Goal: Transaction & Acquisition: Book appointment/travel/reservation

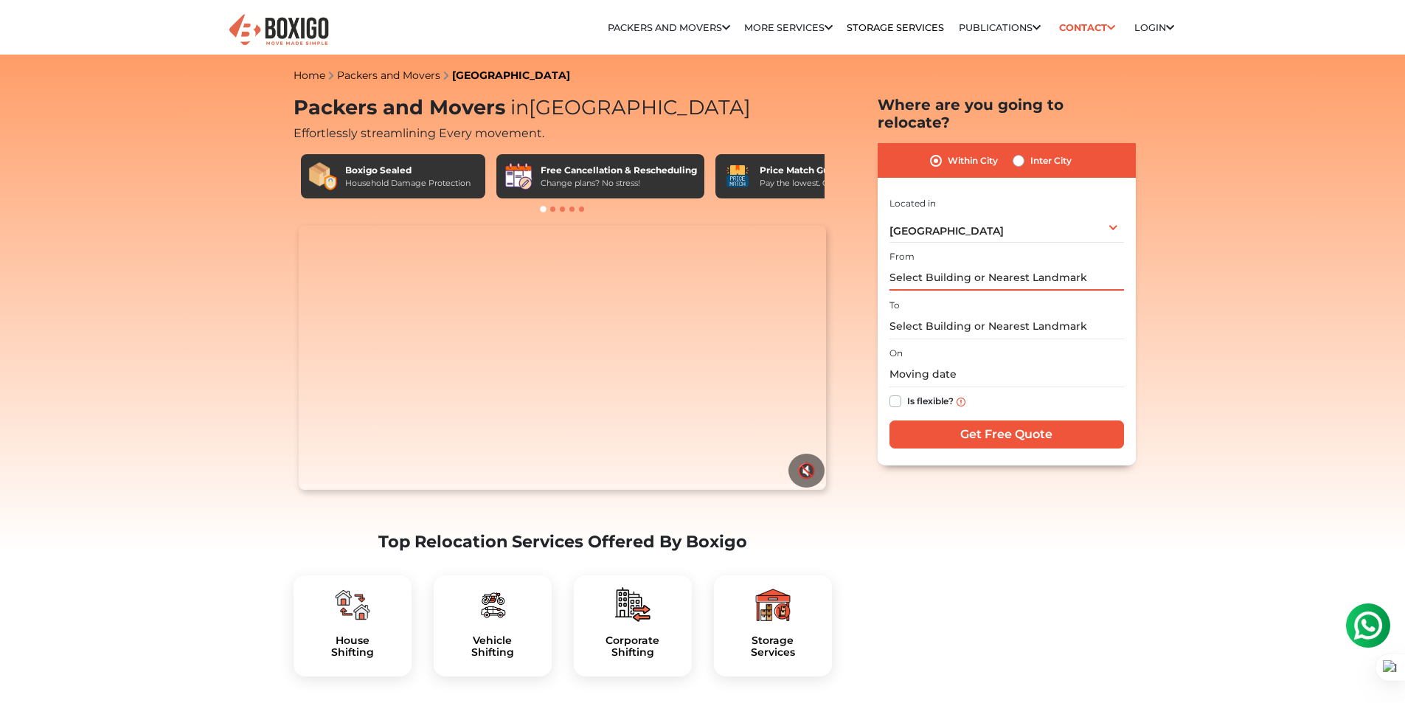
click at [1032, 265] on input "text" at bounding box center [1006, 278] width 234 height 26
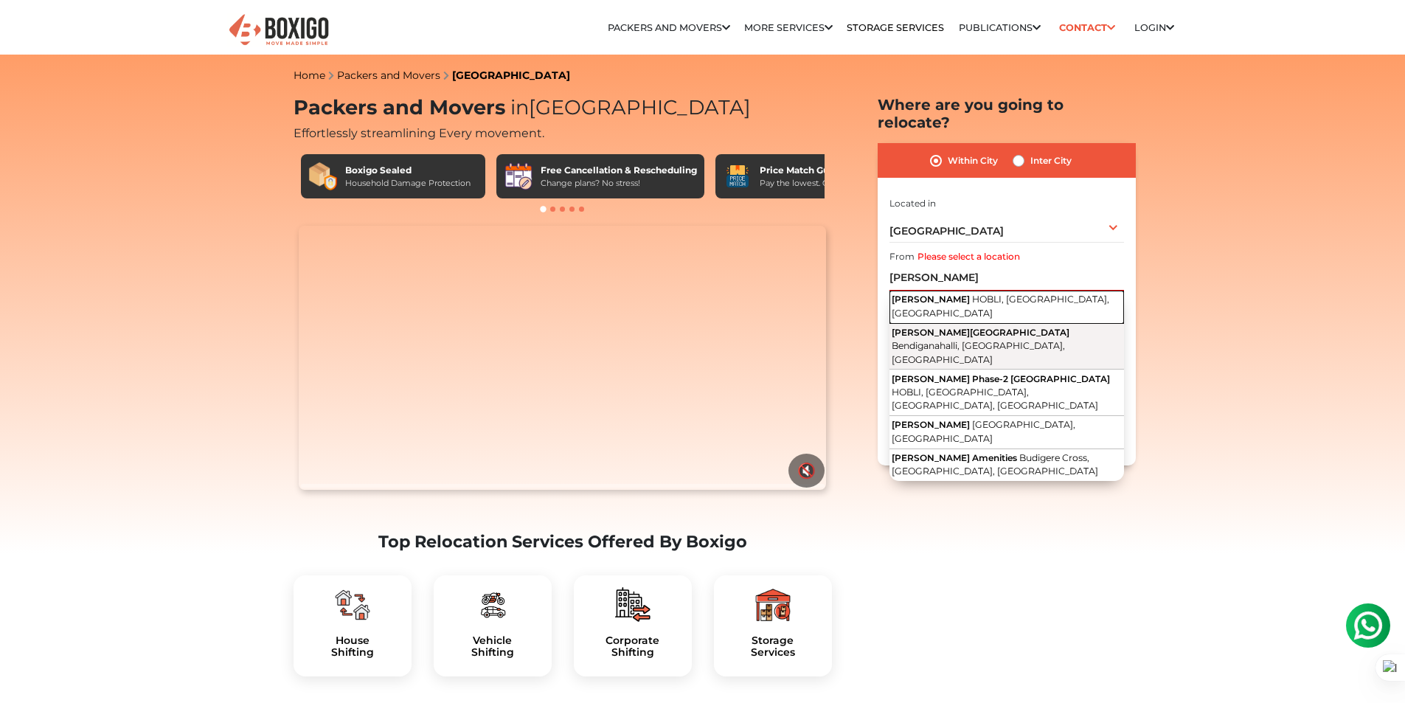
drag, startPoint x: 1029, startPoint y: 276, endPoint x: 1043, endPoint y: 293, distance: 22.0
click at [1043, 293] on div "[PERSON_NAME] HOBLI, [GEOGRAPHIC_DATA], [GEOGRAPHIC_DATA] [PERSON_NAME][GEOGRAP…" at bounding box center [1006, 386] width 234 height 190
click at [1045, 340] on span "Bendiganahalli, [GEOGRAPHIC_DATA], [GEOGRAPHIC_DATA]" at bounding box center [977, 352] width 173 height 25
type input "[PERSON_NAME][GEOGRAPHIC_DATA], [GEOGRAPHIC_DATA]"
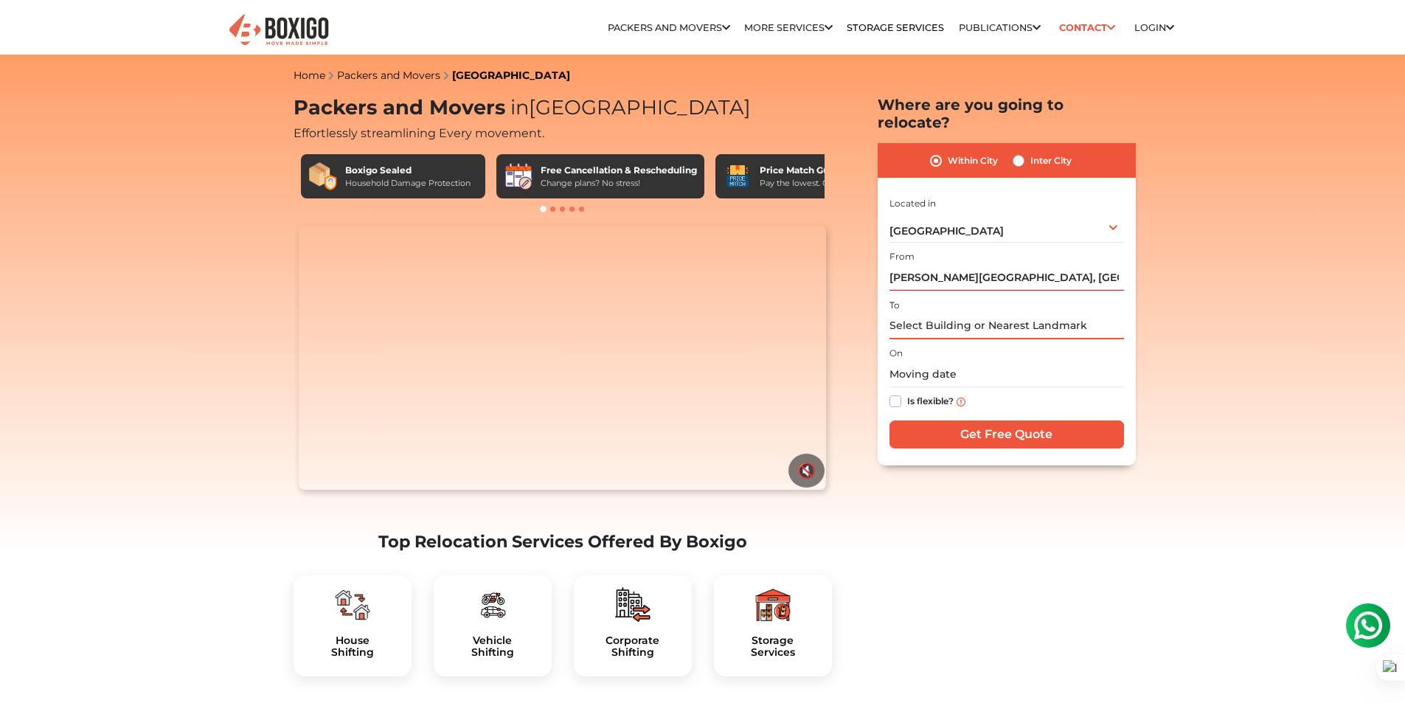
click at [1015, 313] on input "text" at bounding box center [1006, 326] width 234 height 26
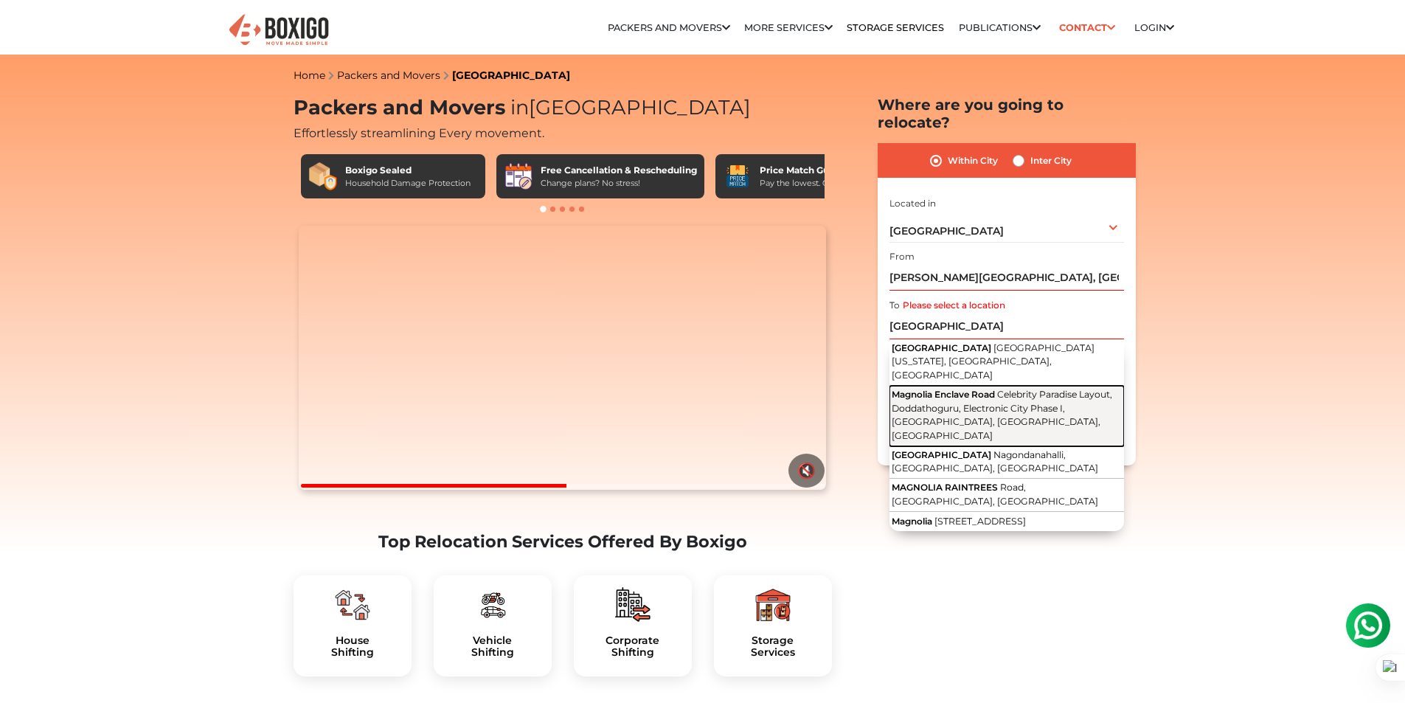
click at [1012, 389] on span "Celebrity Paradise Layout, Doddathoguru, Electronic City Phase I, [GEOGRAPHIC_D…" at bounding box center [1001, 415] width 220 height 52
type input "Magnolia Enclave Road, Celebrity Paradise Layout, [GEOGRAPHIC_DATA], Electronic…"
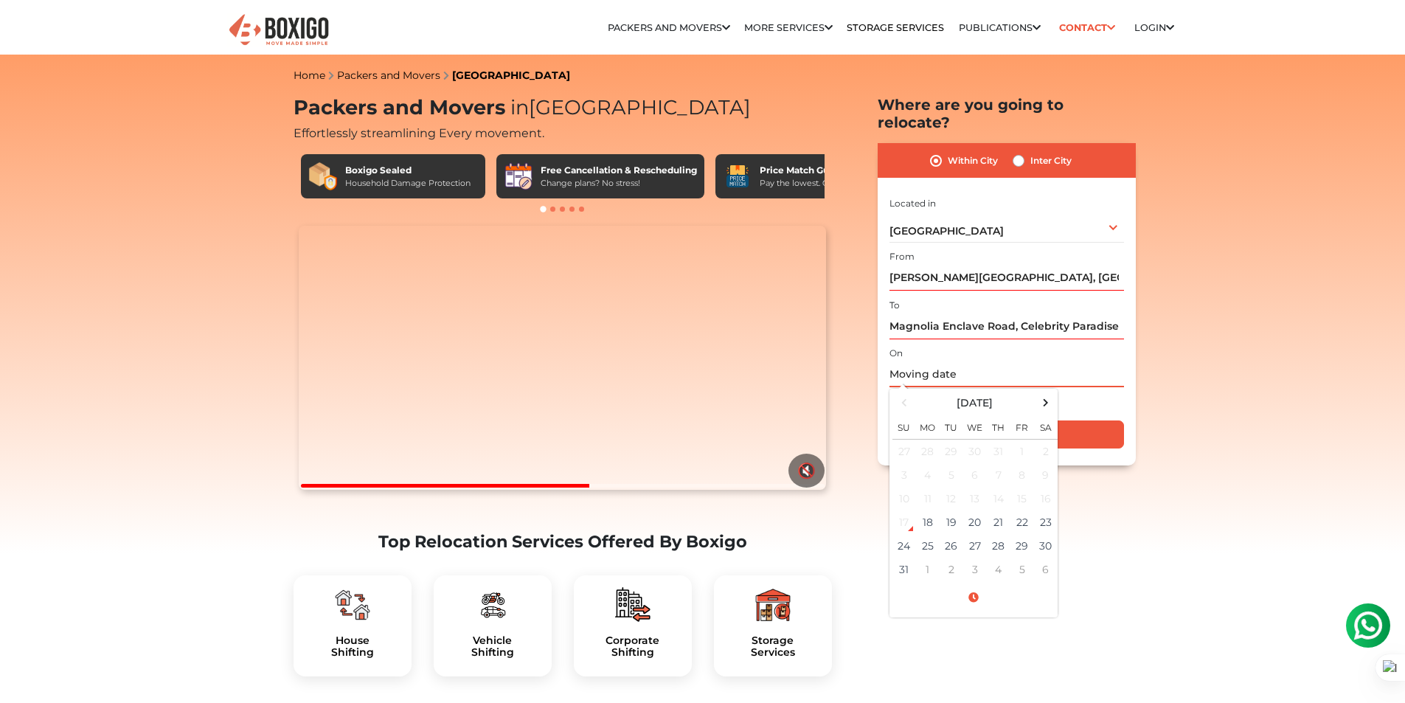
click at [1011, 361] on input "text" at bounding box center [1006, 374] width 234 height 26
click at [1051, 510] on td "23" at bounding box center [1046, 522] width 24 height 24
type input "[DATE] 12:00 AM"
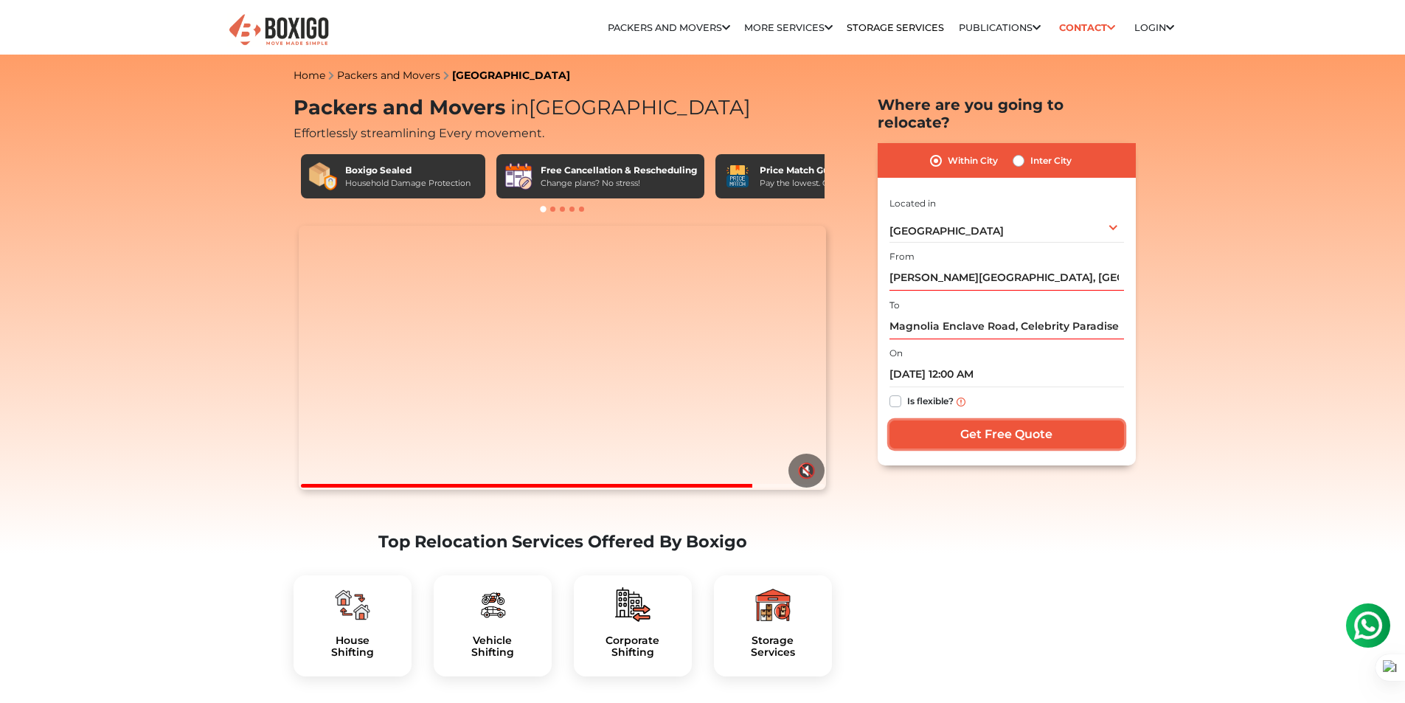
drag, startPoint x: 1078, startPoint y: 403, endPoint x: 906, endPoint y: 397, distance: 171.9
click at [952, 394] on div "I am shifting my 1 BHK 2 BHK 3 BHK 3 + BHK FEW ITEMS FEW ITEMS 1 BHK 2 BHK 3 BH…" at bounding box center [1006, 324] width 234 height 260
click at [907, 392] on label "Is flexible?" at bounding box center [930, 399] width 46 height 15
click at [900, 392] on input "Is flexible?" at bounding box center [895, 399] width 12 height 15
checkbox input "true"
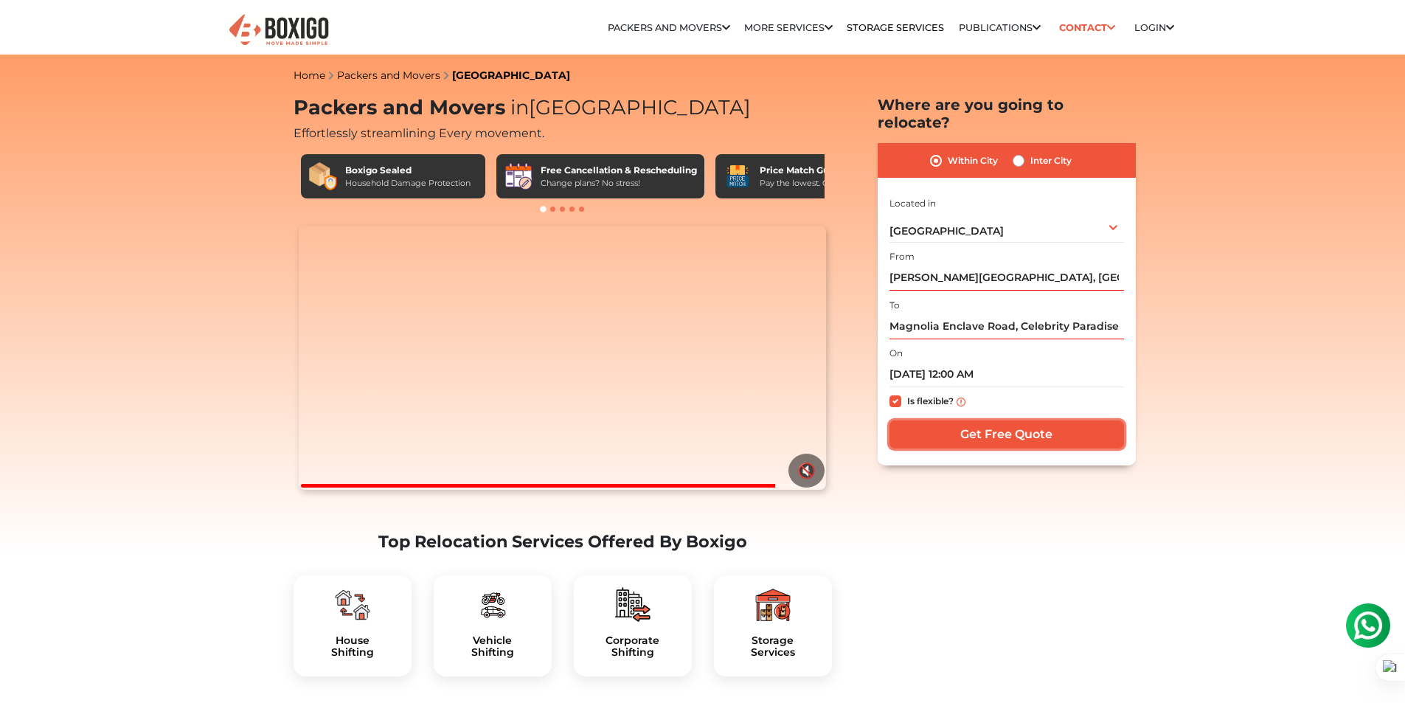
click at [967, 420] on input "Get Free Quote" at bounding box center [1006, 434] width 234 height 28
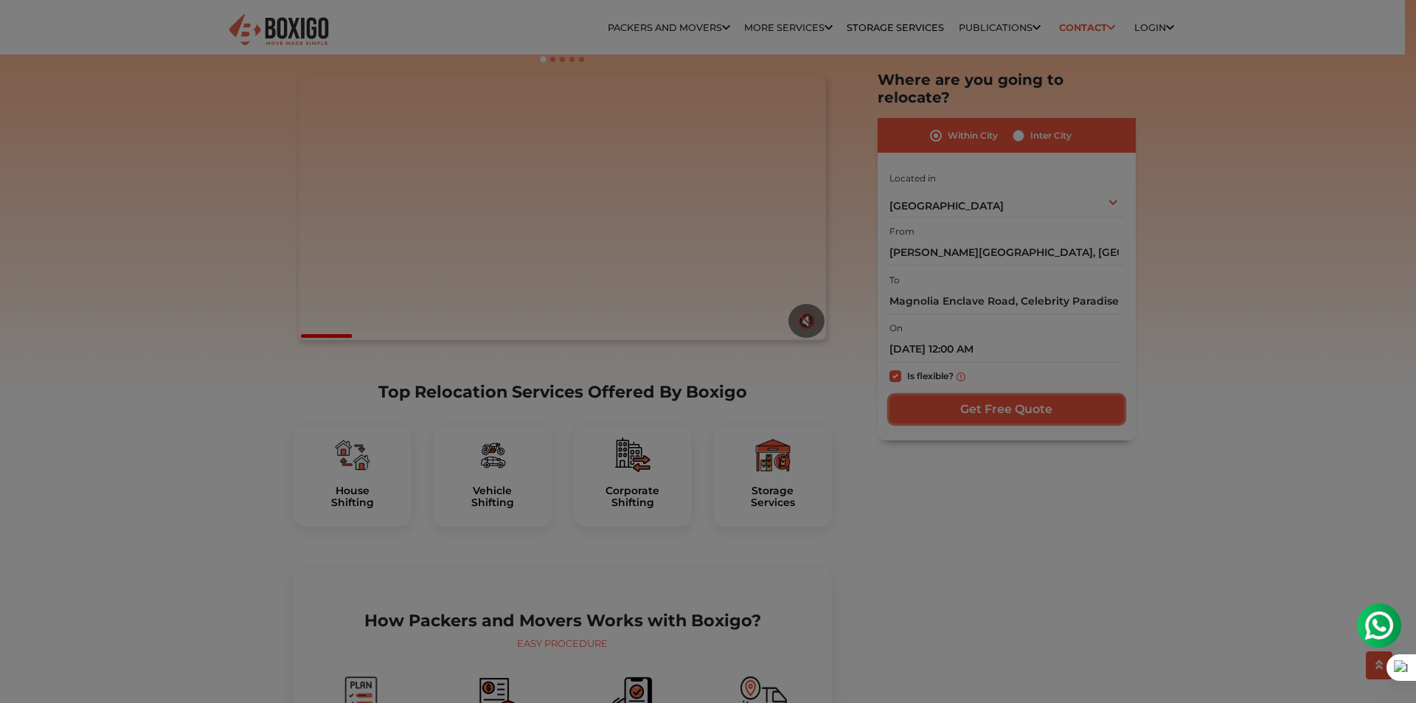
scroll to position [147, 0]
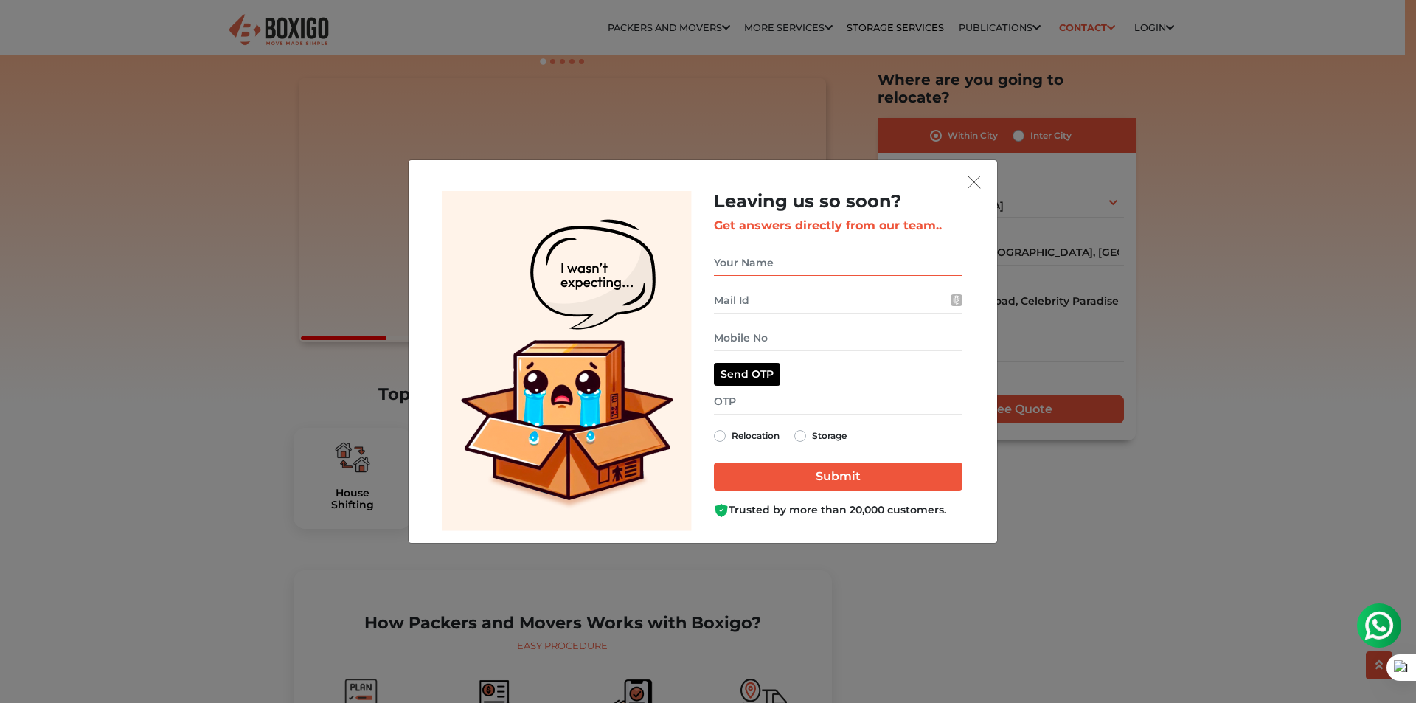
click at [790, 265] on input "get free quote dialog" at bounding box center [838, 263] width 248 height 26
type input "[PERSON_NAME]"
type input "[PERSON_NAME][EMAIL_ADDRESS][DOMAIN_NAME]"
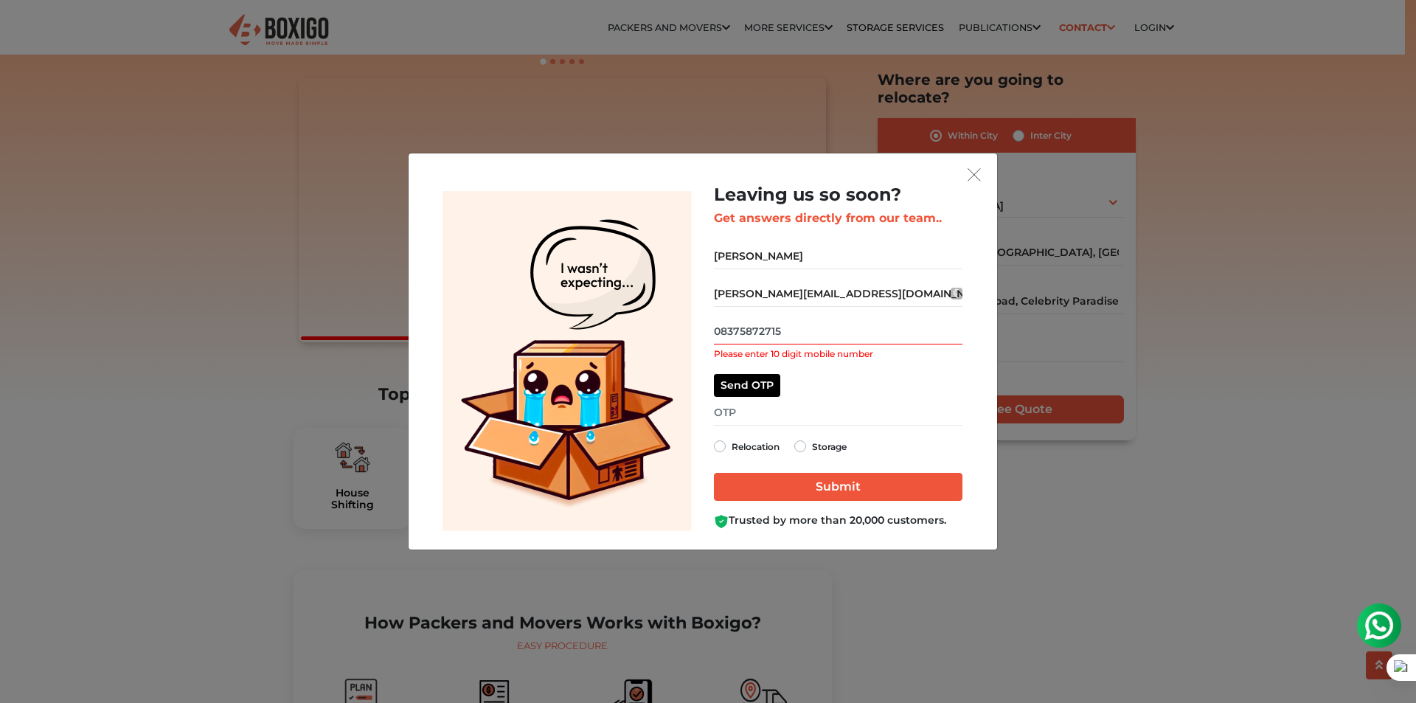
click at [718, 330] on input "08375872715" at bounding box center [838, 332] width 248 height 26
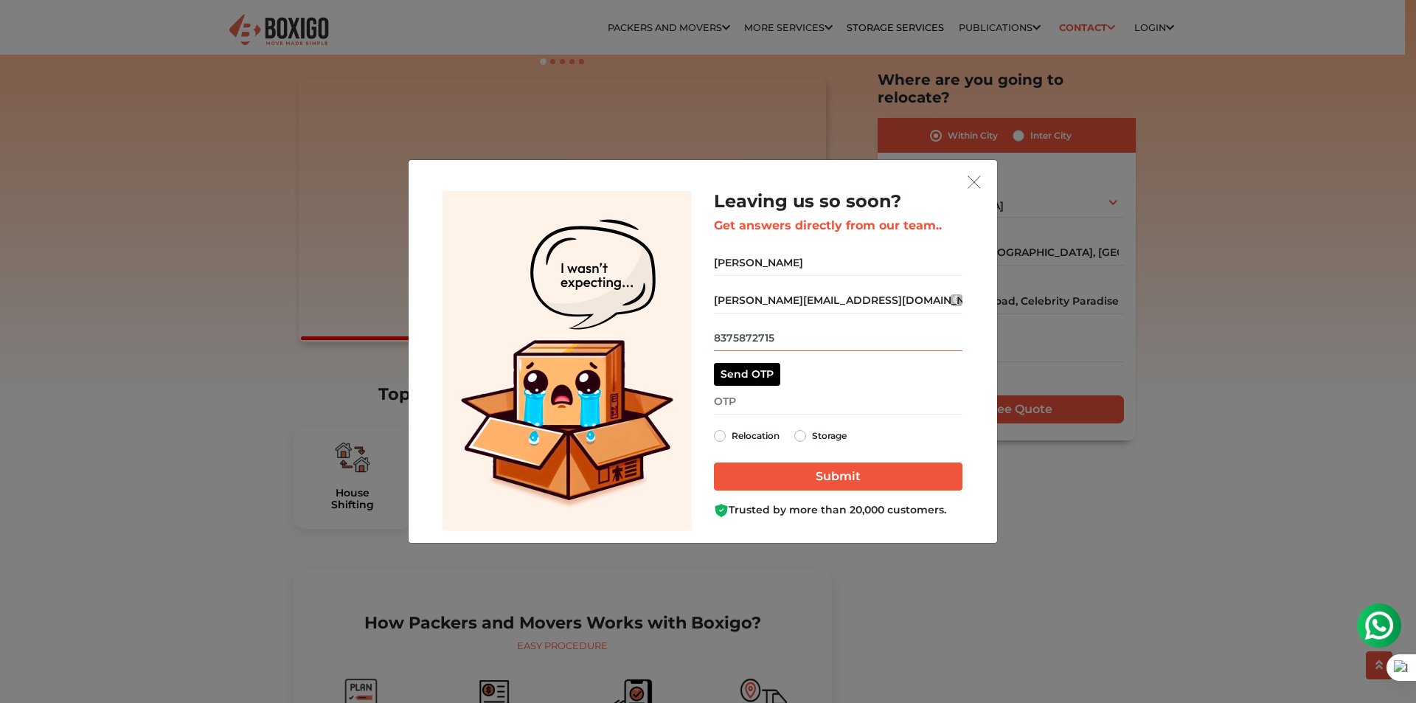
type input "8375872715"
click at [756, 431] on label "Relocation" at bounding box center [755, 436] width 48 height 18
click at [726, 431] on input "Relocation" at bounding box center [720, 434] width 12 height 15
radio input "true"
click at [800, 403] on input "get free quote dialog" at bounding box center [838, 402] width 248 height 26
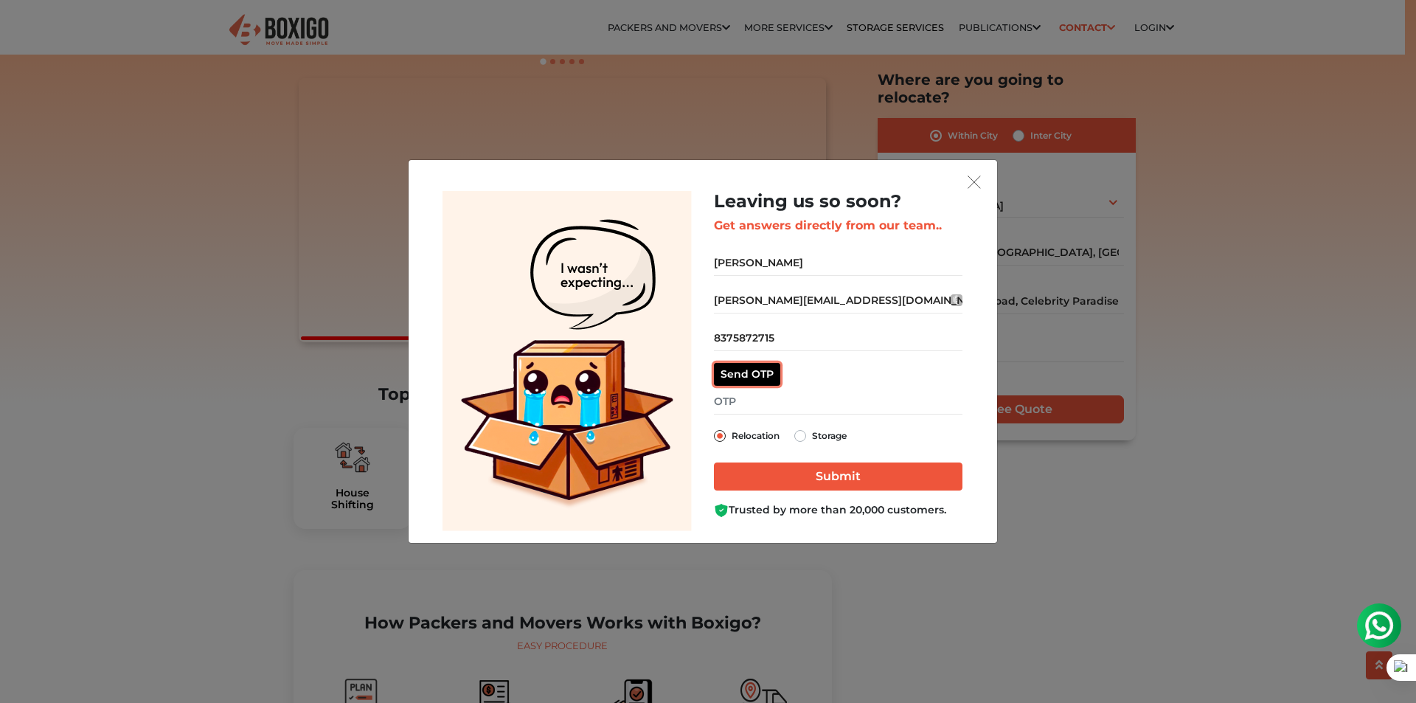
click at [749, 376] on button "Send OTP" at bounding box center [747, 374] width 66 height 23
click at [807, 398] on input "get free quote dialog" at bounding box center [838, 402] width 248 height 26
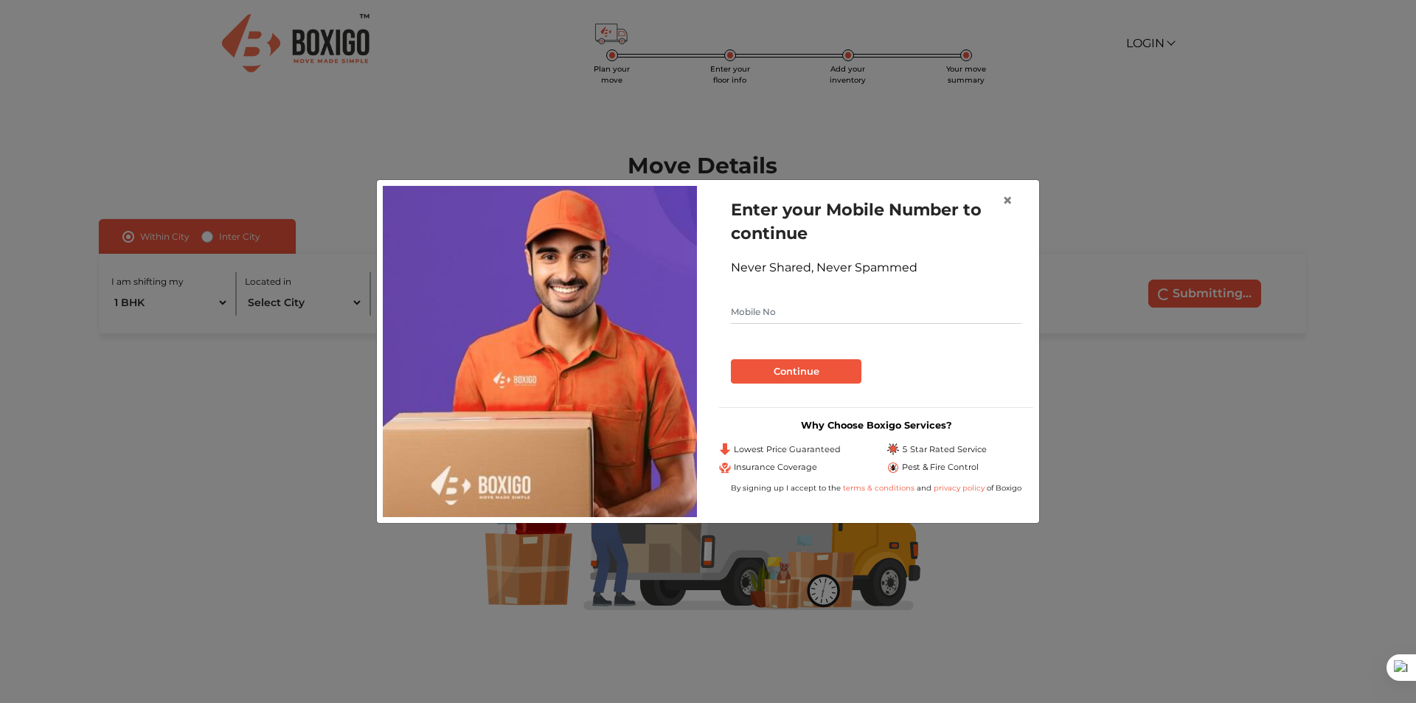
click at [798, 310] on input "text" at bounding box center [876, 312] width 291 height 24
type input "8375872715"
click at [796, 369] on button "Continue" at bounding box center [796, 371] width 131 height 25
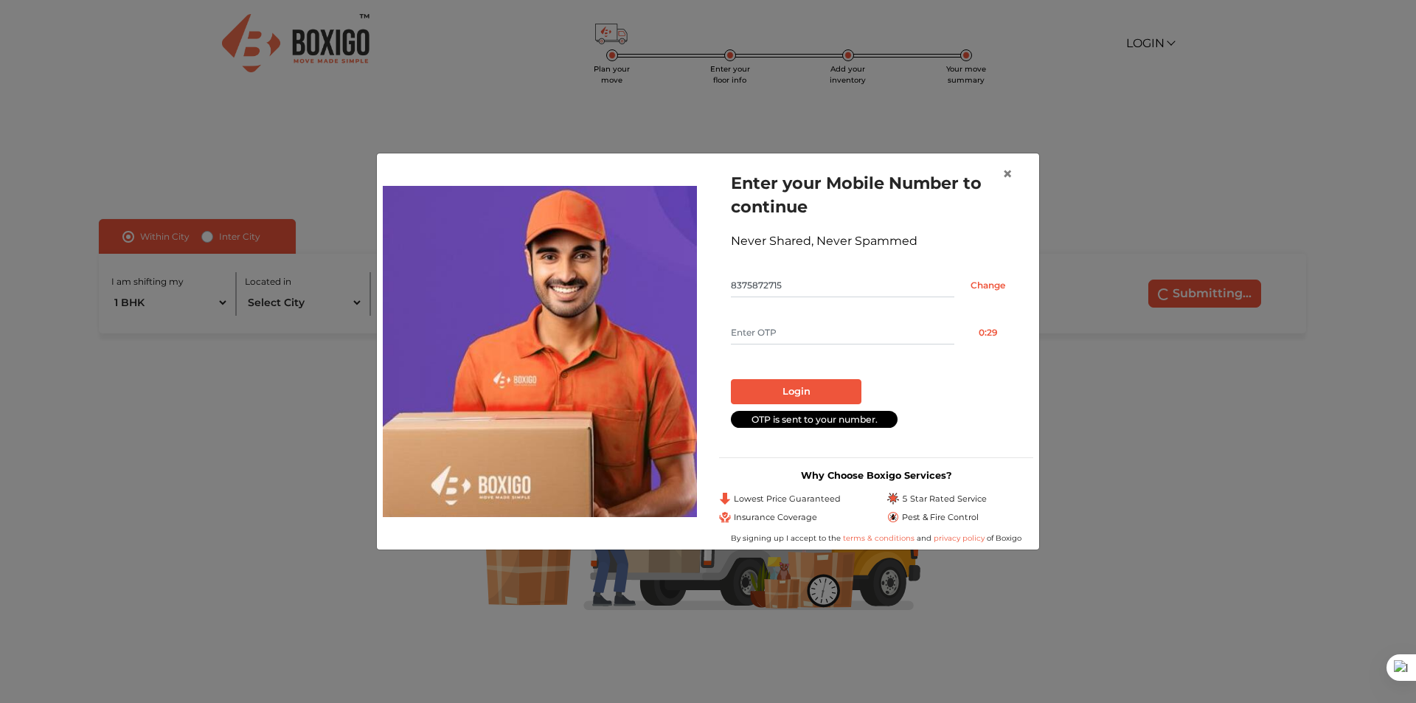
click at [831, 330] on input "text" at bounding box center [842, 333] width 223 height 24
type input "3375"
click at [816, 386] on button "Login" at bounding box center [796, 391] width 131 height 25
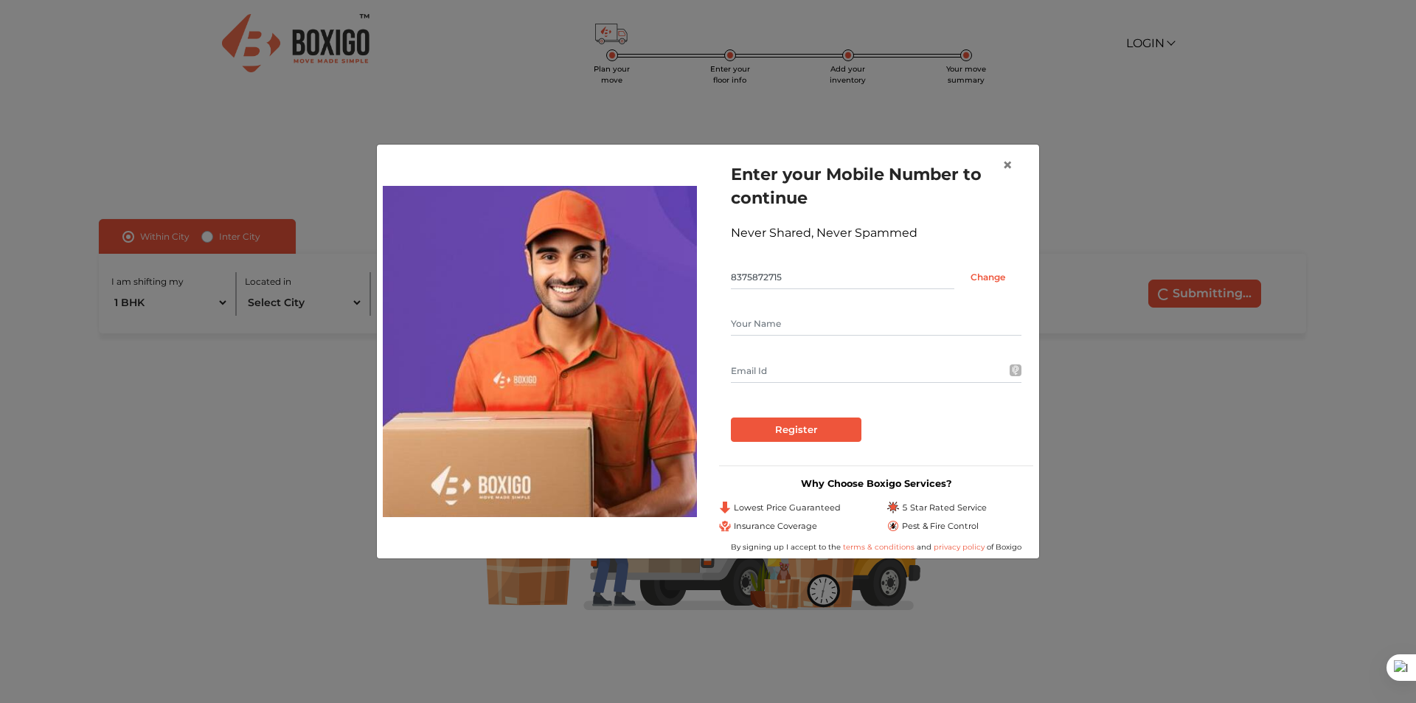
click at [816, 324] on input "text" at bounding box center [876, 324] width 291 height 24
type input "[PERSON_NAME]"
type input "[PERSON_NAME][EMAIL_ADDRESS][DOMAIN_NAME]"
click at [803, 423] on input "Register" at bounding box center [796, 429] width 131 height 25
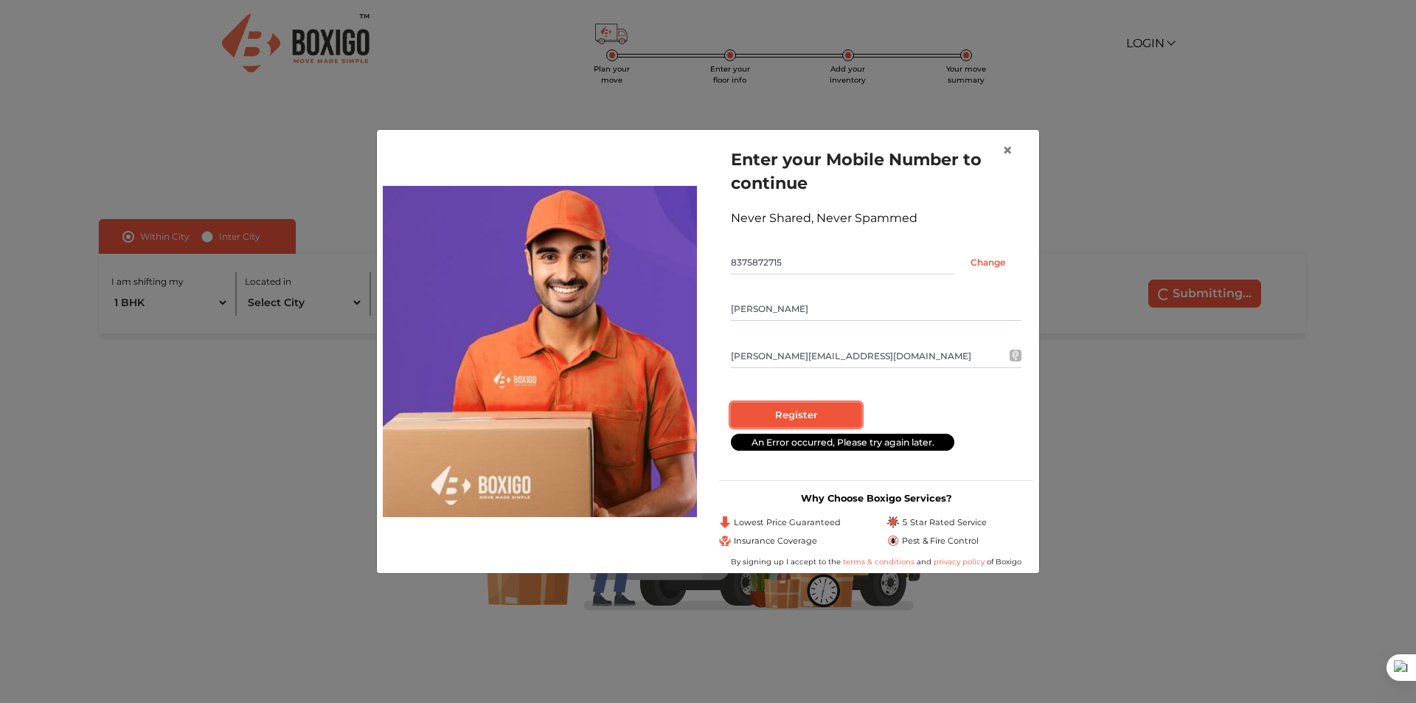
click at [779, 422] on input "Register" at bounding box center [796, 415] width 131 height 25
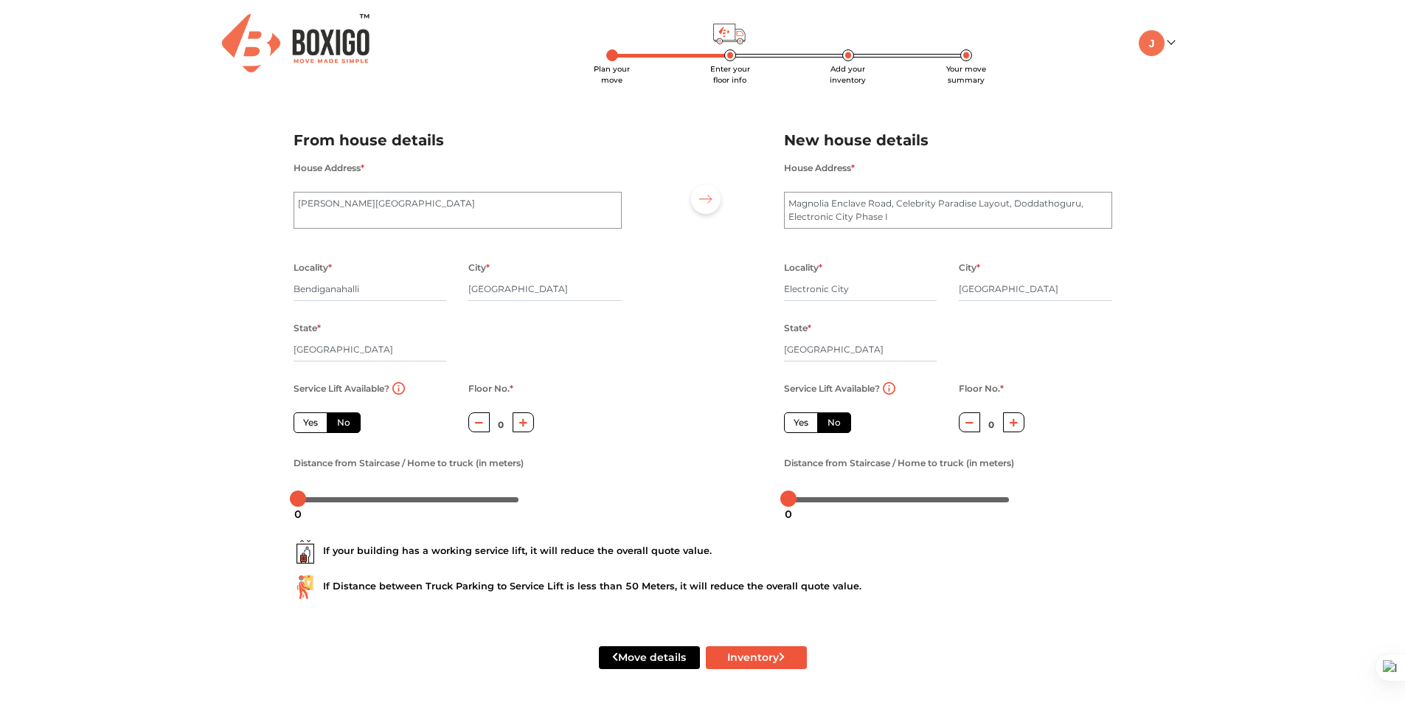
click at [293, 412] on div "Yes No" at bounding box center [326, 422] width 67 height 21
click at [307, 423] on label "Yes" at bounding box center [310, 422] width 34 height 21
click at [307, 423] on input "Yes" at bounding box center [308, 421] width 10 height 10
radio input "true"
drag, startPoint x: 296, startPoint y: 497, endPoint x: 142, endPoint y: 492, distance: 154.2
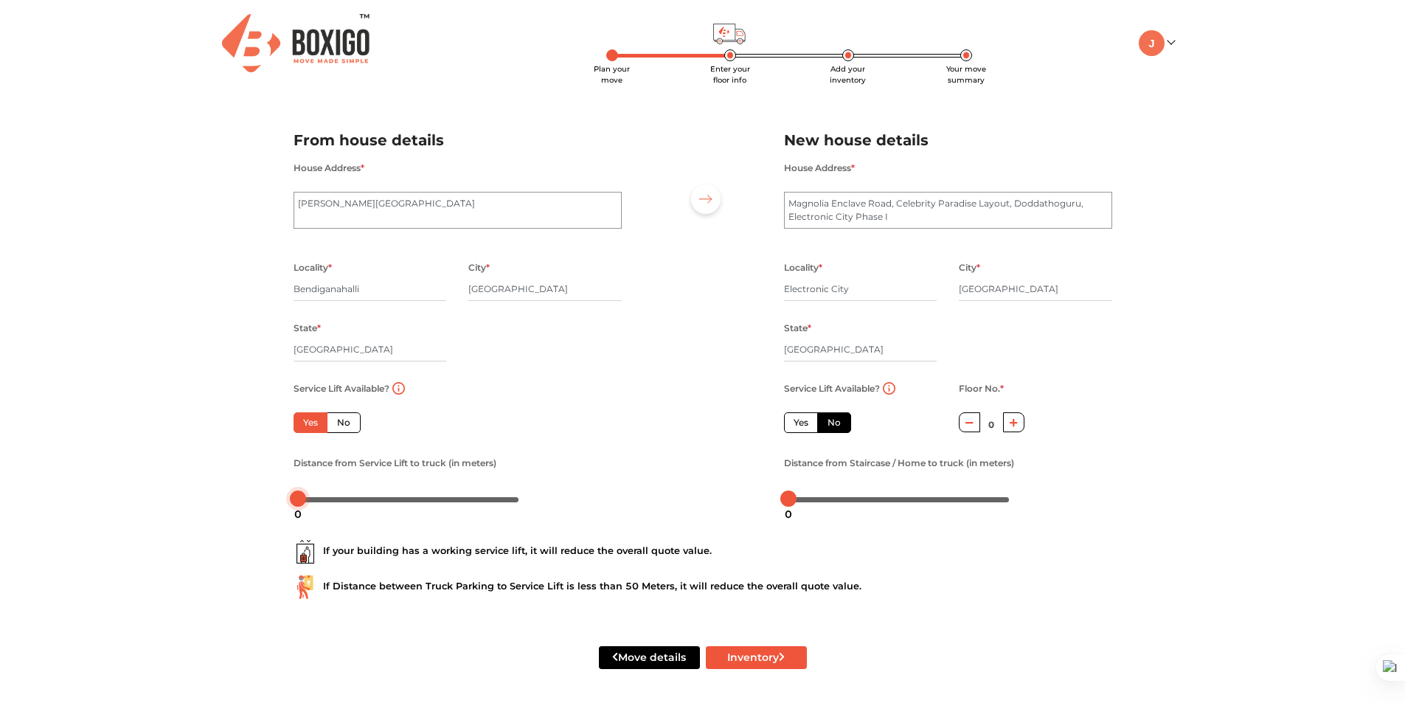
click at [190, 498] on div "Plan your move Enter your floor info Add your inventory Your move summary My Mo…" at bounding box center [702, 352] width 1405 height 704
click at [108, 481] on div "Plan your move Enter your floor info Add your inventory Your move summary My Mo…" at bounding box center [702, 351] width 1405 height 704
click at [830, 418] on label "No" at bounding box center [834, 421] width 34 height 21
click at [830, 418] on input "No" at bounding box center [832, 419] width 10 height 10
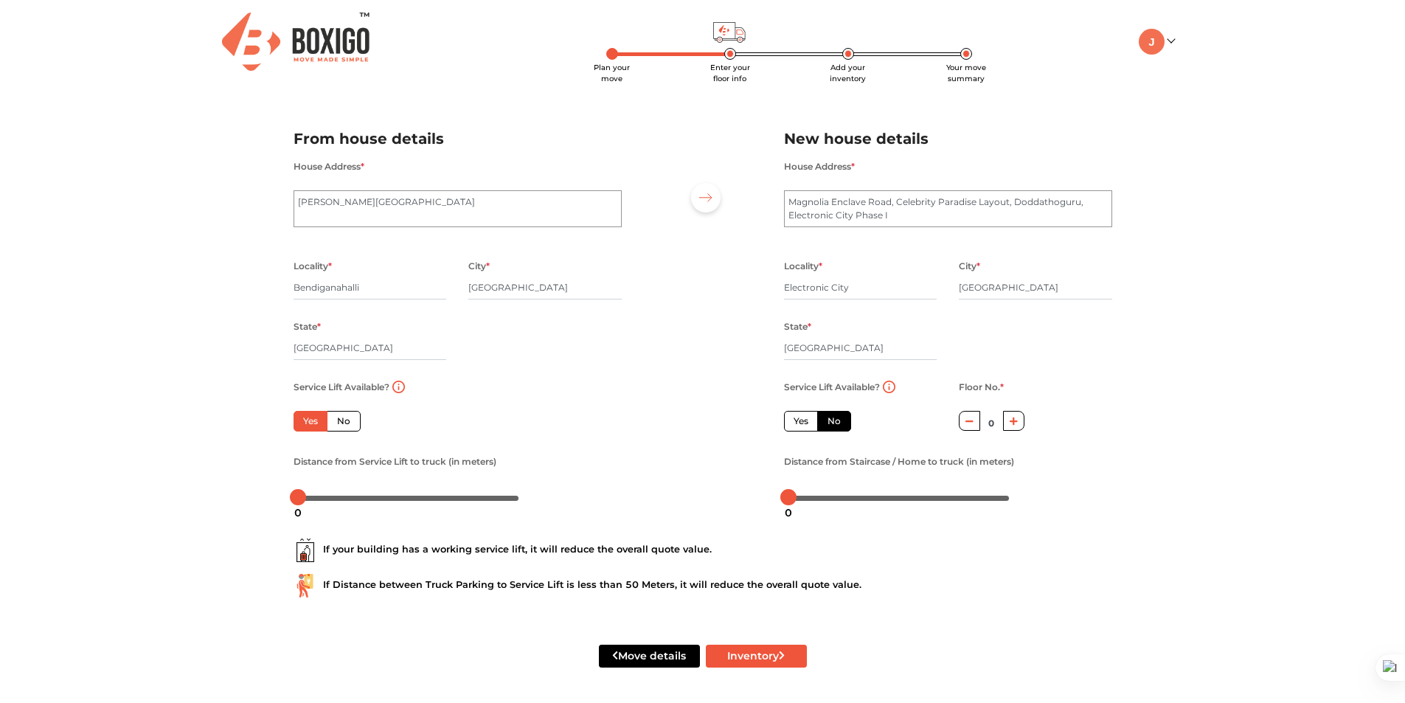
click at [1016, 421] on icon "button" at bounding box center [1013, 421] width 8 height 8
type input "2"
click at [831, 420] on label "No" at bounding box center [834, 421] width 34 height 21
click at [831, 420] on input "No" at bounding box center [832, 419] width 10 height 10
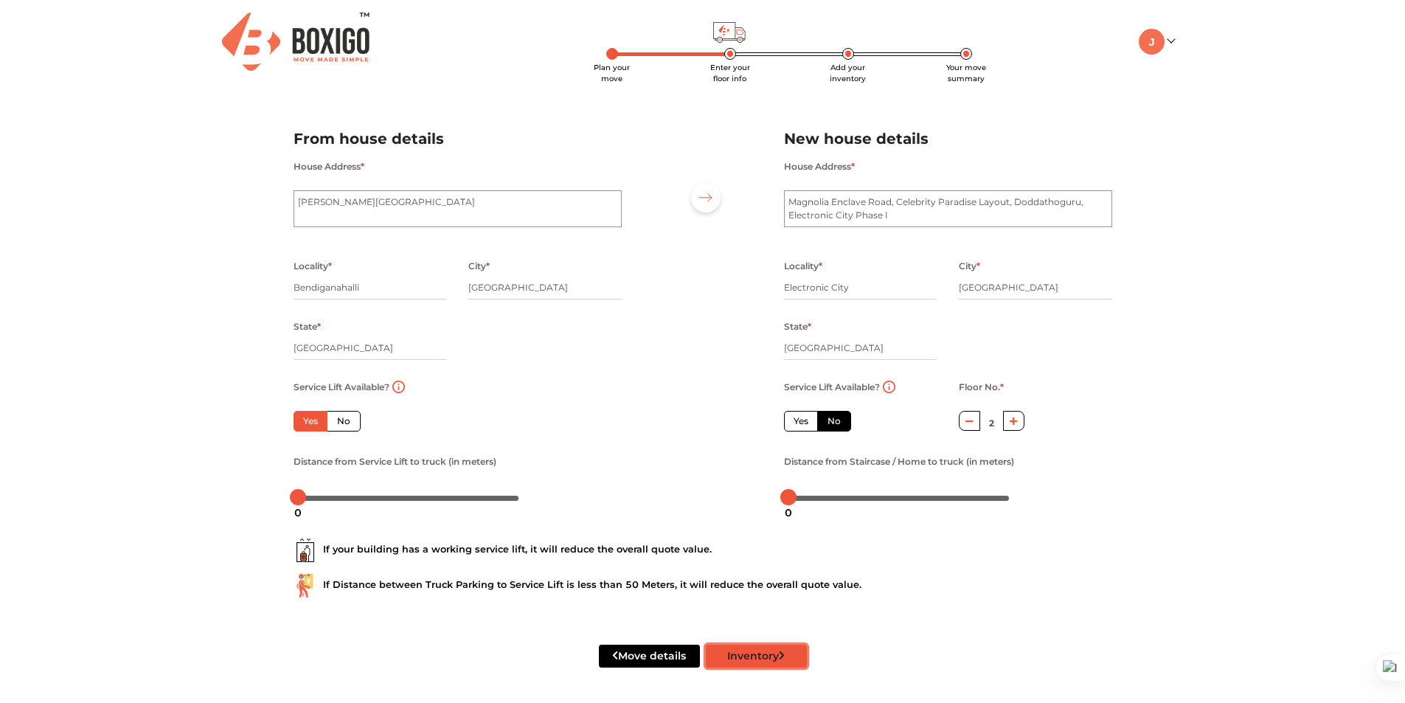
click at [736, 647] on button "Inventory" at bounding box center [756, 655] width 101 height 23
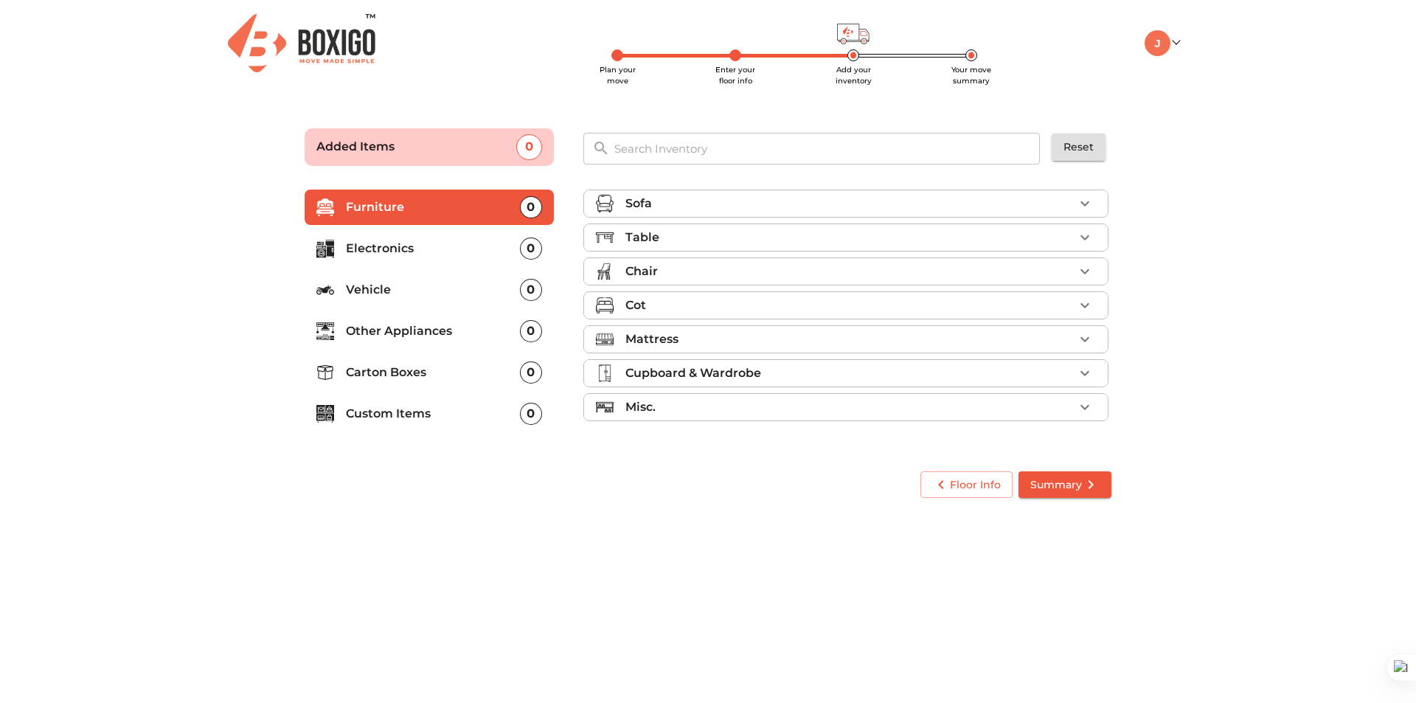
click at [967, 195] on div "Sofa" at bounding box center [849, 204] width 448 height 18
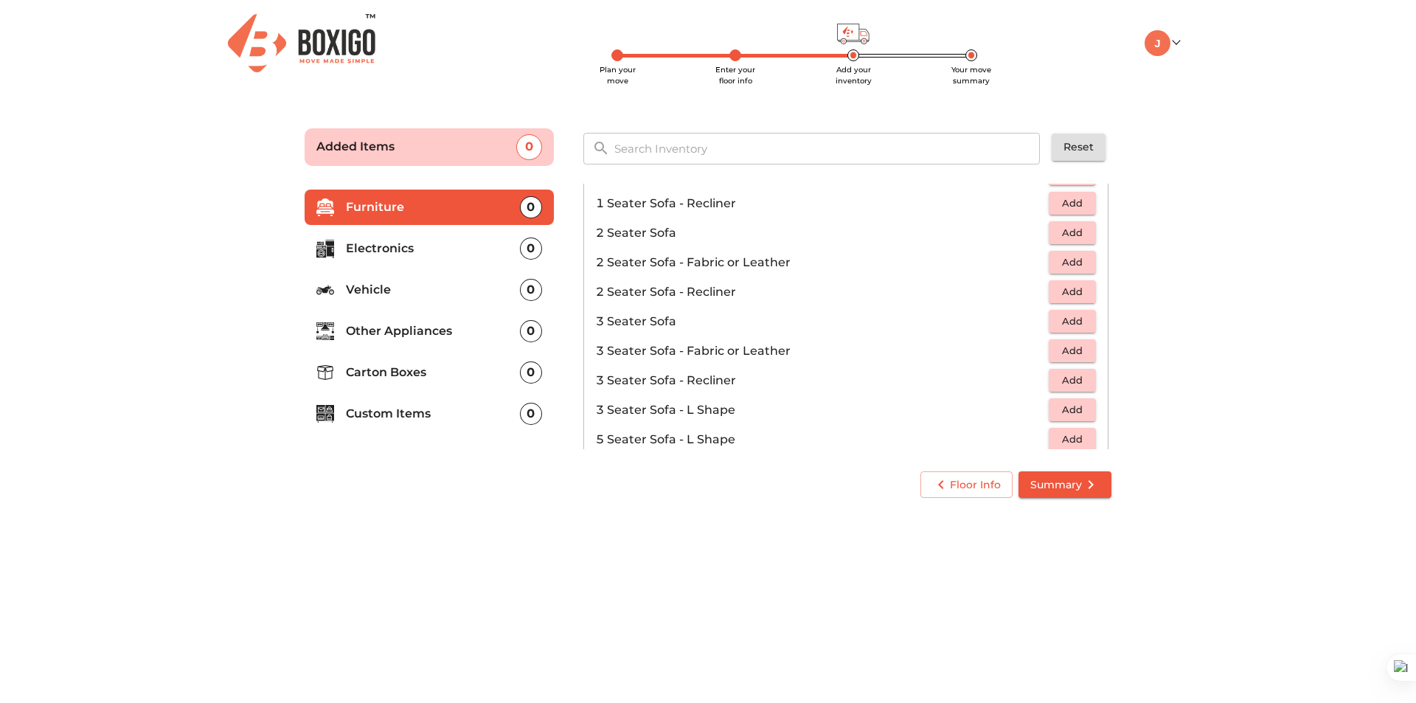
scroll to position [147, 0]
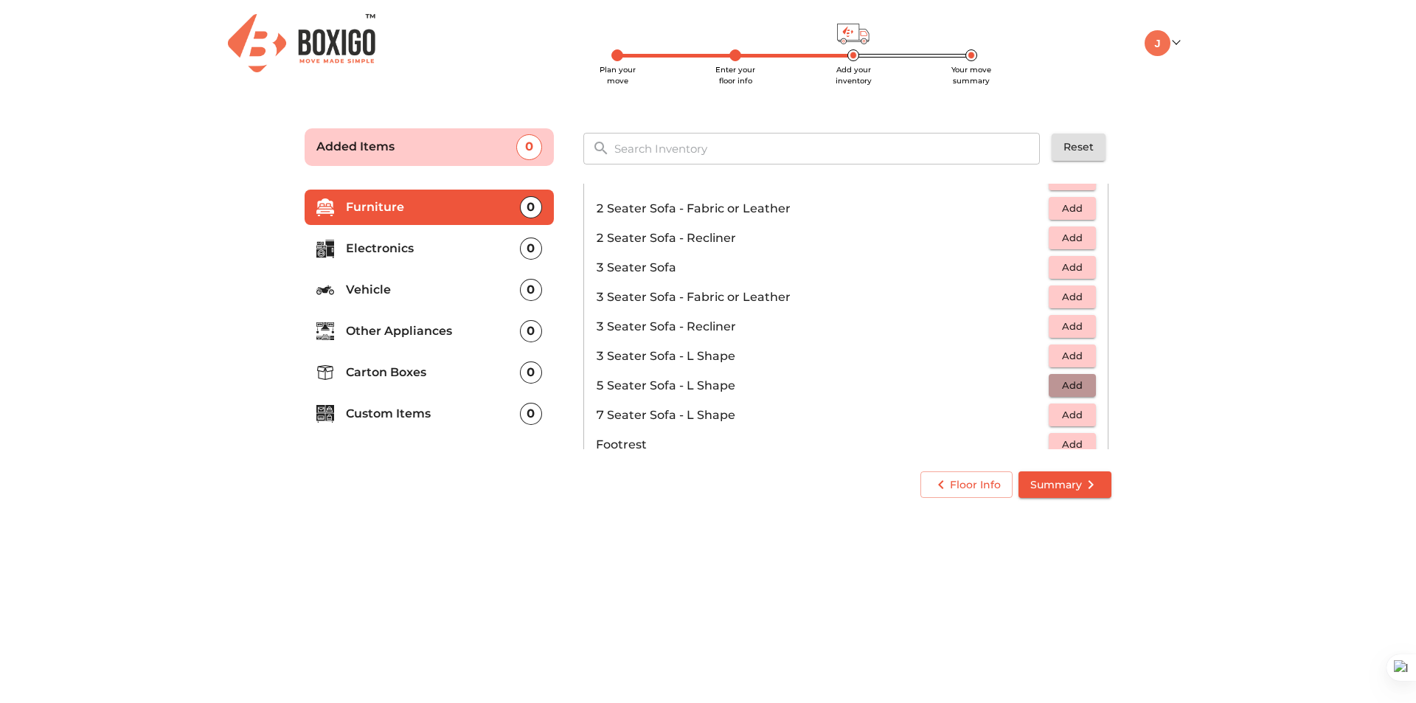
click at [1076, 388] on span "Add" at bounding box center [1072, 385] width 32 height 17
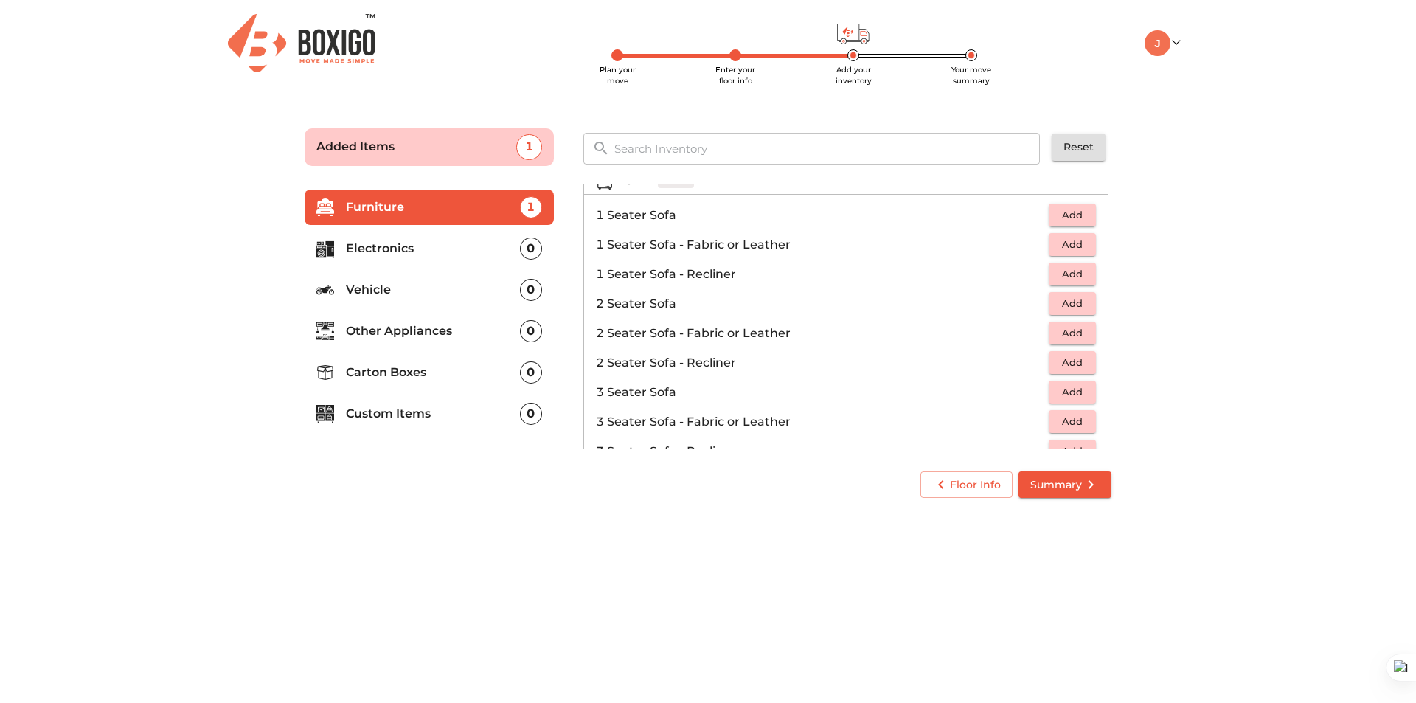
scroll to position [0, 0]
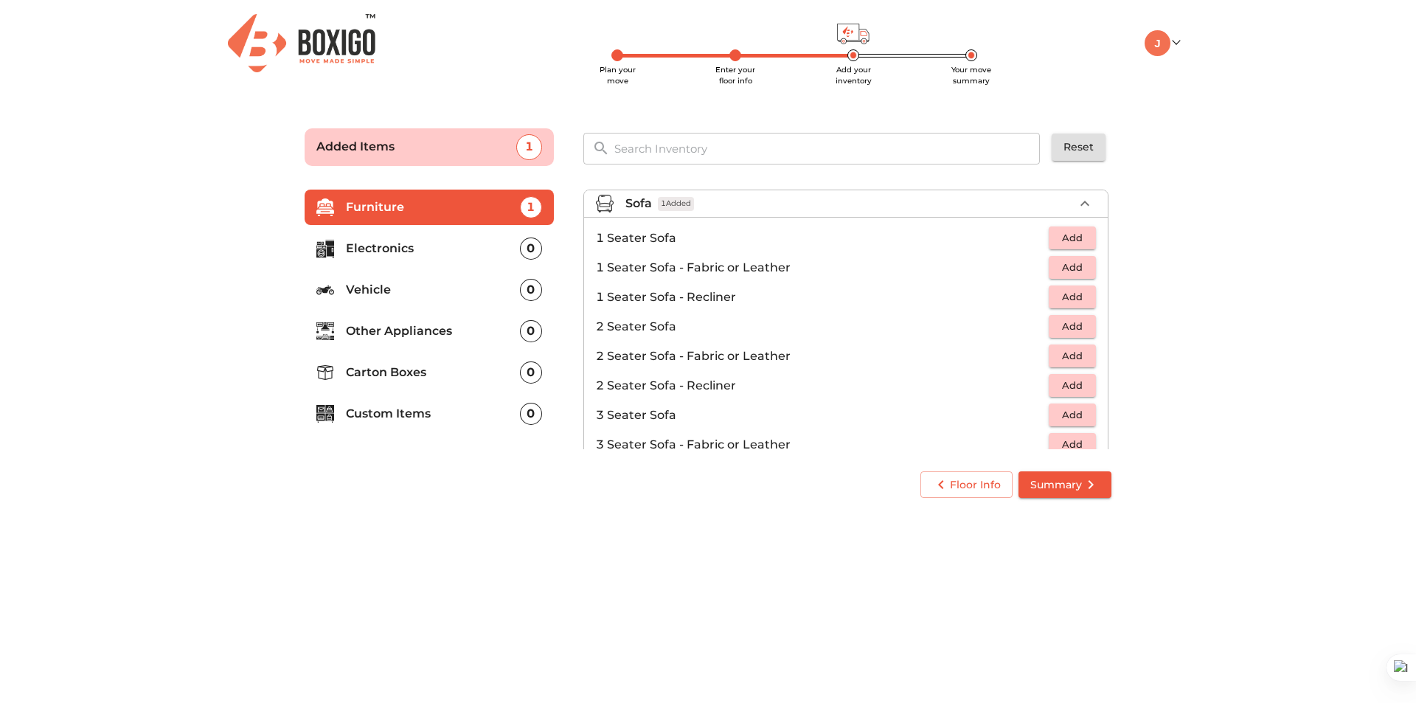
click at [1080, 206] on icon "button" at bounding box center [1085, 204] width 18 height 18
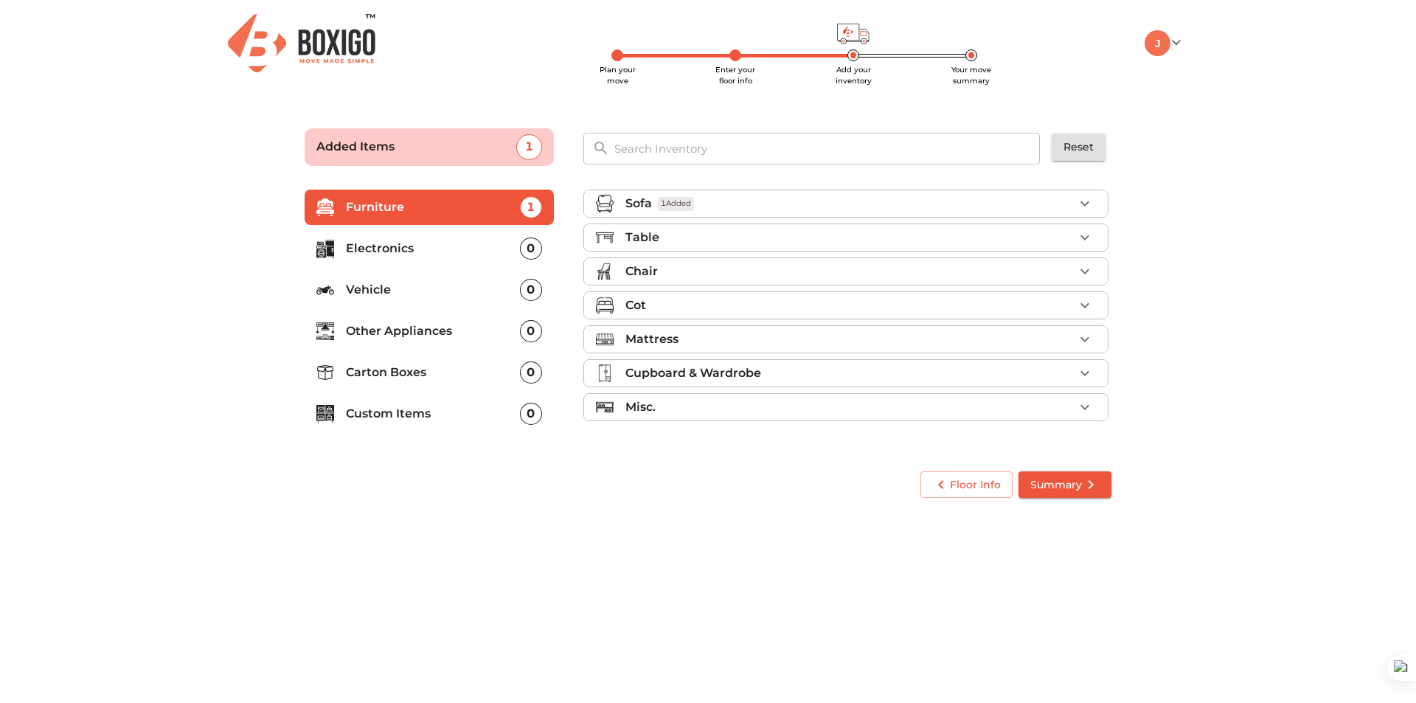
click at [1071, 232] on div "Table" at bounding box center [849, 238] width 448 height 18
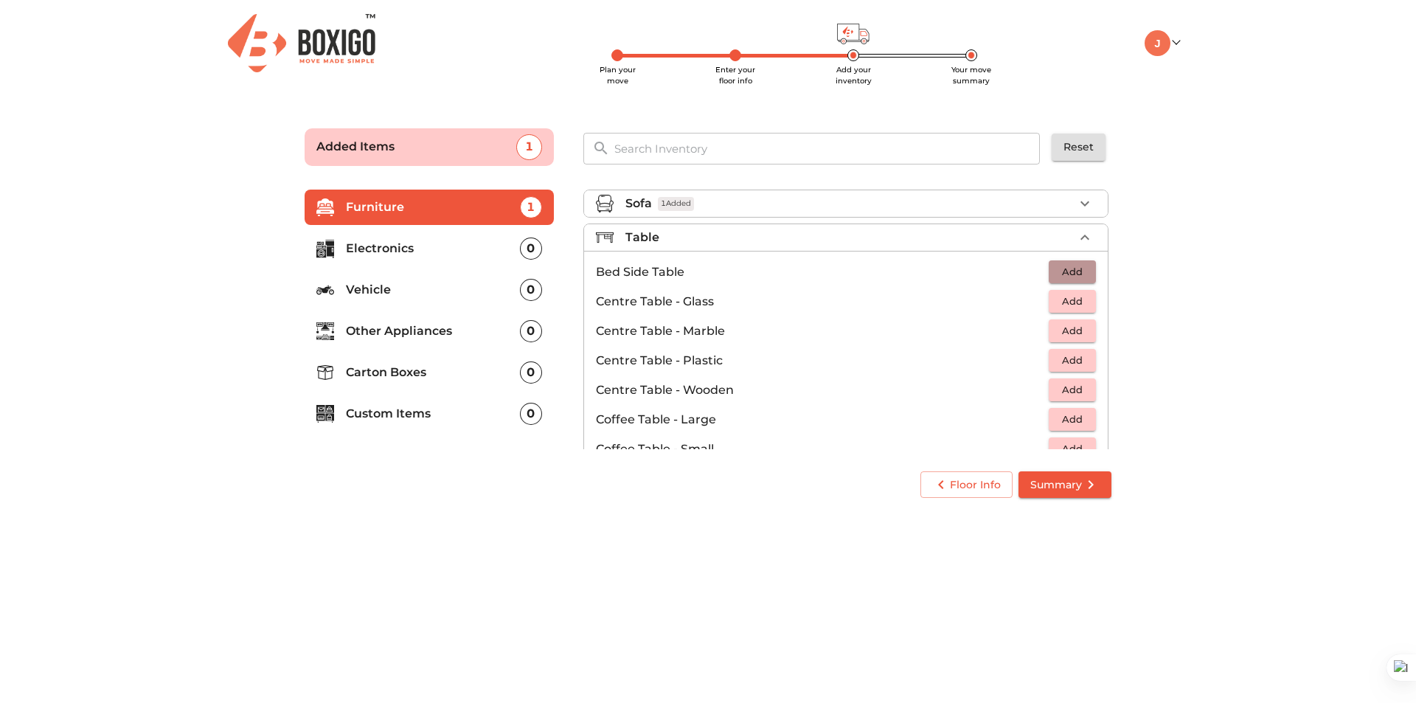
click at [1080, 277] on span "Add" at bounding box center [1072, 271] width 32 height 17
click at [1071, 392] on span "Add" at bounding box center [1072, 389] width 32 height 17
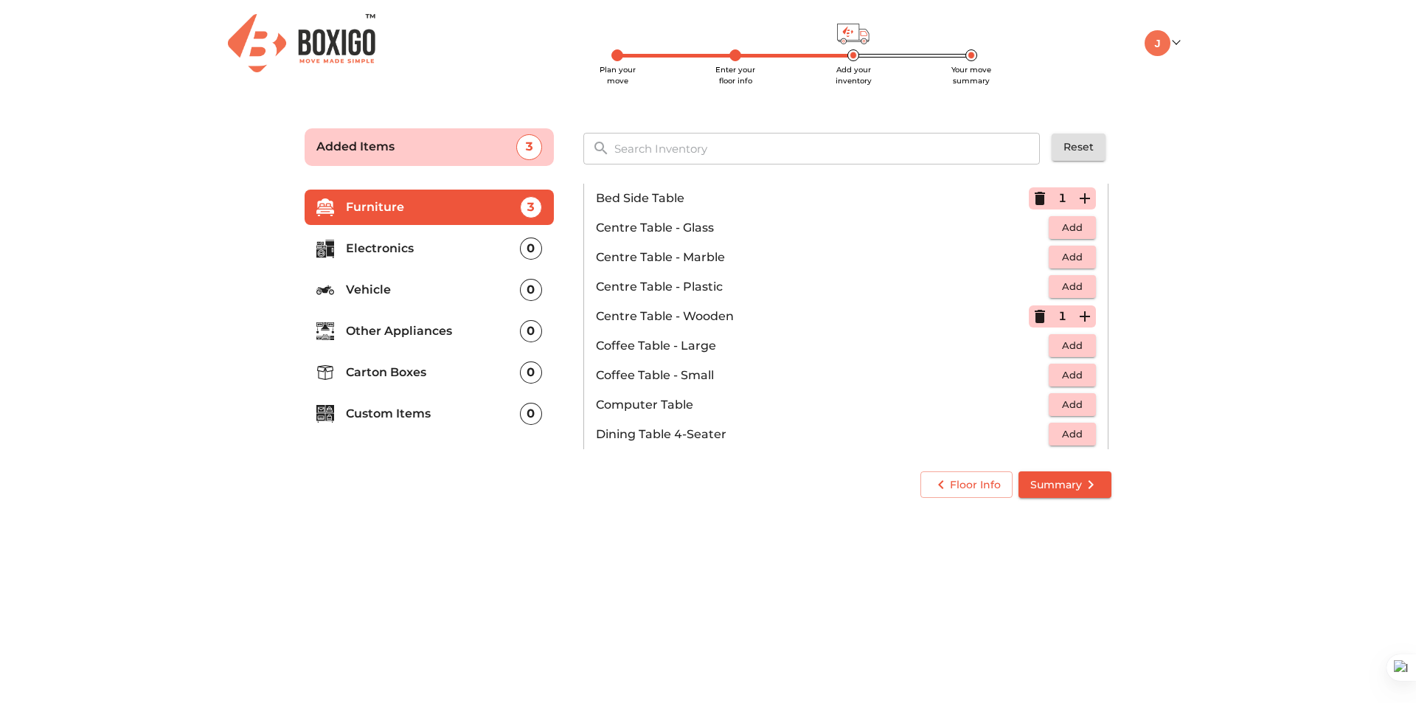
scroll to position [147, 0]
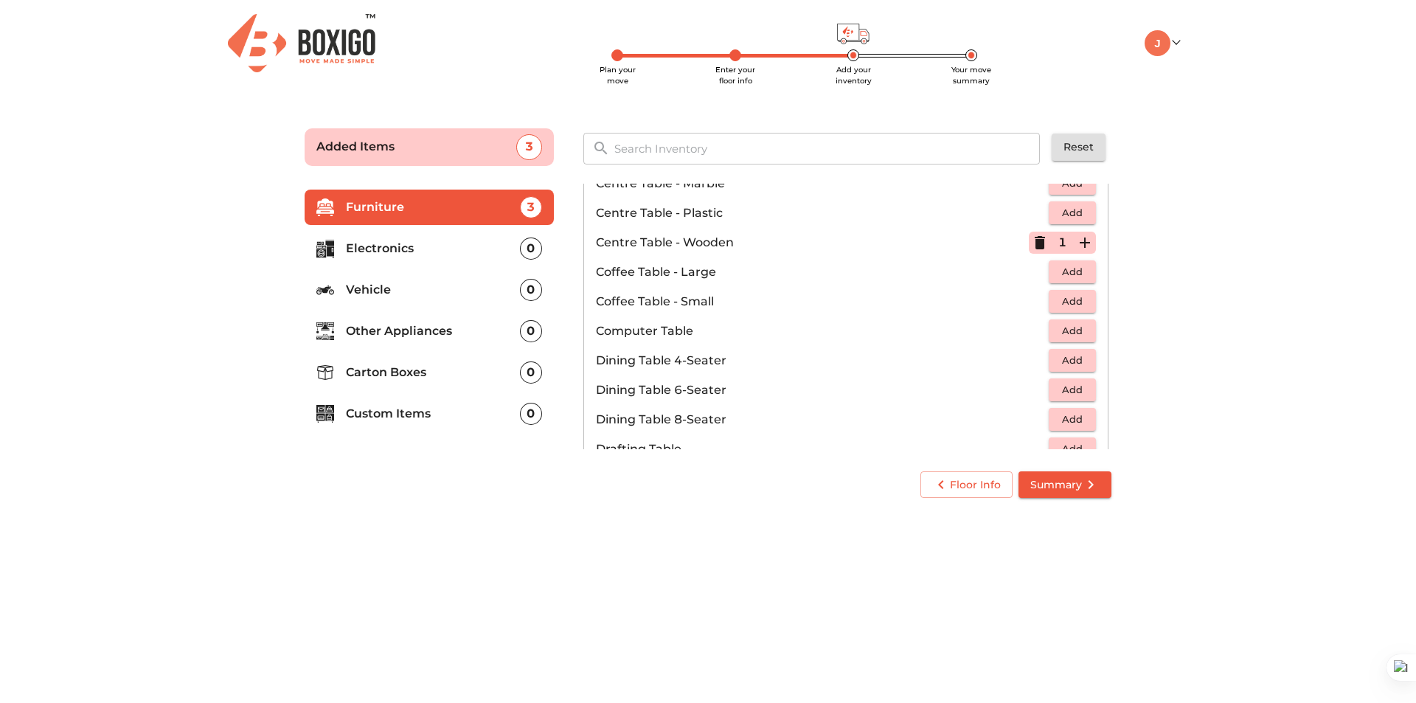
click at [1056, 326] on span "Add" at bounding box center [1072, 330] width 32 height 17
click at [1081, 328] on icon "button" at bounding box center [1085, 331] width 18 height 18
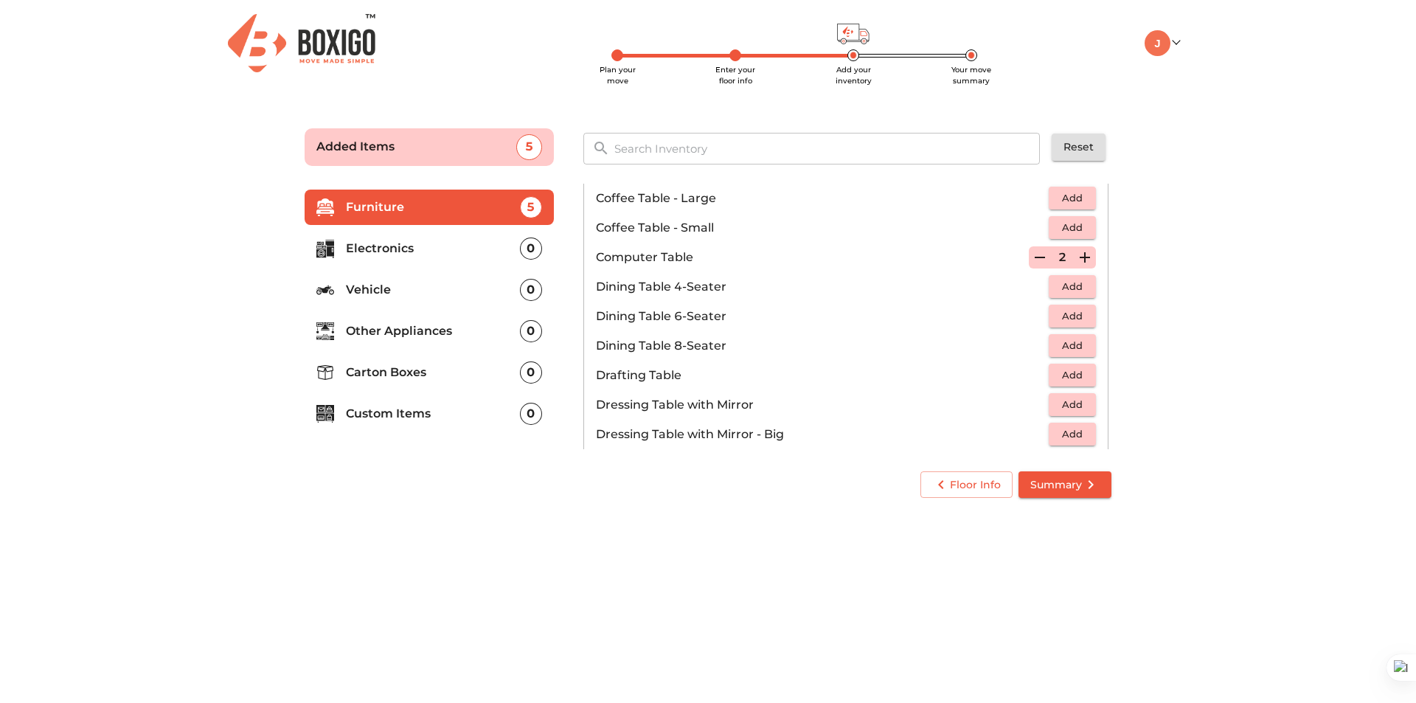
scroll to position [295, 0]
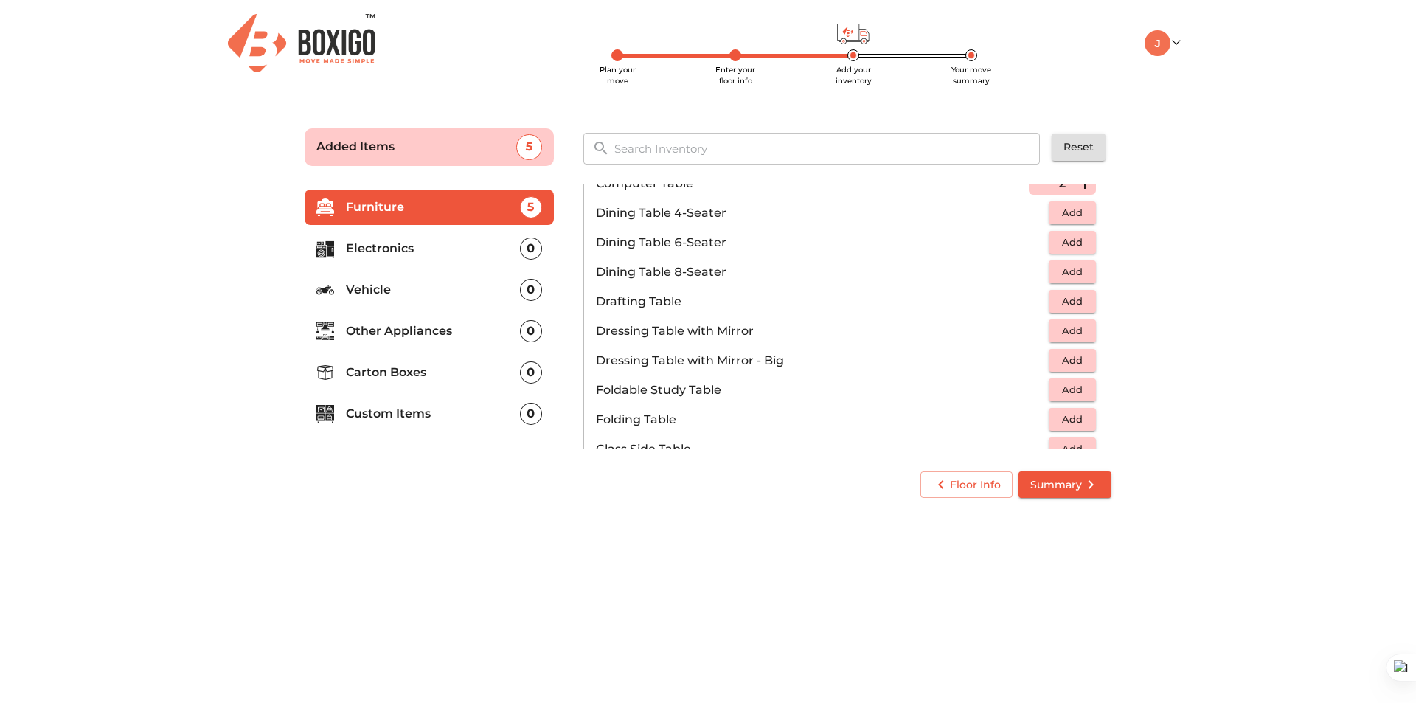
click at [1056, 327] on span "Add" at bounding box center [1072, 330] width 32 height 17
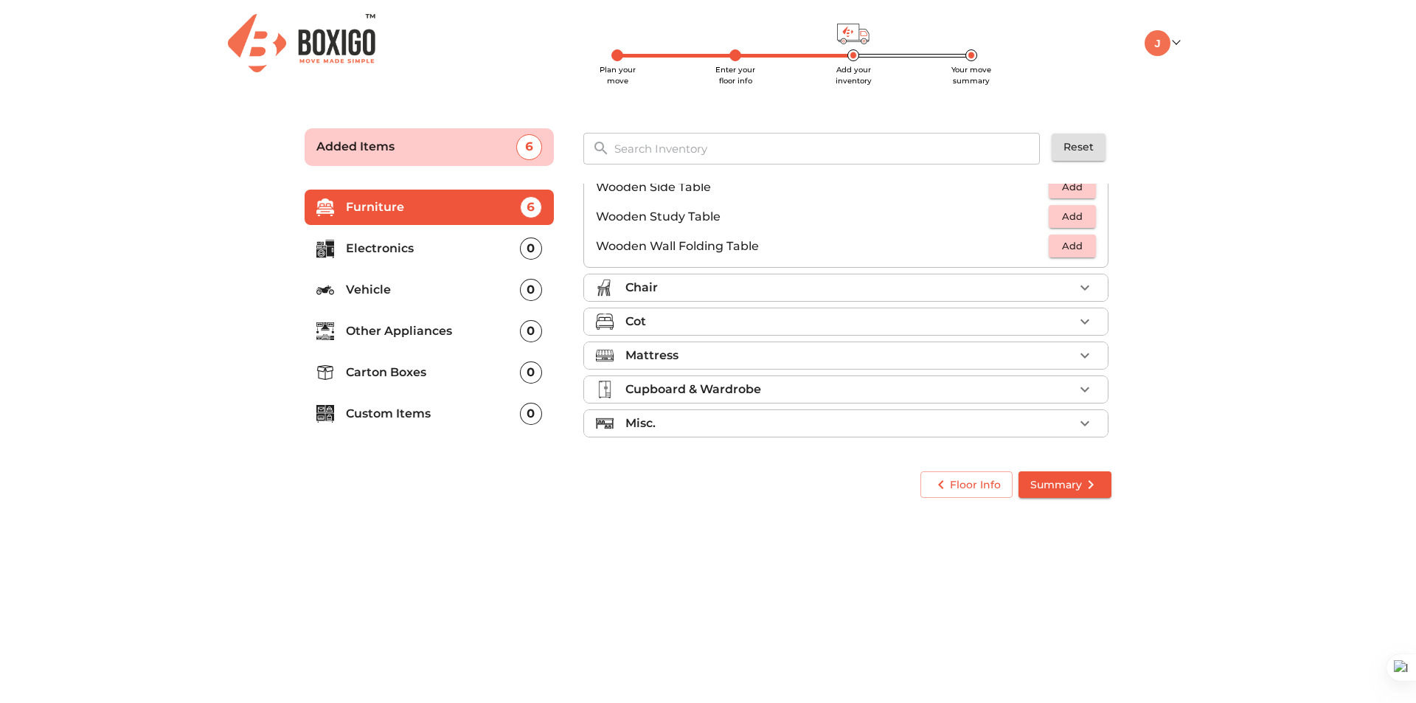
click at [1042, 288] on div "Chair" at bounding box center [849, 288] width 448 height 18
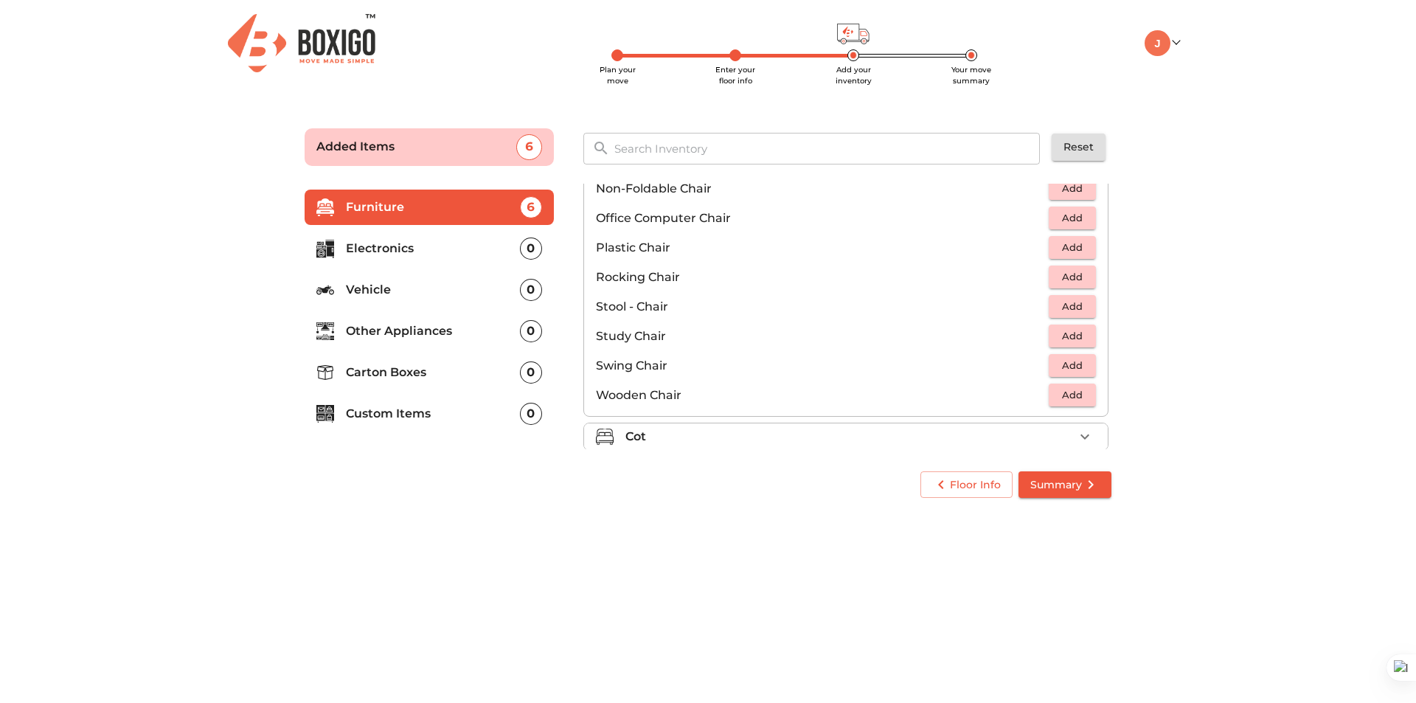
scroll to position [468, 0]
click at [1060, 279] on span "Add" at bounding box center [1072, 279] width 32 height 17
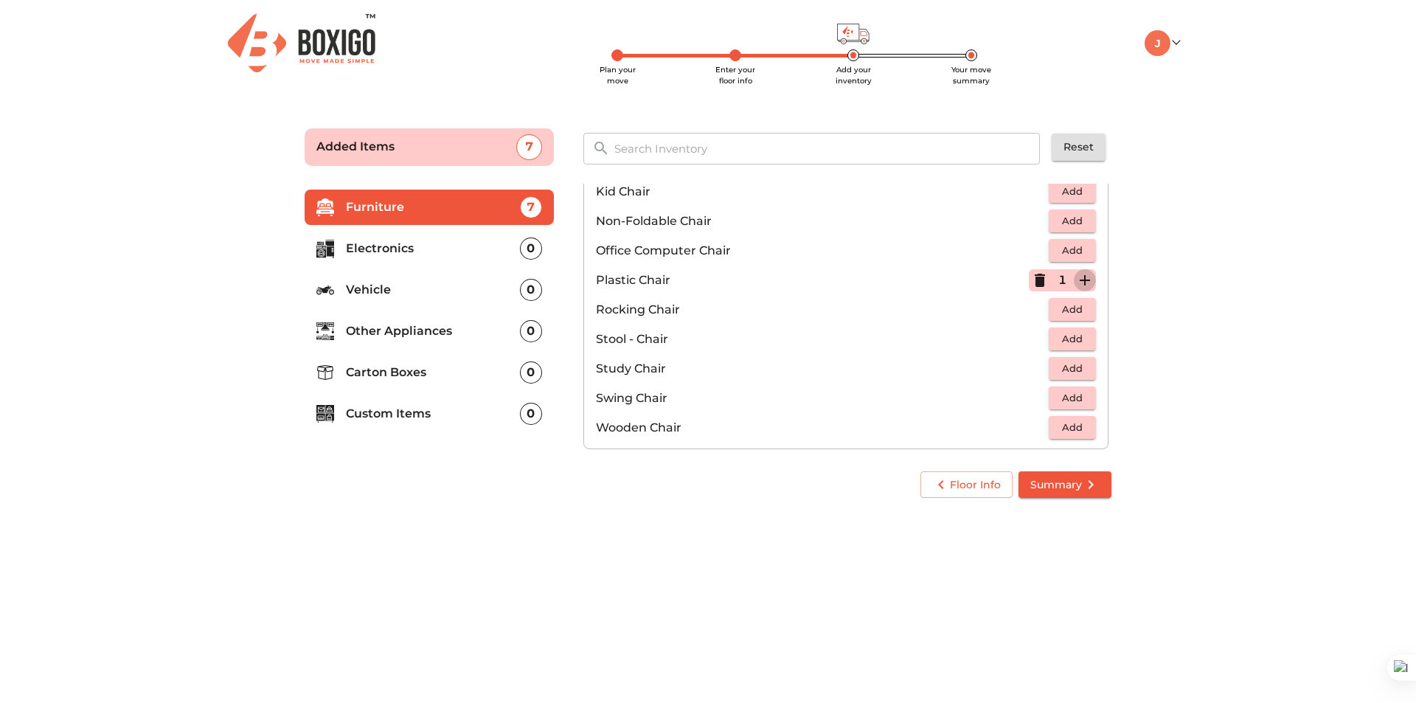
click at [1080, 279] on icon "button" at bounding box center [1085, 280] width 10 height 10
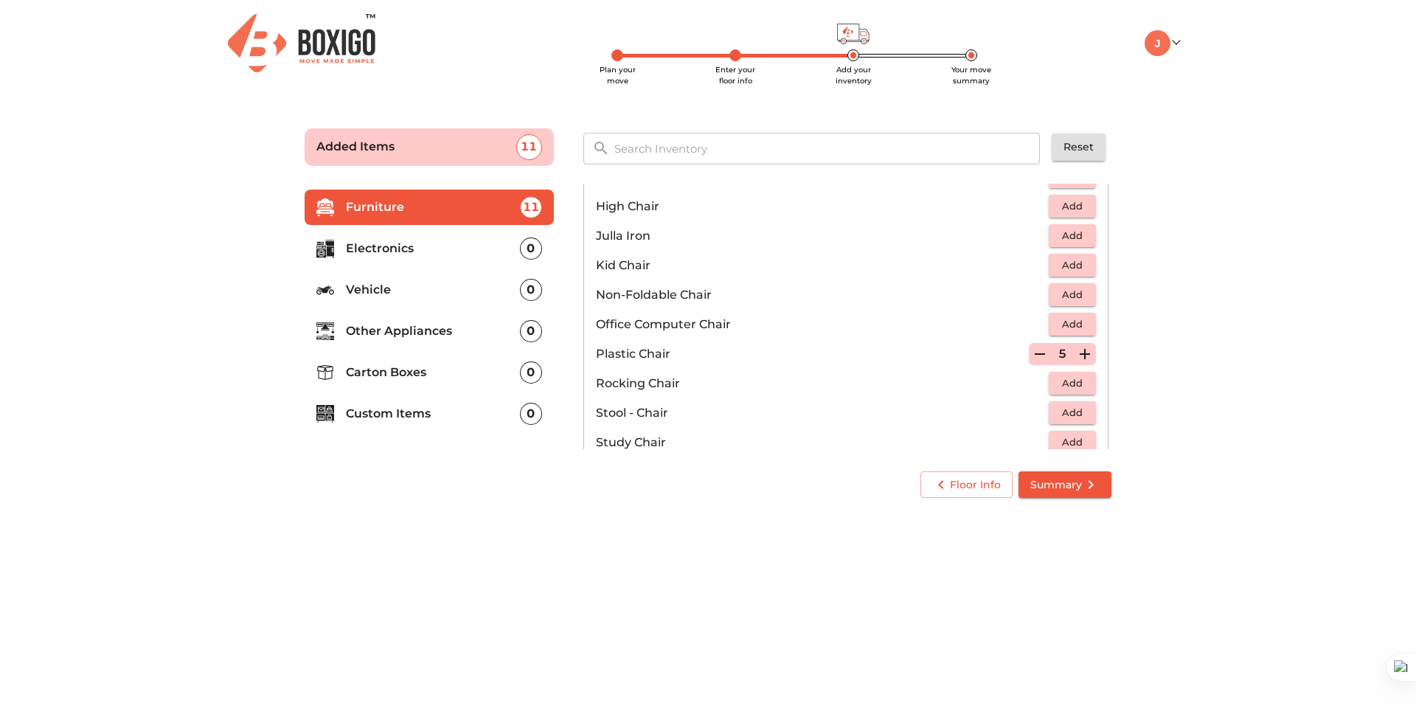
click at [1077, 316] on span "Add" at bounding box center [1072, 324] width 32 height 17
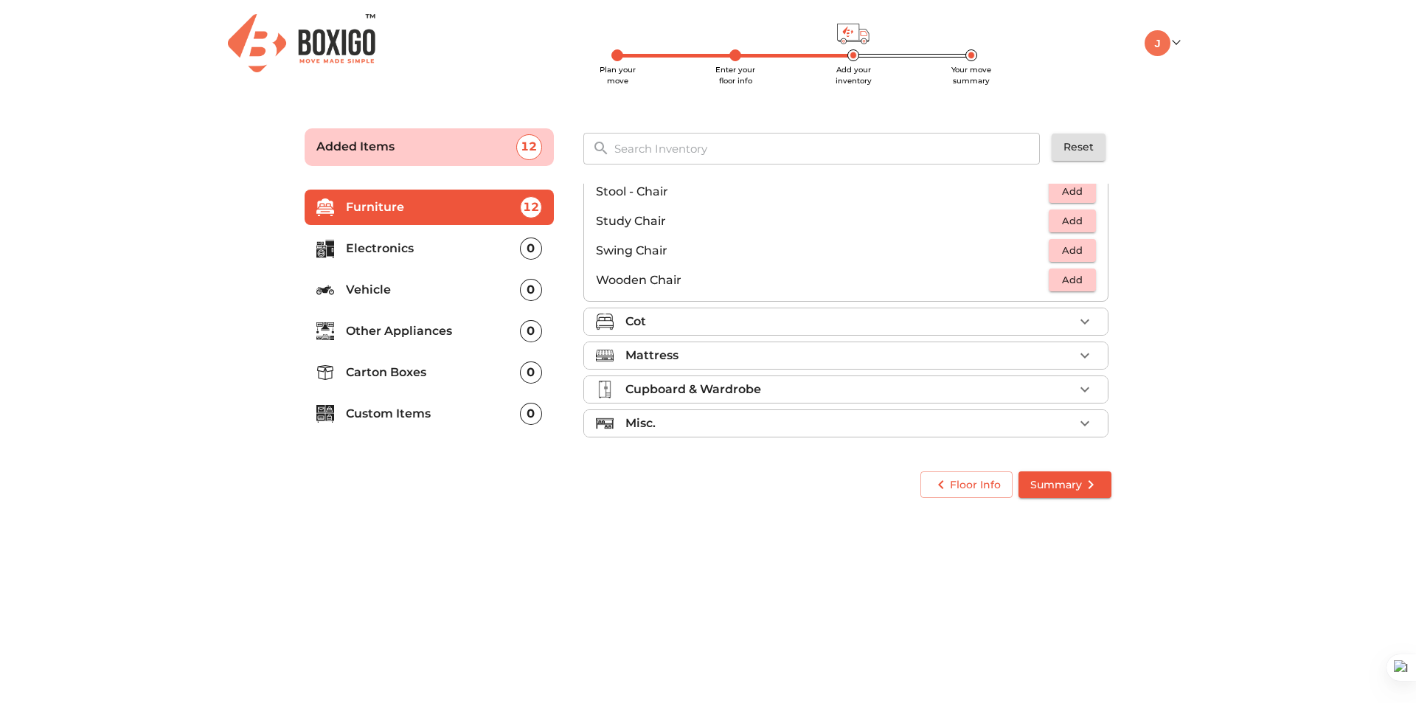
click at [939, 313] on div "Cot" at bounding box center [849, 322] width 448 height 18
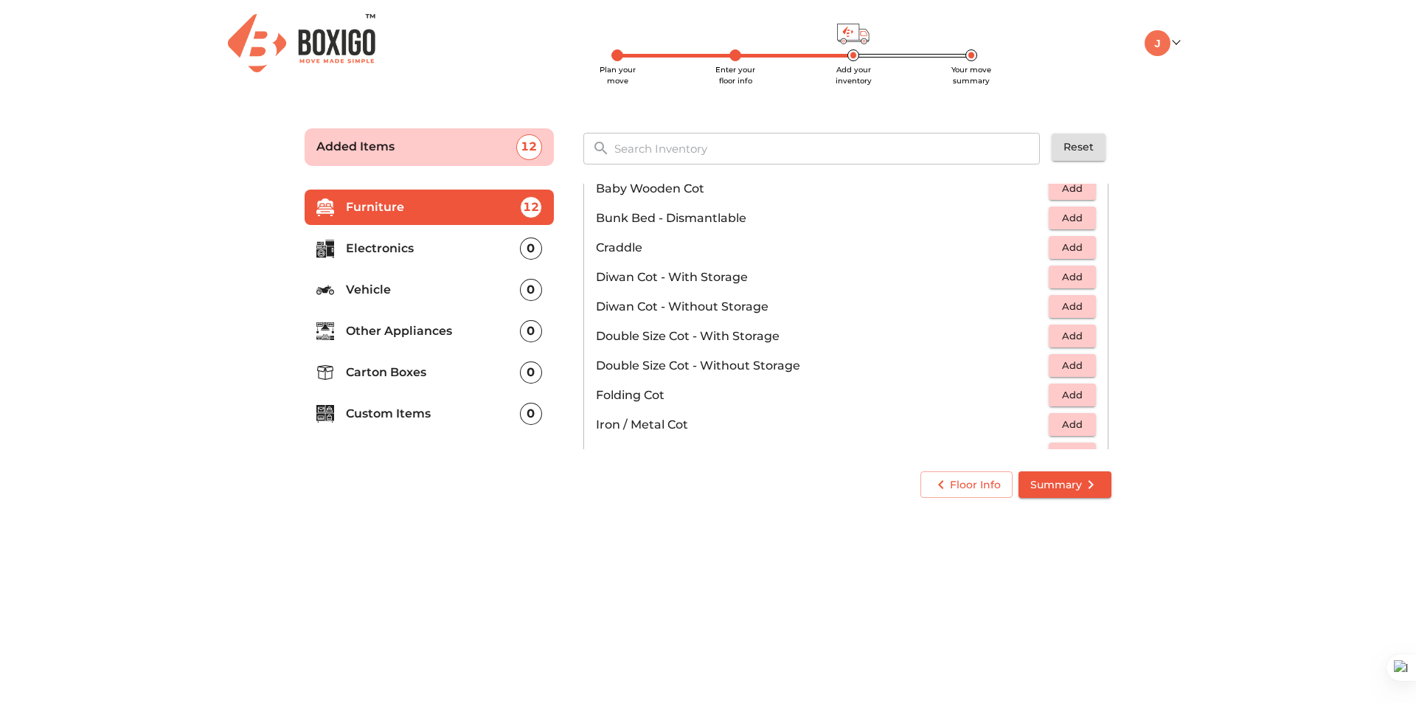
scroll to position [119, 0]
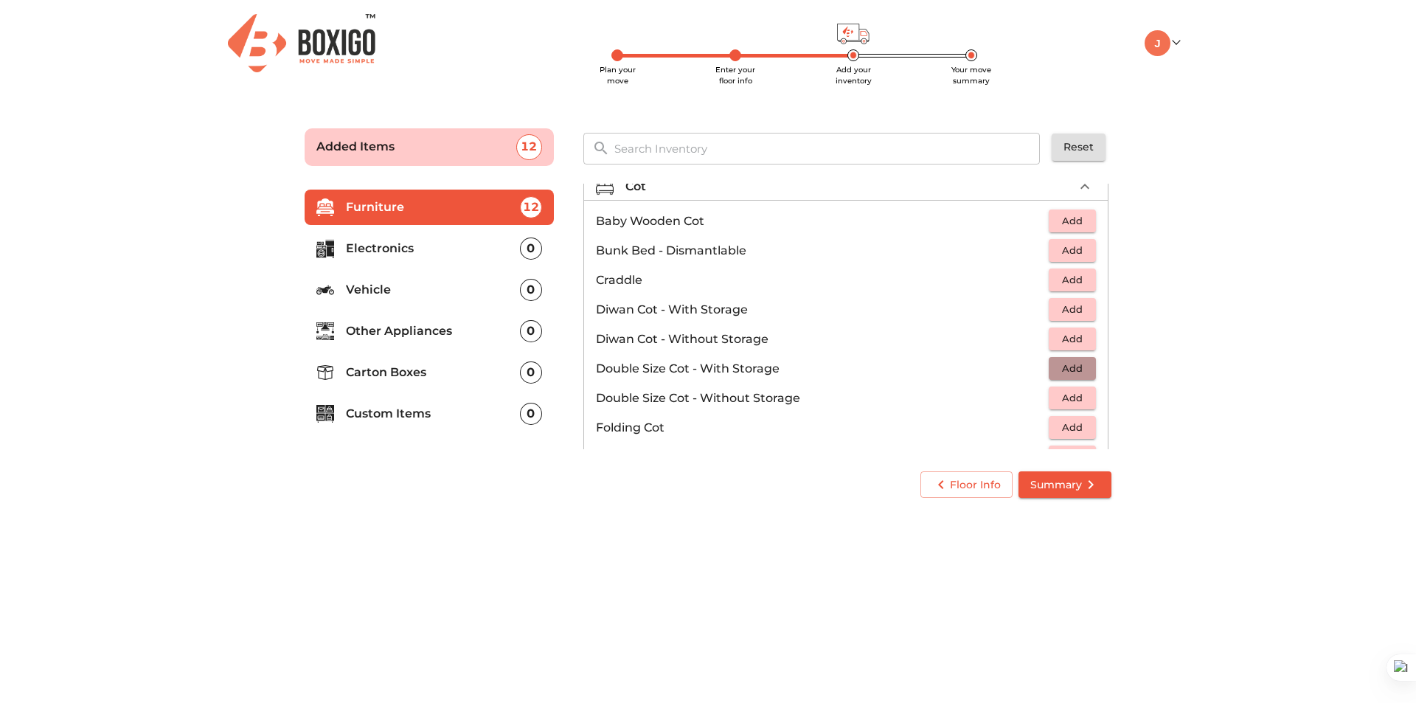
click at [1081, 368] on button "Add" at bounding box center [1072, 368] width 47 height 23
click at [1081, 368] on icon "button" at bounding box center [1085, 369] width 10 height 10
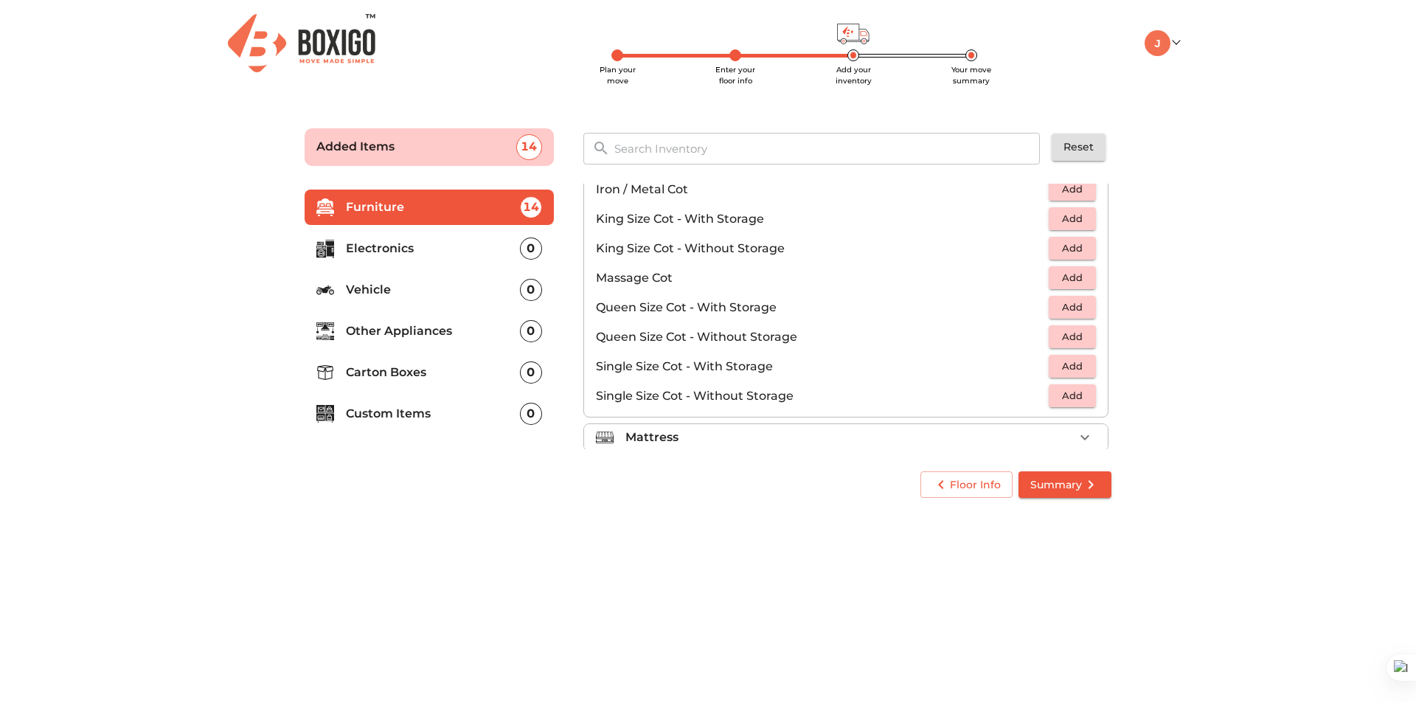
scroll to position [394, 0]
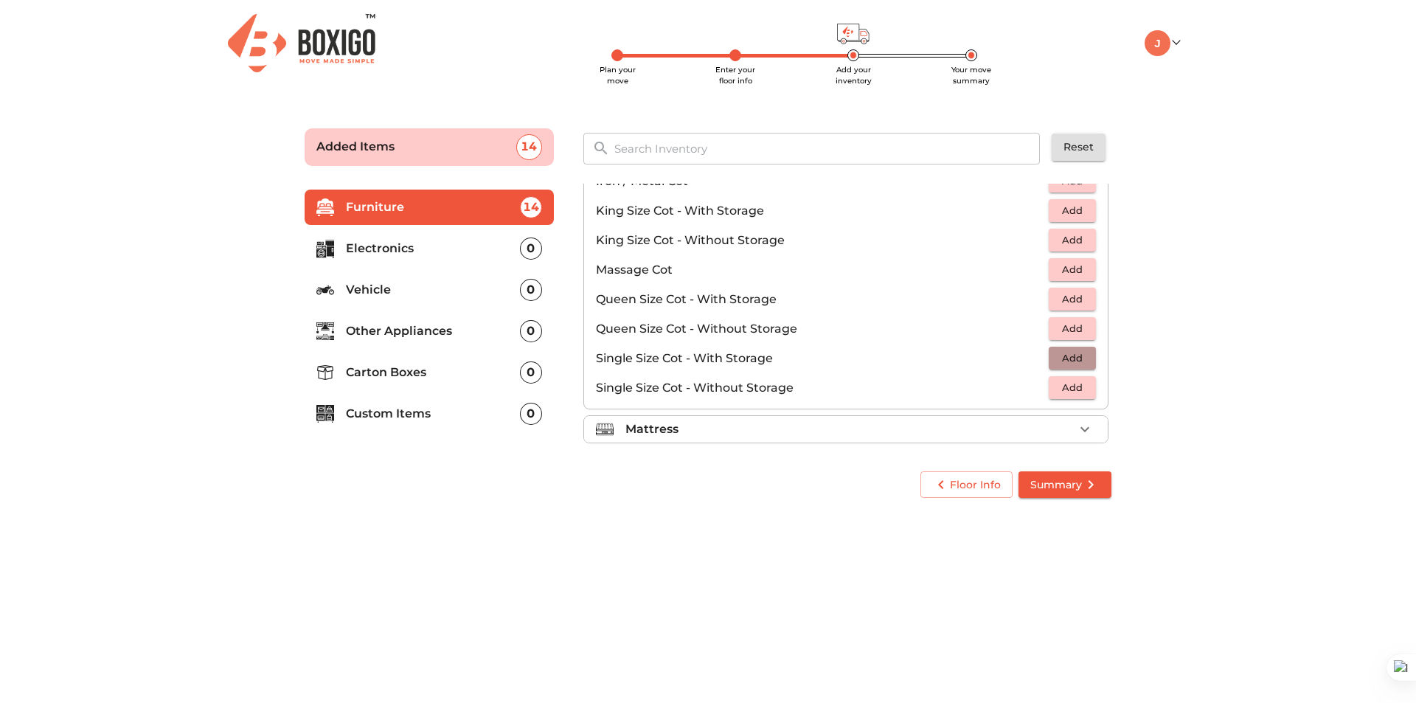
click at [1076, 361] on span "Add" at bounding box center [1072, 358] width 32 height 17
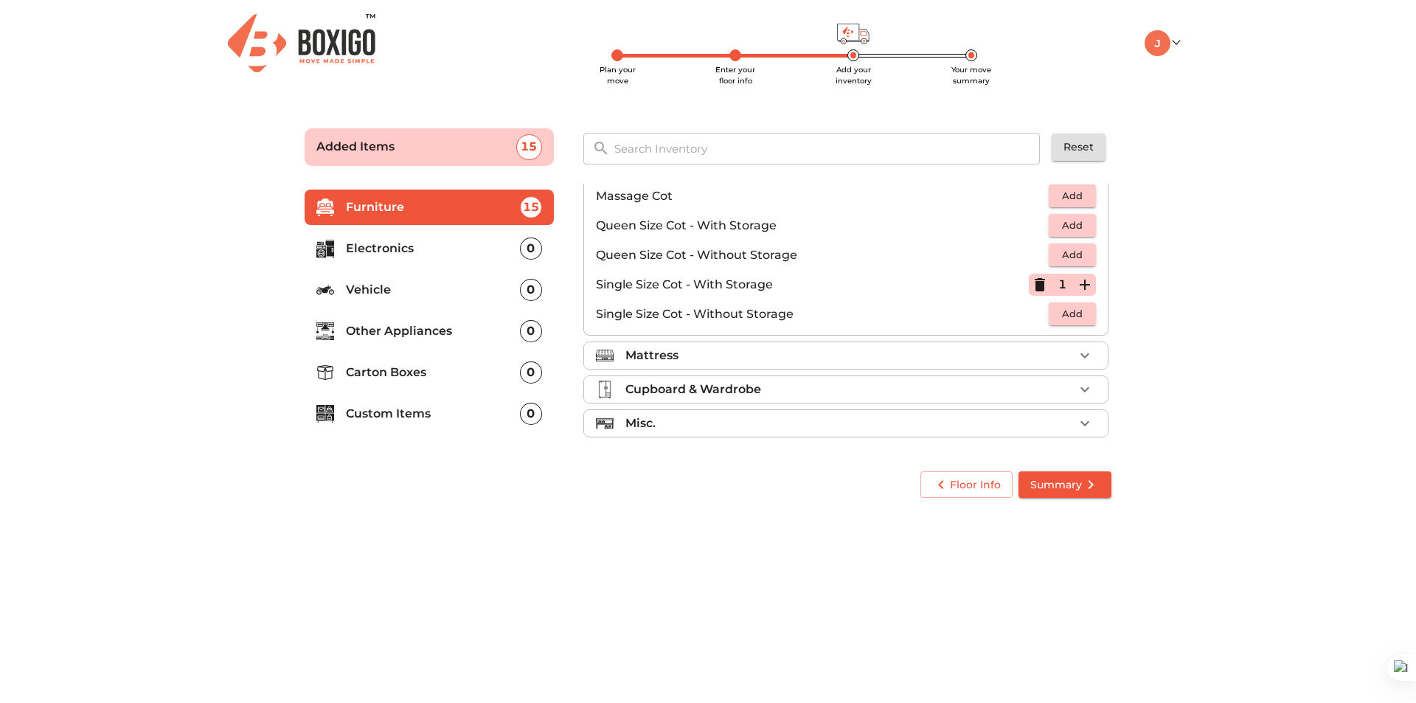
click at [978, 350] on div "Mattress" at bounding box center [849, 356] width 448 height 18
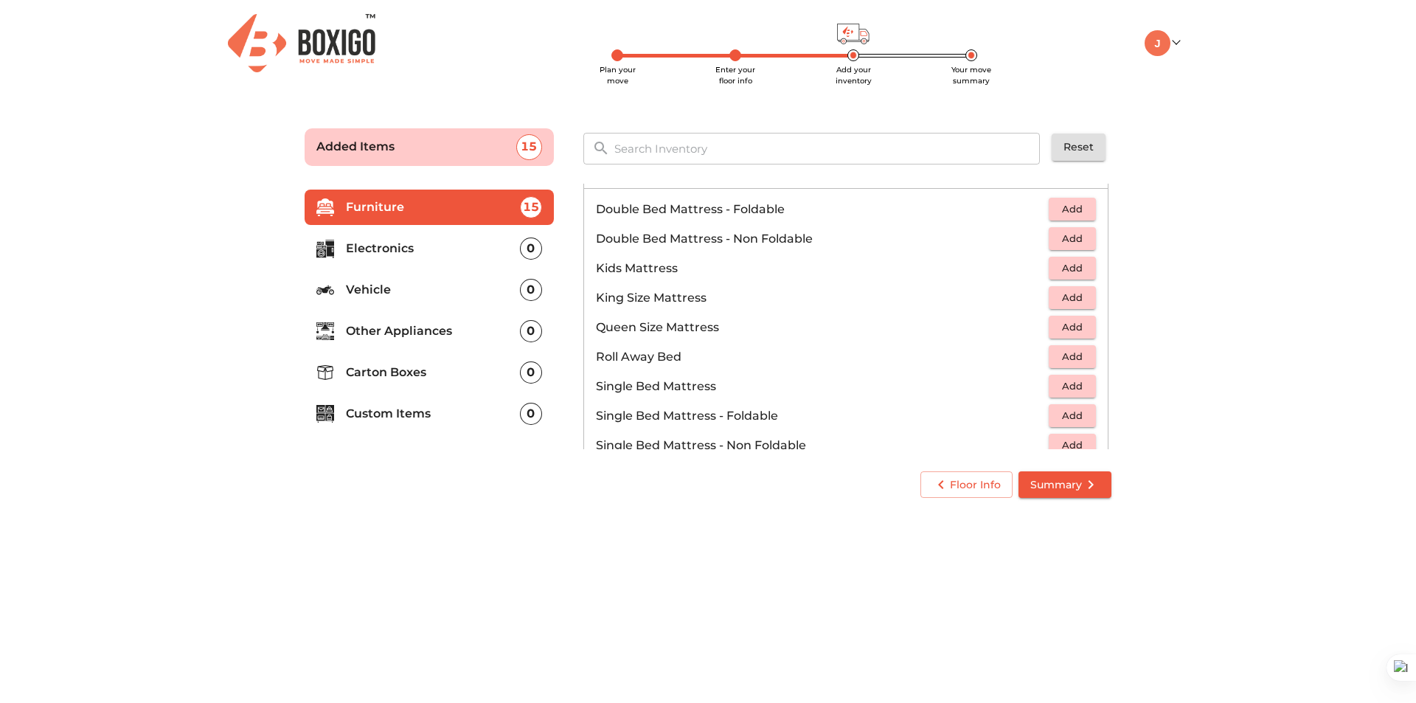
scroll to position [161, 0]
click at [1061, 242] on span "Add" at bounding box center [1072, 242] width 32 height 17
click at [1076, 239] on icon "button" at bounding box center [1085, 243] width 18 height 18
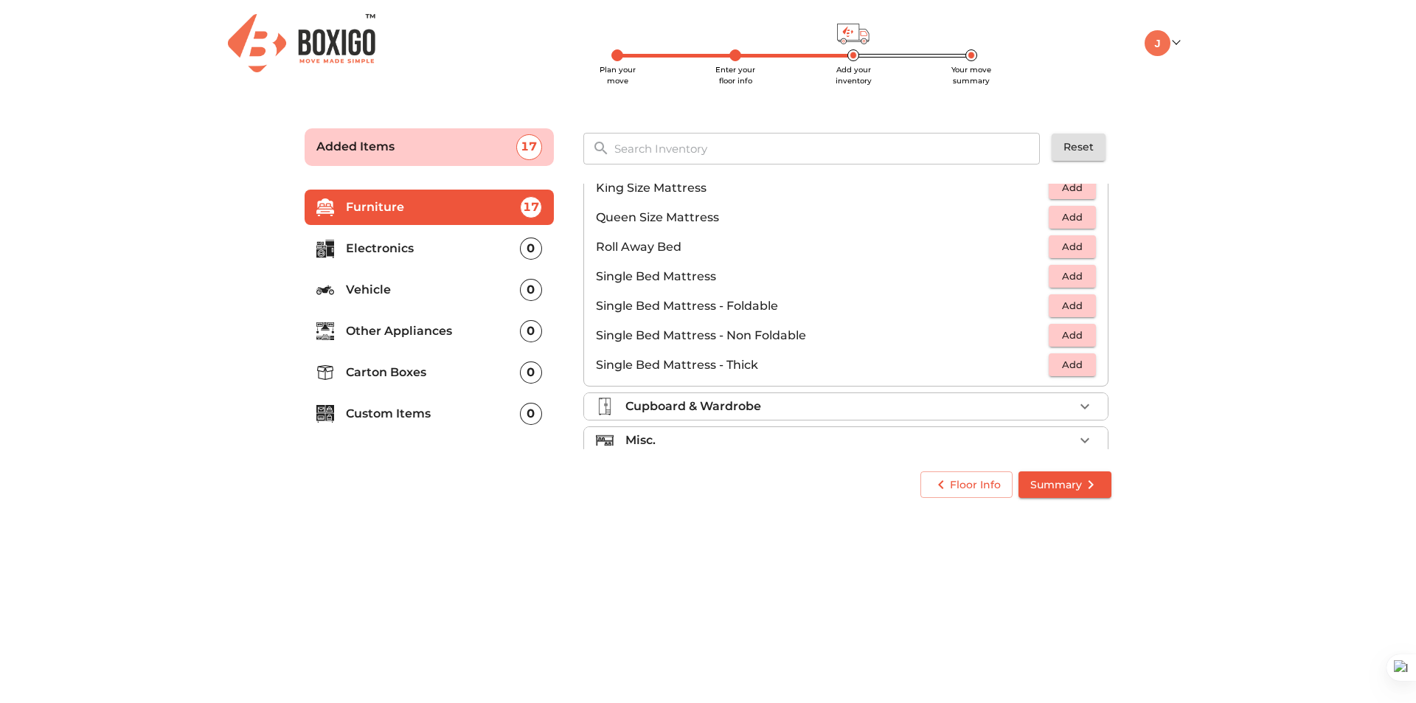
scroll to position [291, 0]
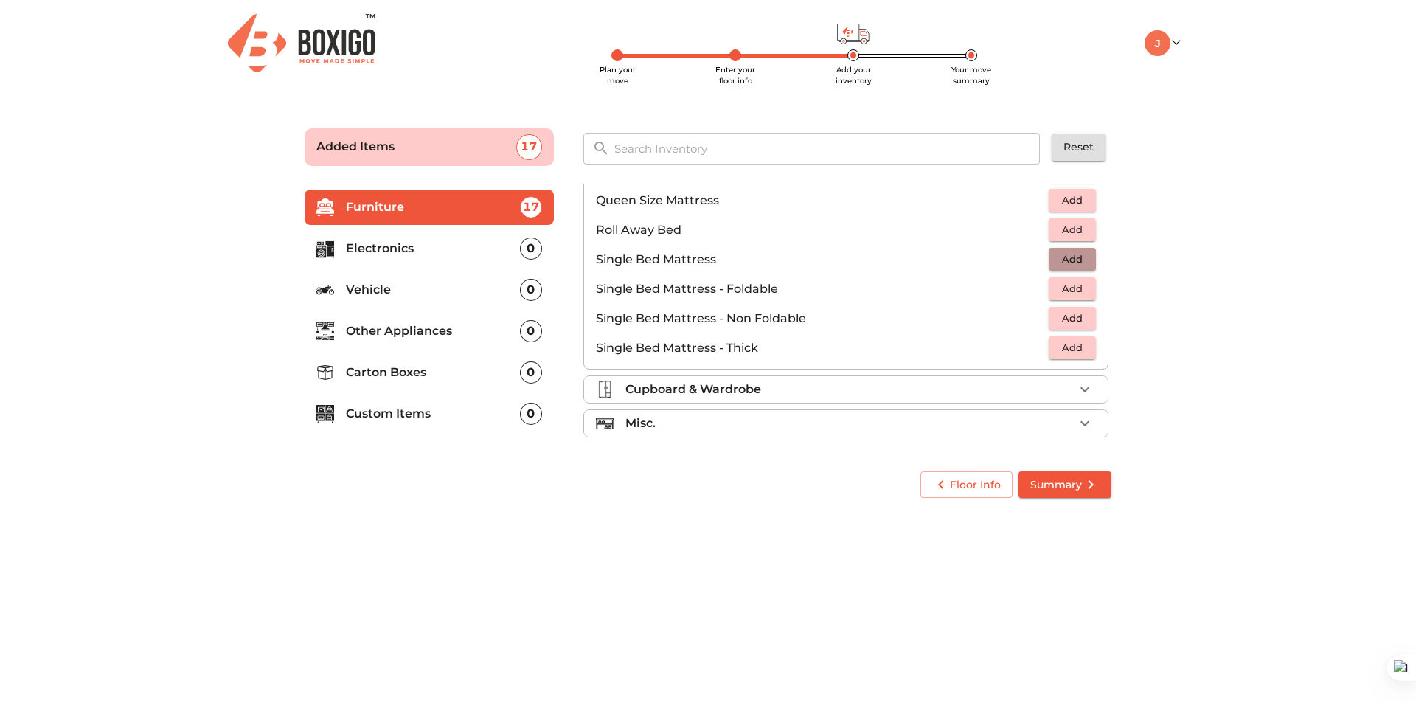
click at [1072, 255] on span "Add" at bounding box center [1072, 259] width 32 height 17
click at [882, 382] on div "Cupboard & Wardrobe" at bounding box center [849, 389] width 448 height 18
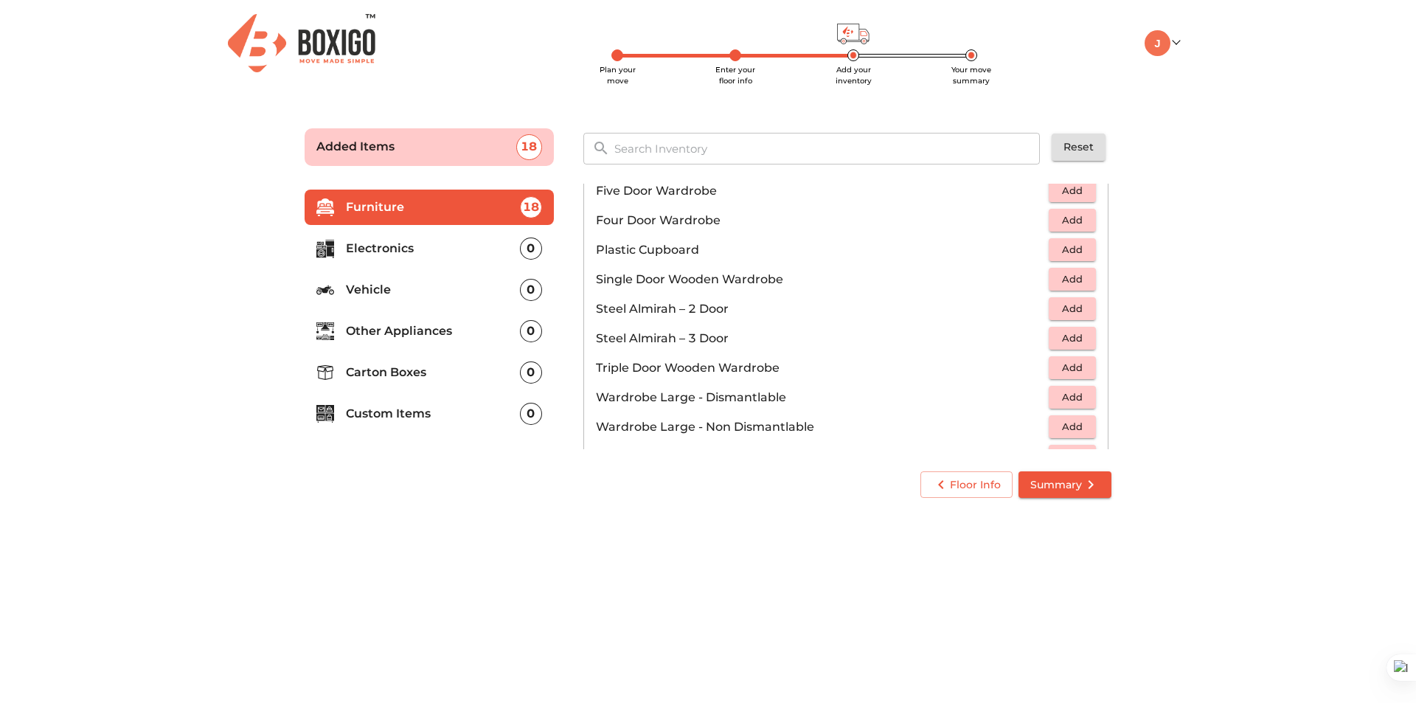
scroll to position [365, 0]
click at [1061, 307] on span "Add" at bounding box center [1072, 307] width 32 height 17
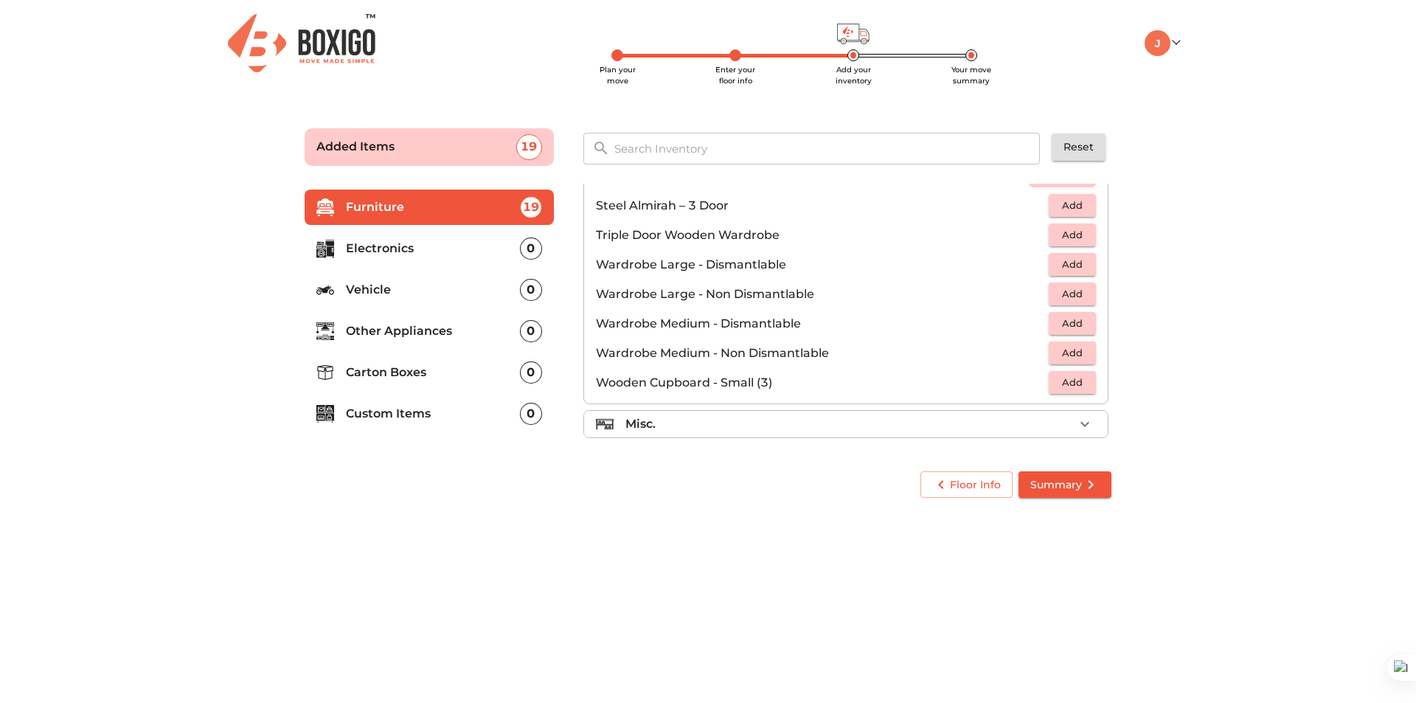
scroll to position [498, 0]
click at [867, 434] on li "Misc." at bounding box center [846, 423] width 524 height 27
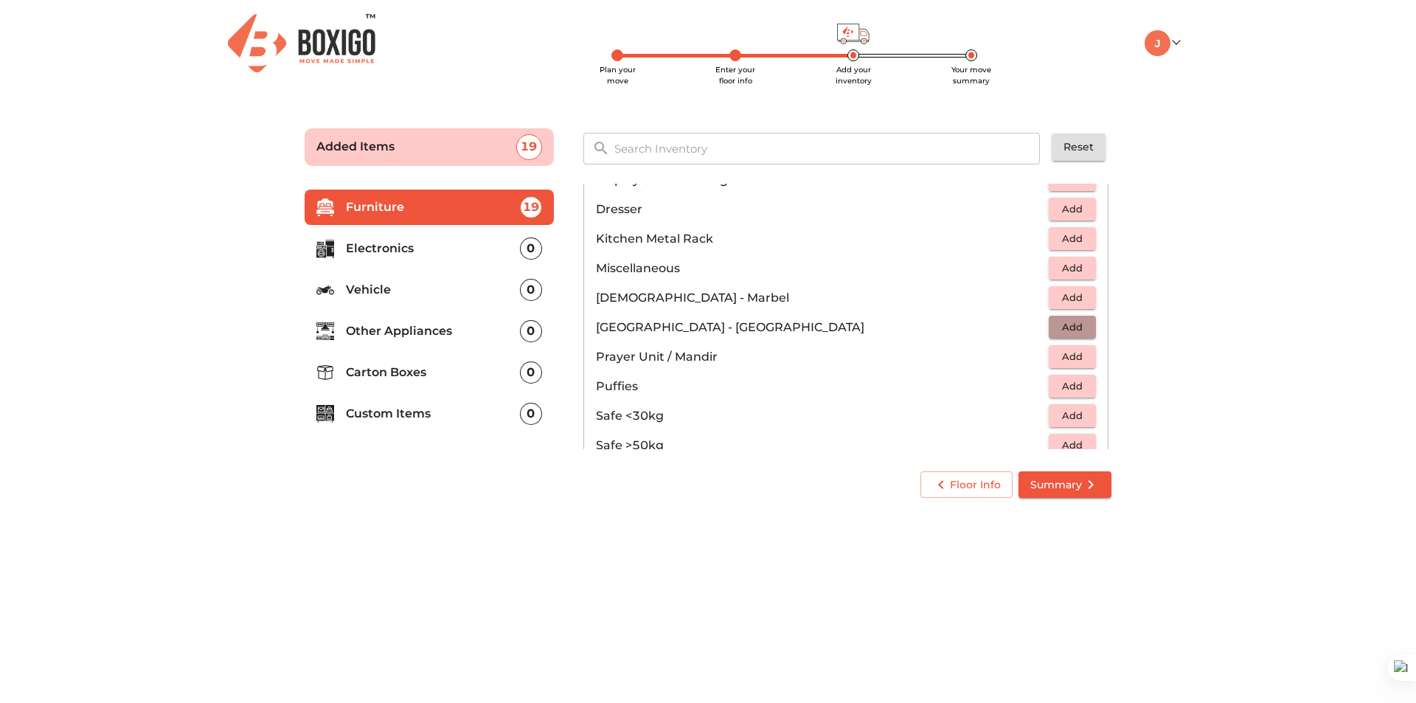
click at [1056, 330] on span "Add" at bounding box center [1072, 327] width 32 height 17
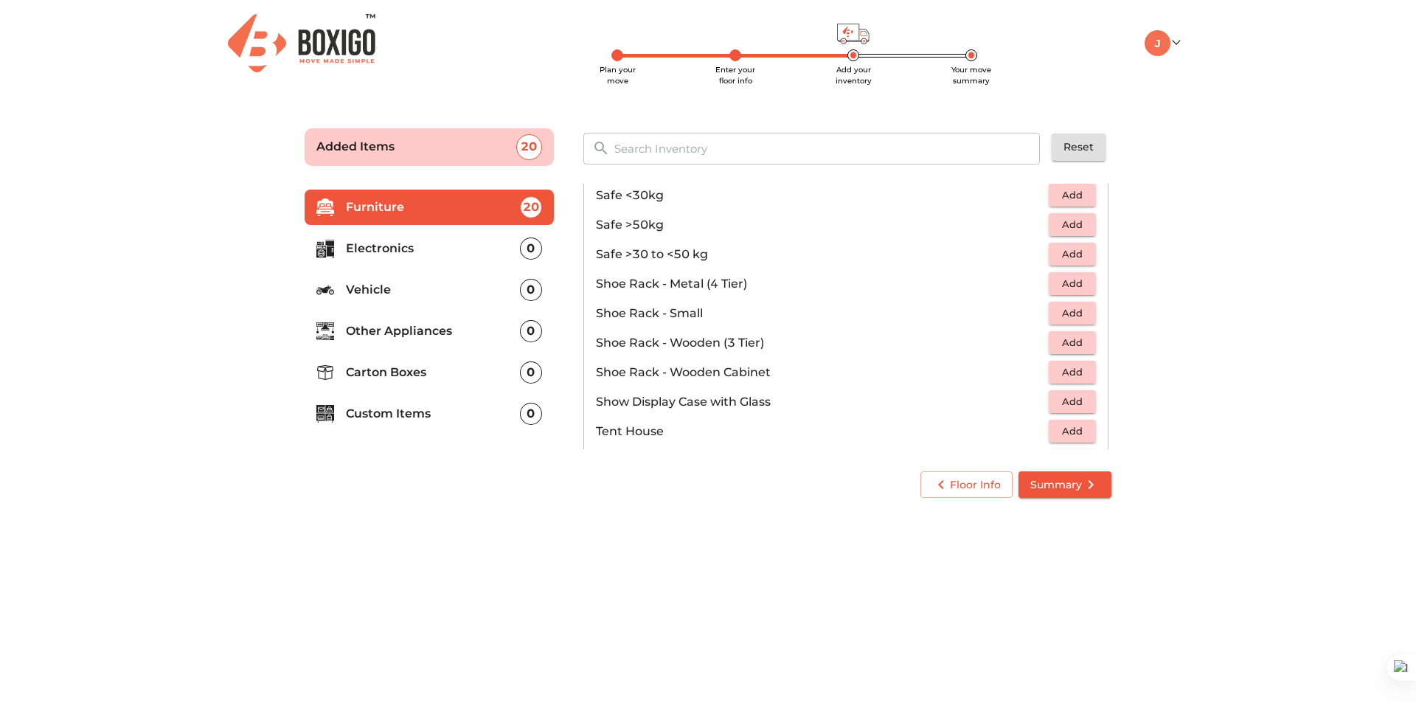
scroll to position [719, 0]
click at [1068, 339] on span "Add" at bounding box center [1072, 341] width 32 height 17
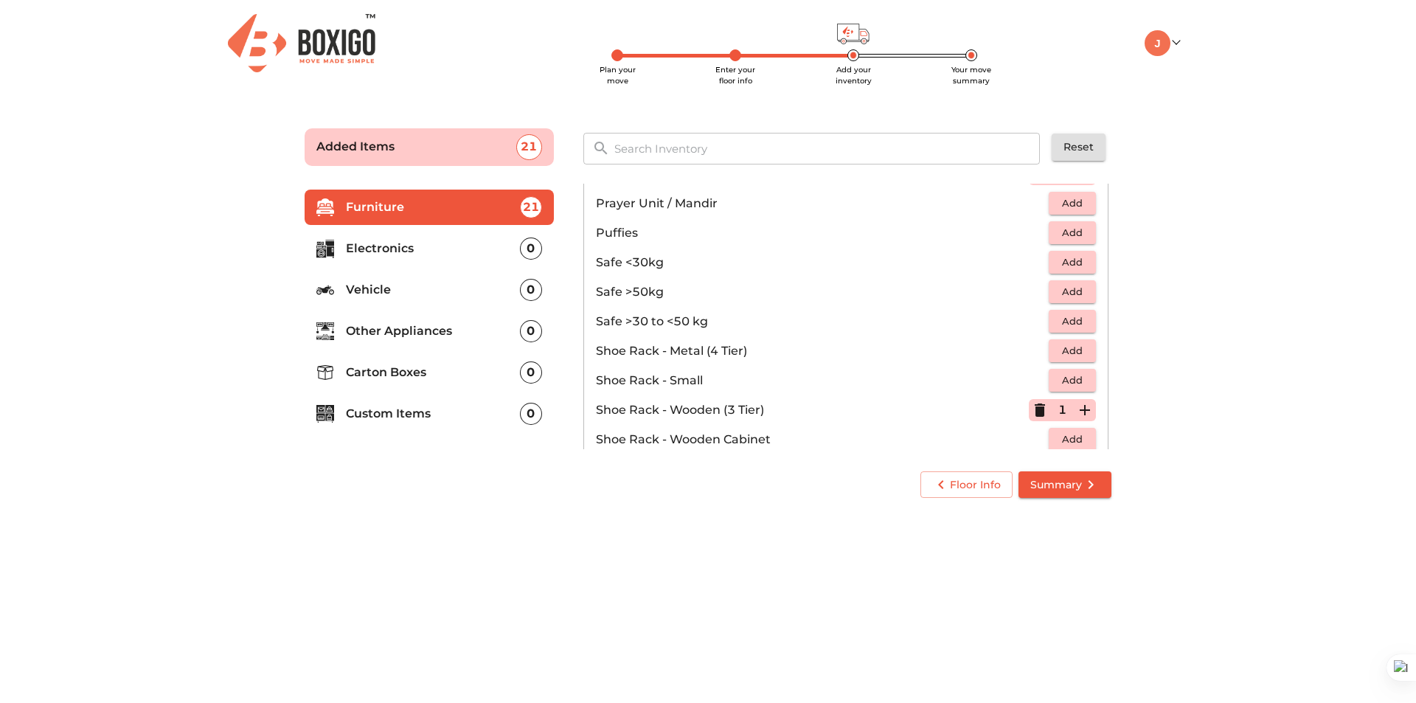
scroll to position [793, 0]
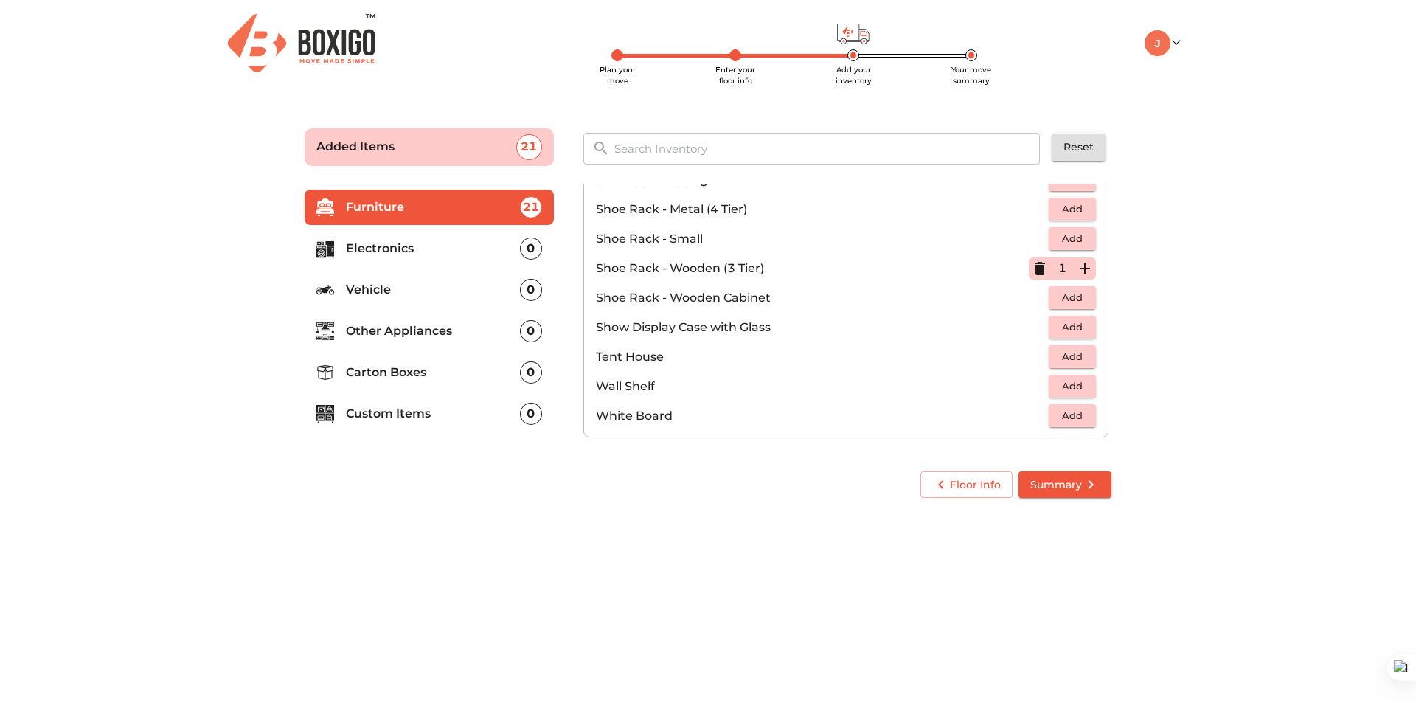
click at [471, 247] on p "Electronics" at bounding box center [433, 249] width 174 height 18
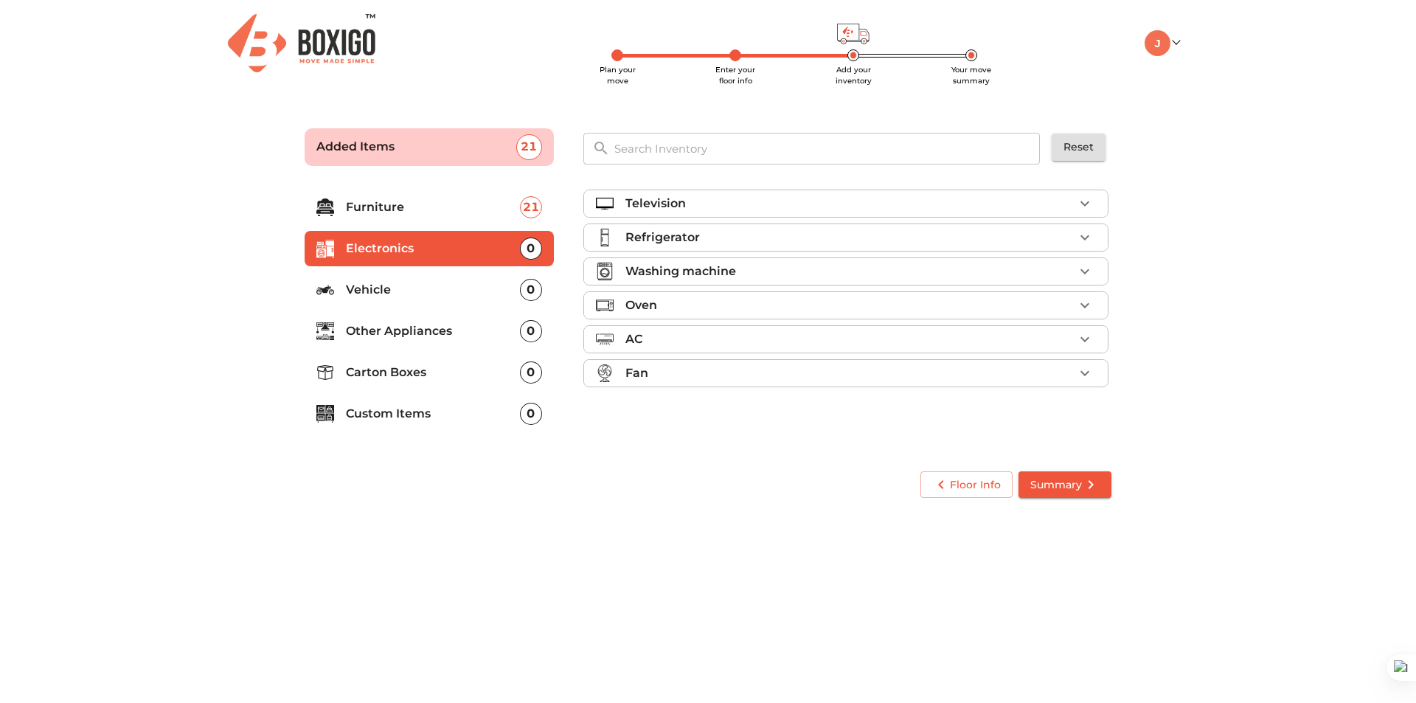
click at [756, 207] on div "Television" at bounding box center [849, 204] width 448 height 18
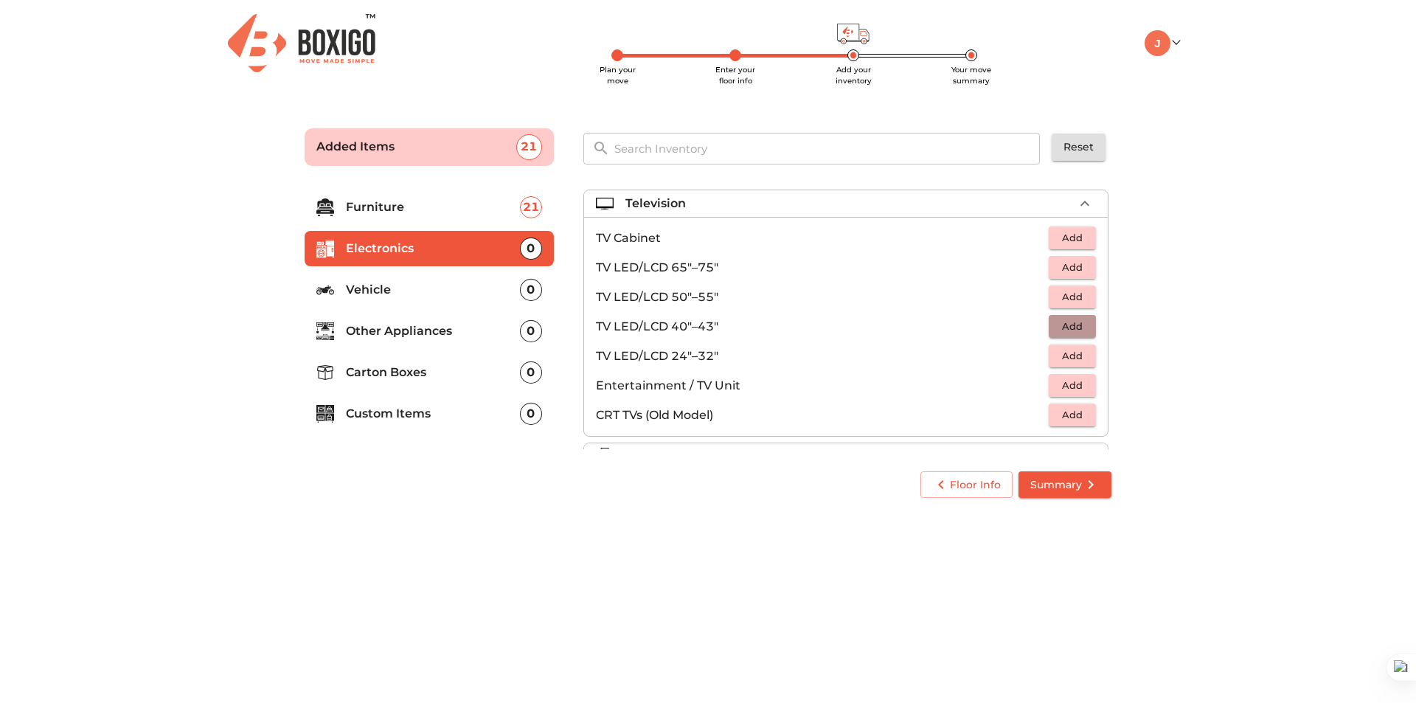
click at [1066, 316] on button "Add" at bounding box center [1072, 326] width 47 height 23
click at [1067, 209] on li "Television 1 Added" at bounding box center [846, 203] width 524 height 27
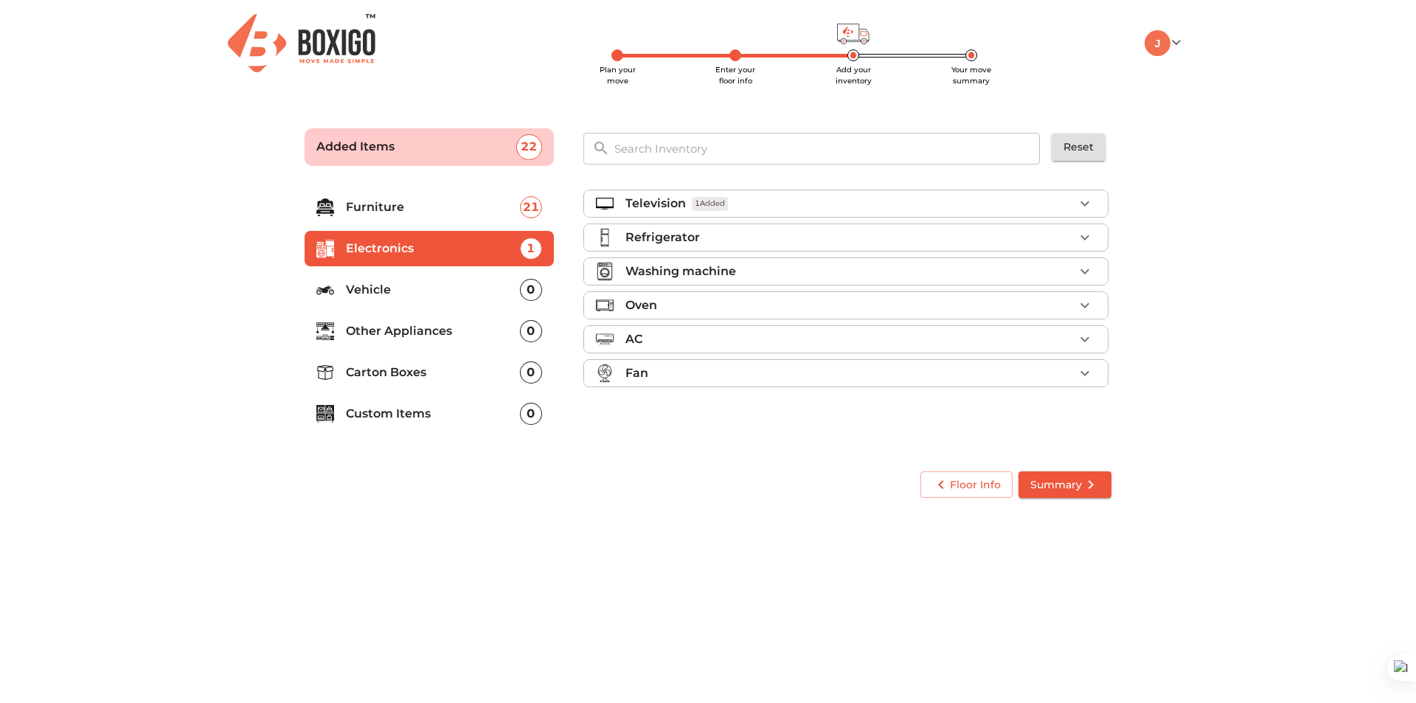
click at [950, 240] on div "Refrigerator" at bounding box center [849, 238] width 448 height 18
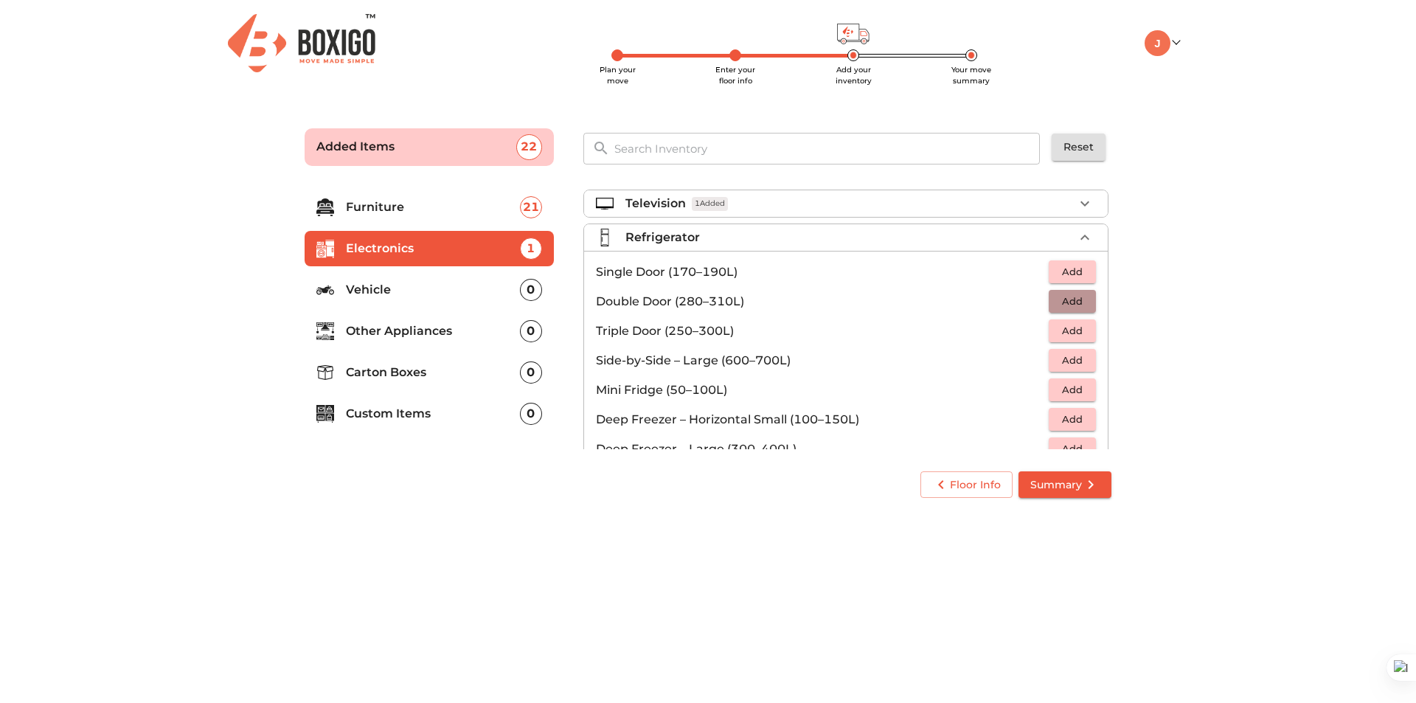
click at [1085, 301] on button "Add" at bounding box center [1072, 301] width 47 height 23
click at [1079, 239] on icon "button" at bounding box center [1085, 238] width 18 height 18
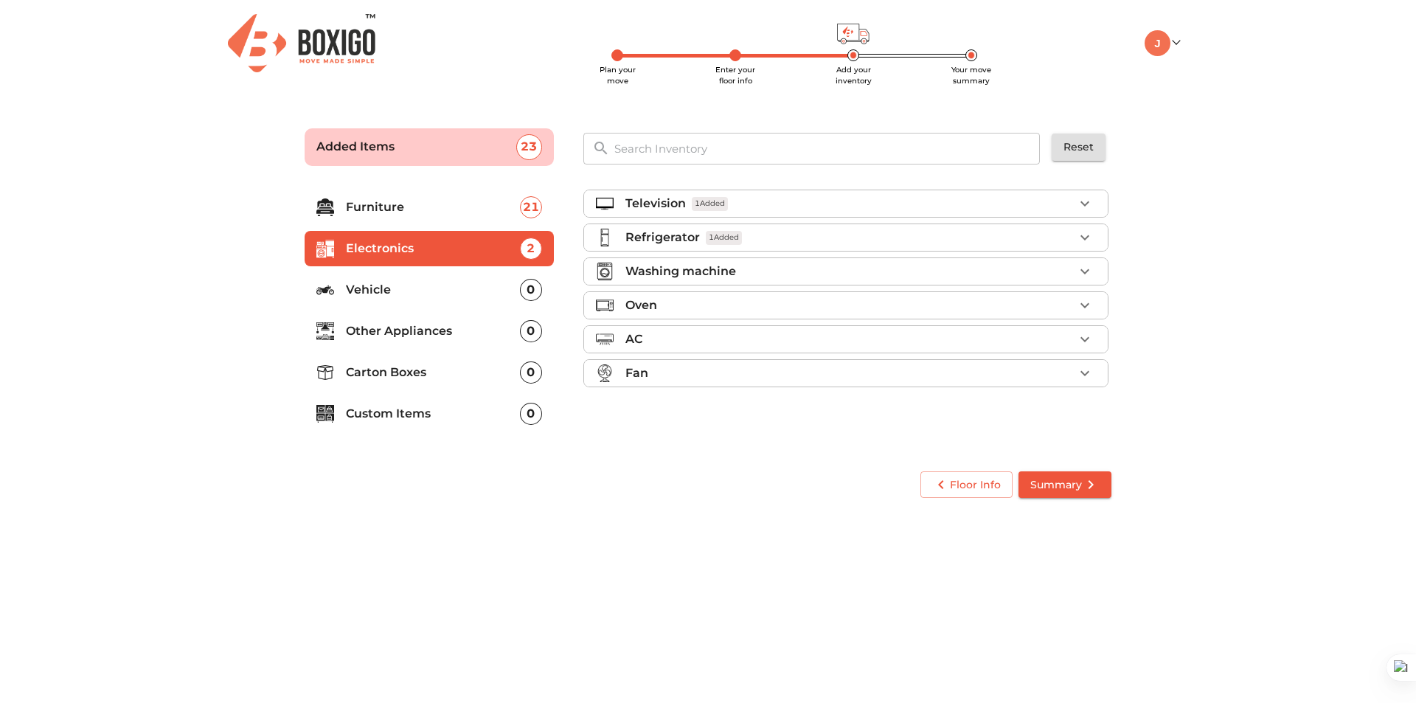
click at [833, 274] on div "Washing machine" at bounding box center [849, 272] width 448 height 18
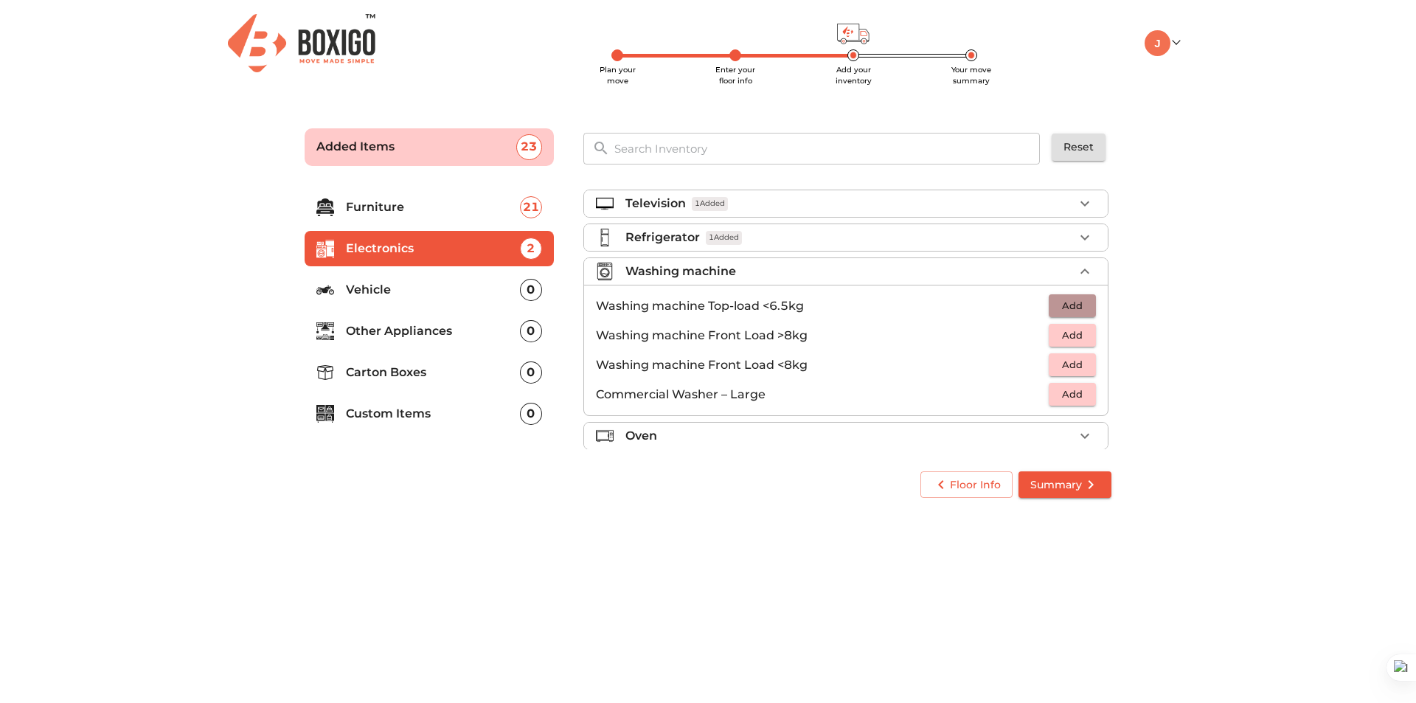
click at [1068, 308] on span "Add" at bounding box center [1072, 305] width 32 height 17
click at [1023, 279] on div "Washing machine 1 Added" at bounding box center [849, 272] width 448 height 18
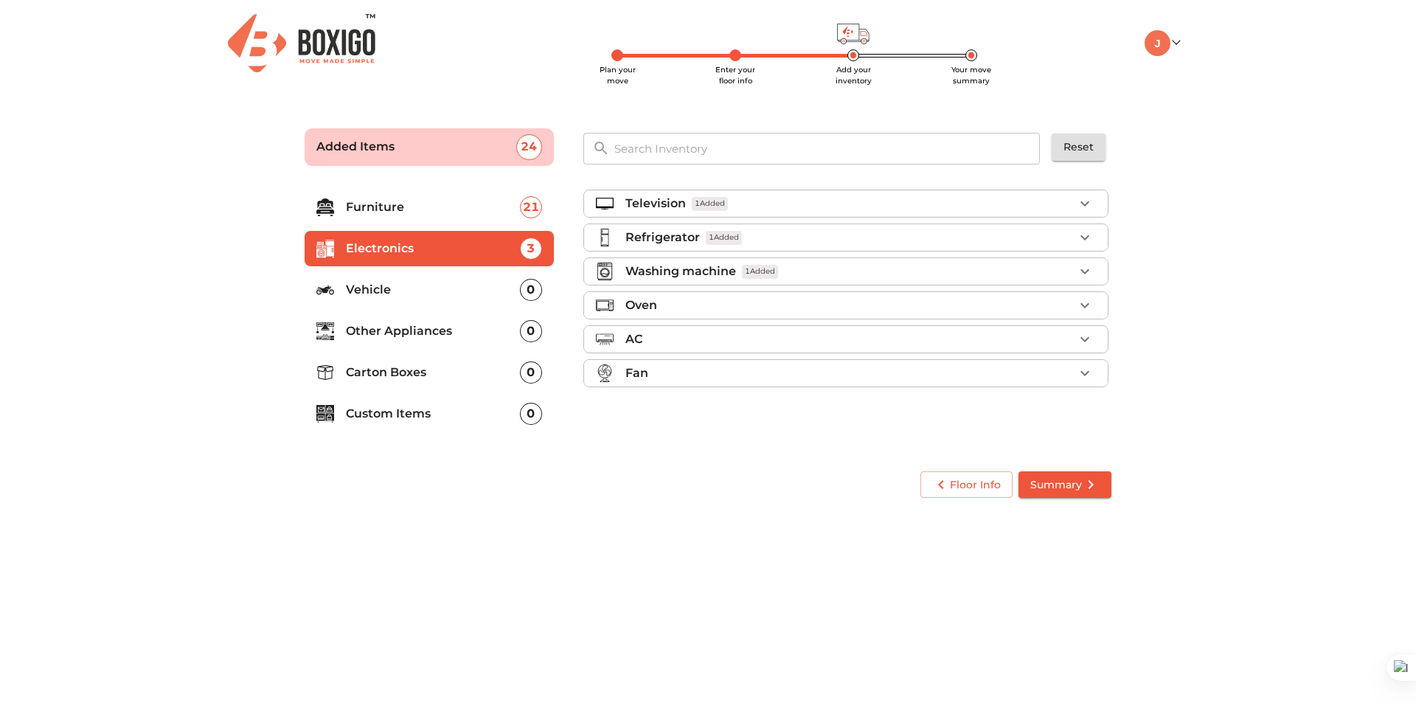
click at [757, 310] on div "Oven" at bounding box center [849, 305] width 448 height 18
click at [1081, 373] on button "Add" at bounding box center [1072, 369] width 47 height 23
click at [919, 313] on div "Oven 1 Added" at bounding box center [849, 305] width 448 height 18
click at [853, 341] on div "AC" at bounding box center [849, 339] width 448 height 18
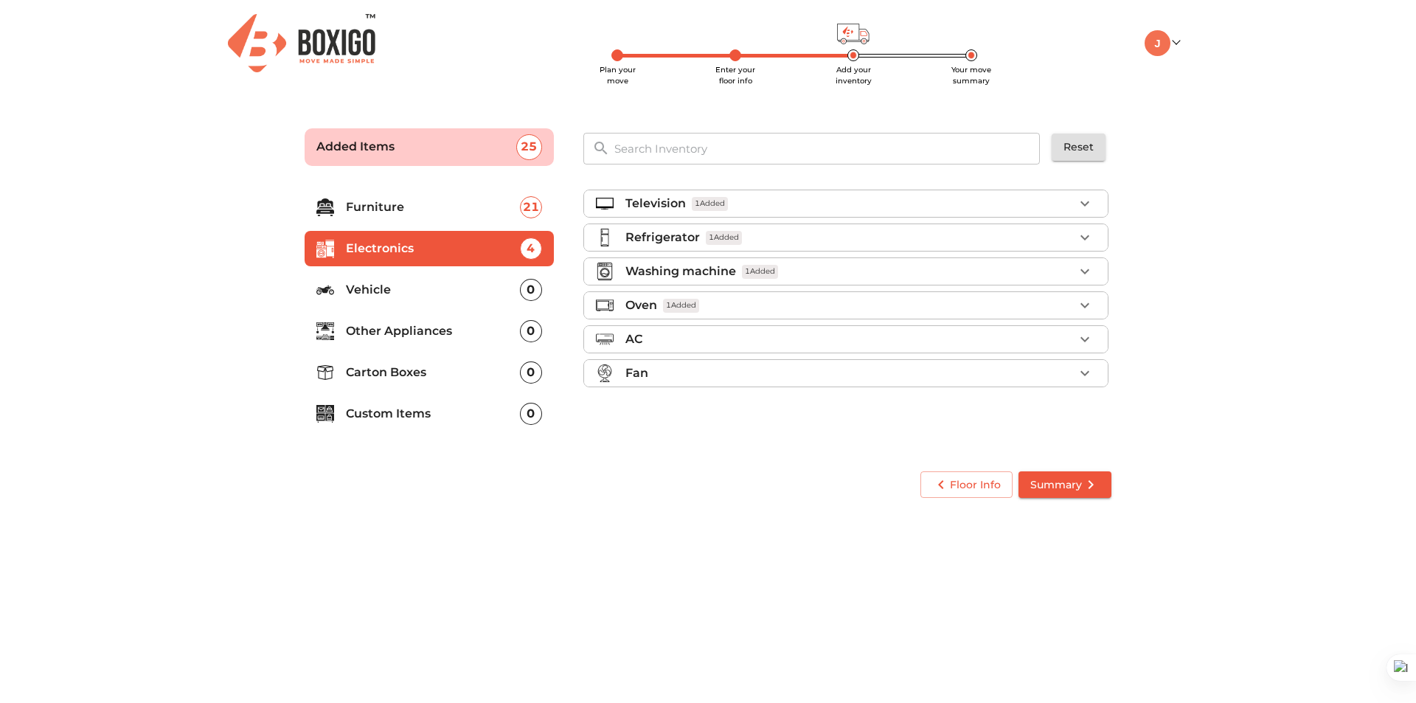
click at [841, 365] on div "Fan" at bounding box center [849, 373] width 448 height 18
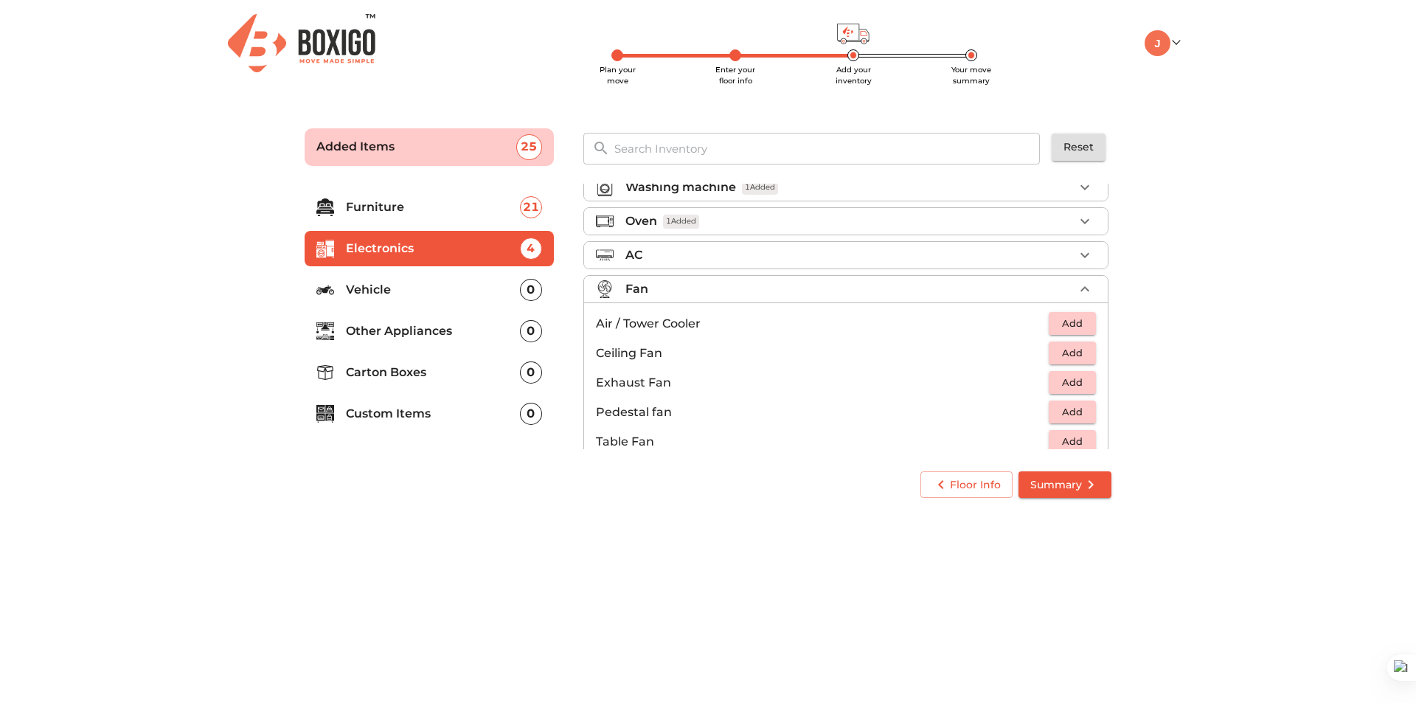
scroll to position [110, 0]
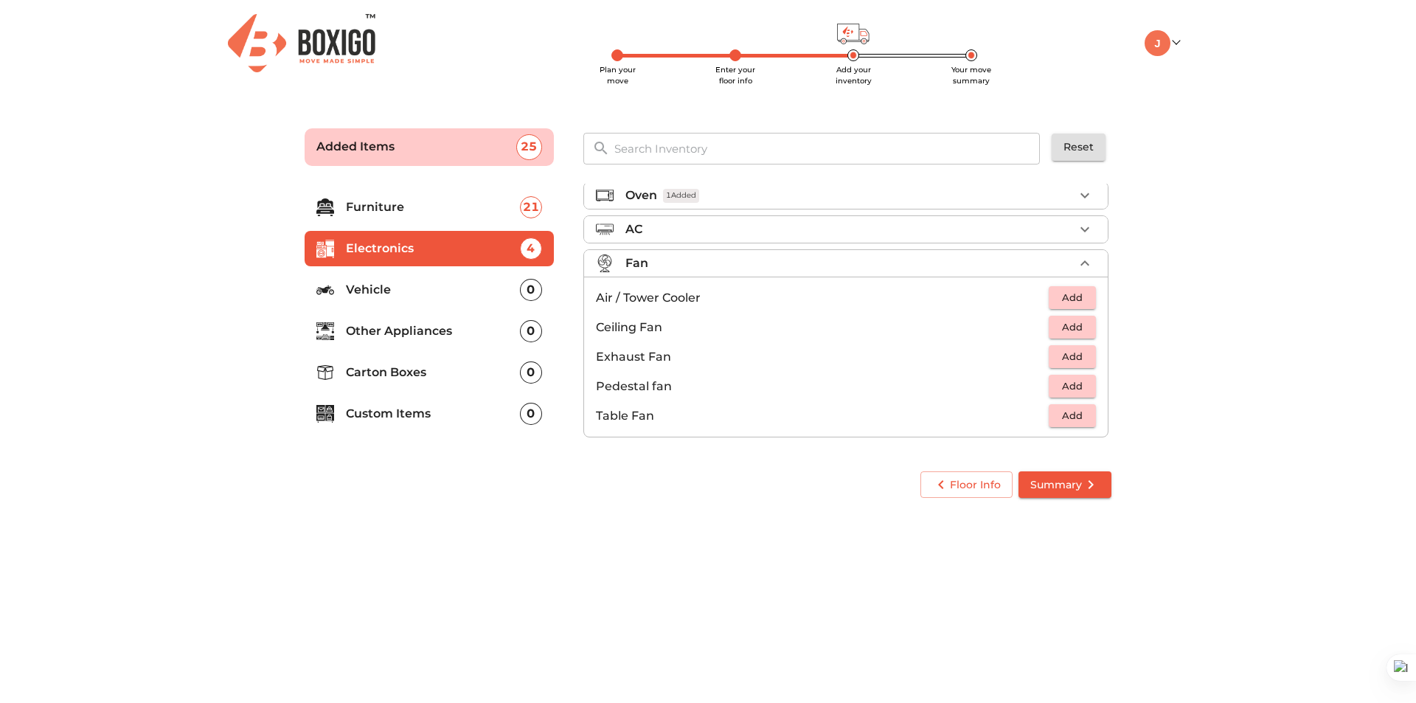
click at [740, 269] on div "Fan" at bounding box center [849, 263] width 448 height 18
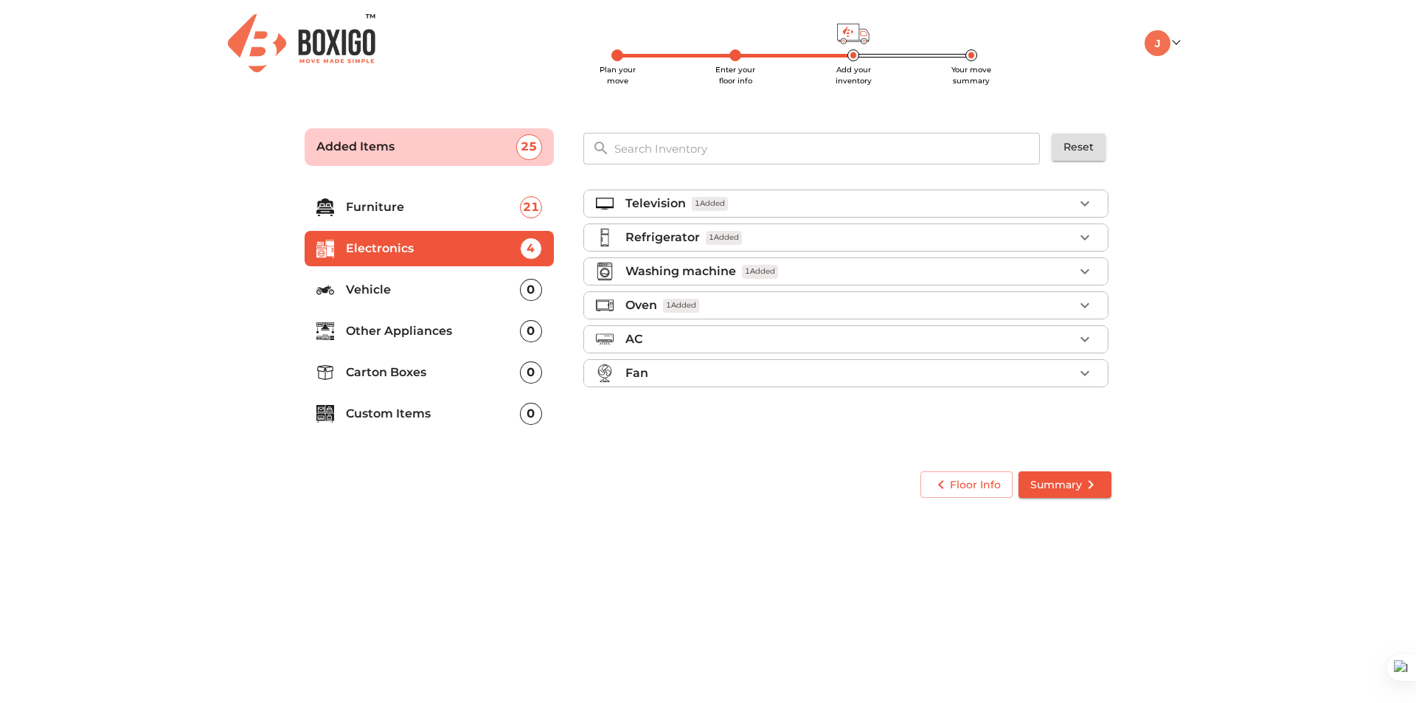
scroll to position [0, 0]
click at [383, 352] on ul "Furniture 21 Electronics 4 Vehicle 0 Other Appliances 0 Carton Boxes 0 Custom I…" at bounding box center [429, 314] width 249 height 260
click at [388, 341] on li "Other Appliances 0" at bounding box center [429, 330] width 249 height 35
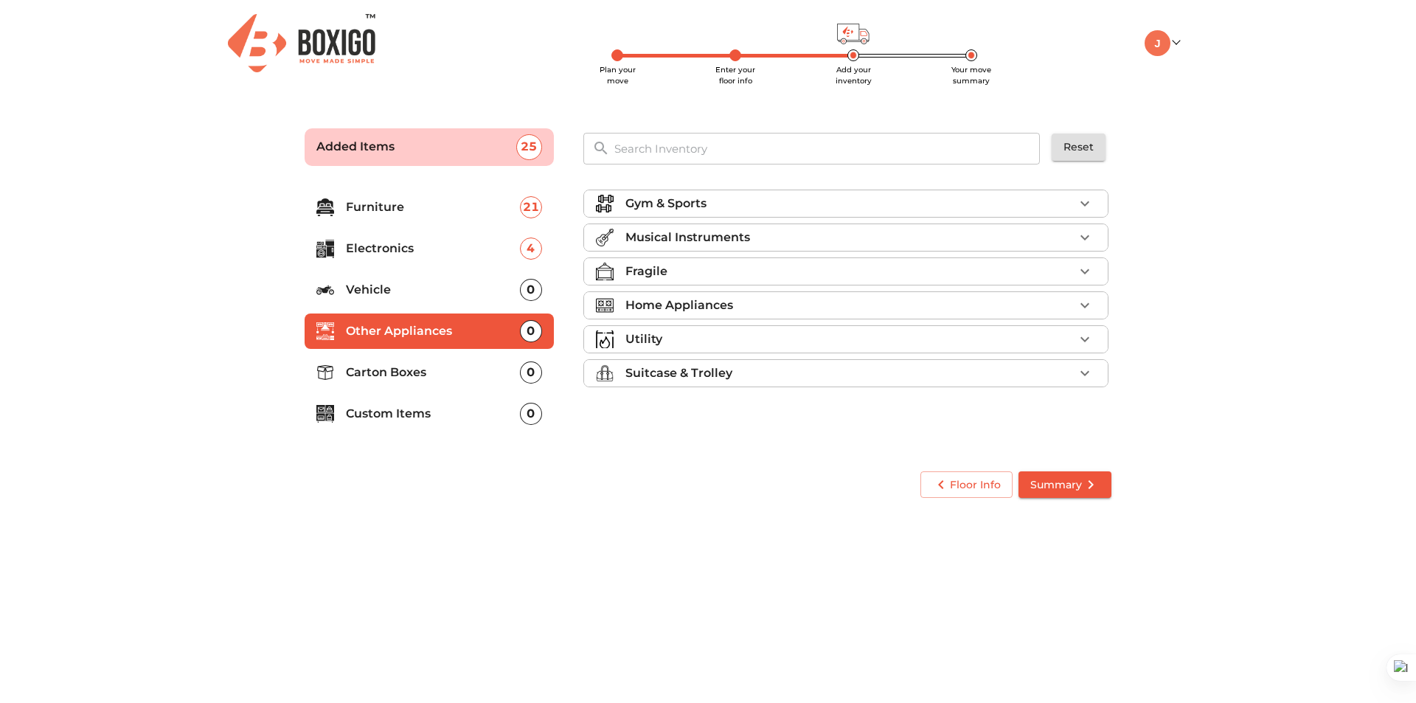
click at [823, 319] on div "Home Appliances" at bounding box center [845, 305] width 525 height 28
click at [840, 302] on div "Home Appliances" at bounding box center [849, 305] width 448 height 18
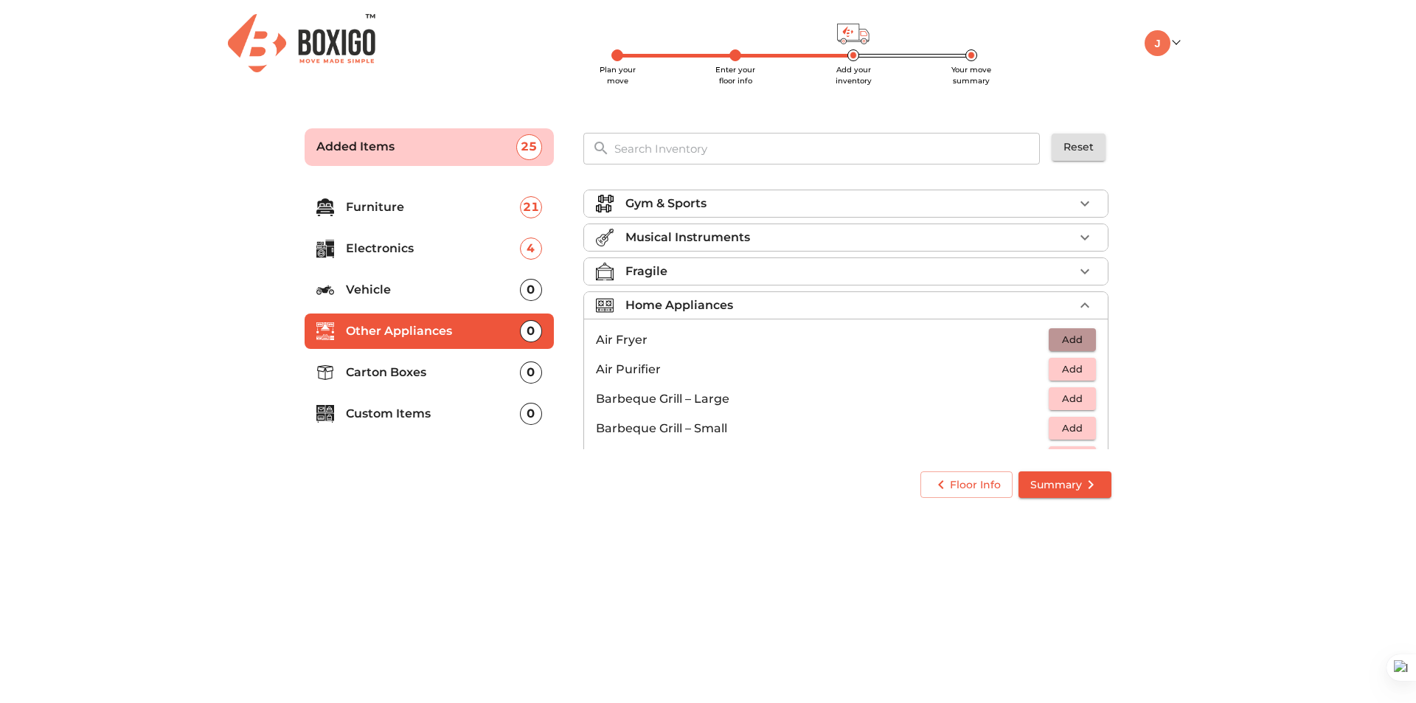
click at [1083, 341] on button "Add" at bounding box center [1072, 339] width 47 height 23
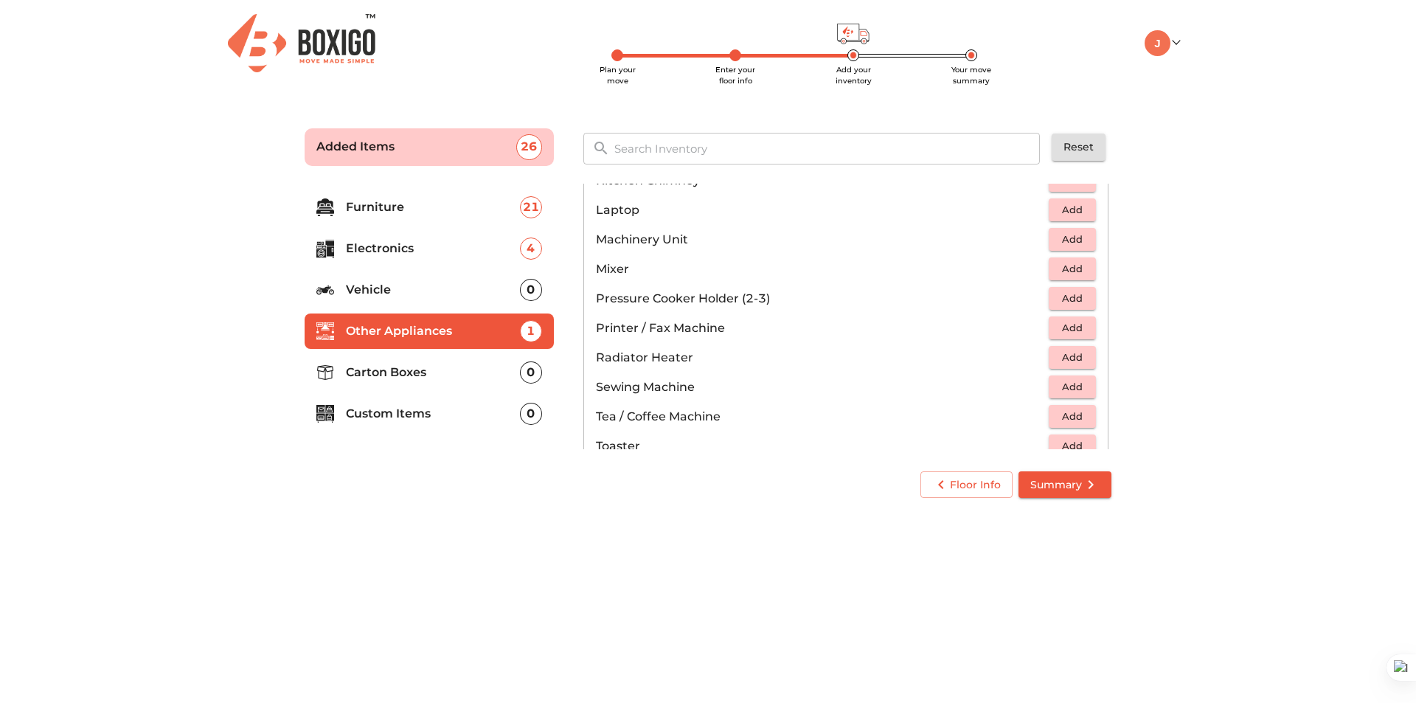
scroll to position [737, 0]
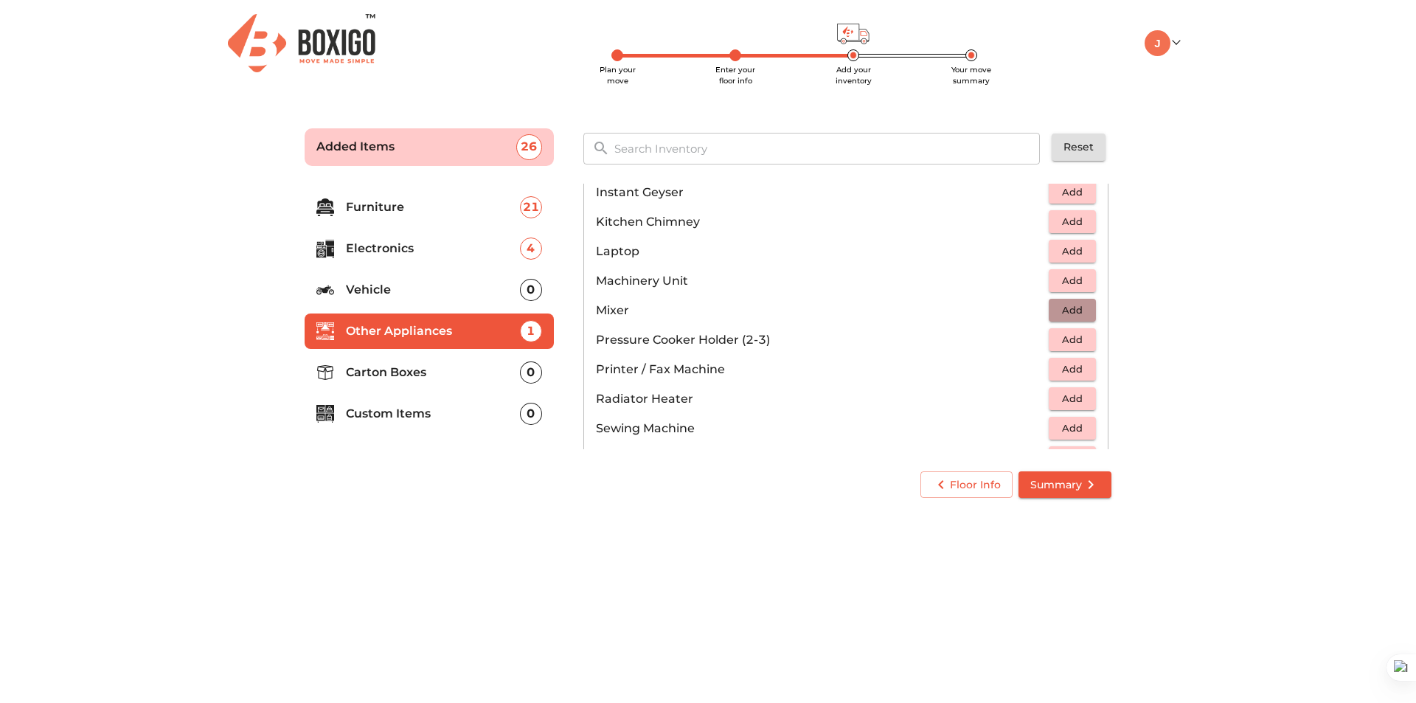
click at [1057, 307] on span "Add" at bounding box center [1072, 310] width 32 height 17
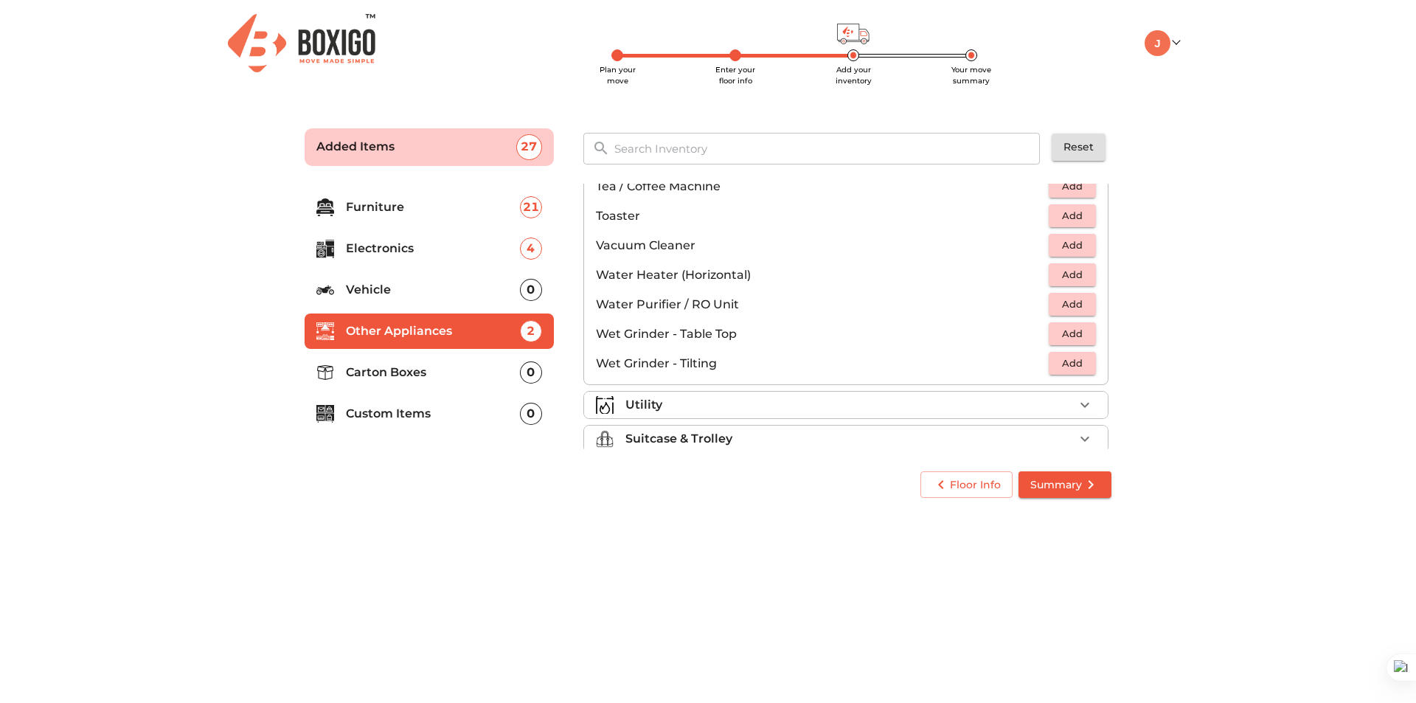
scroll to position [1024, 0]
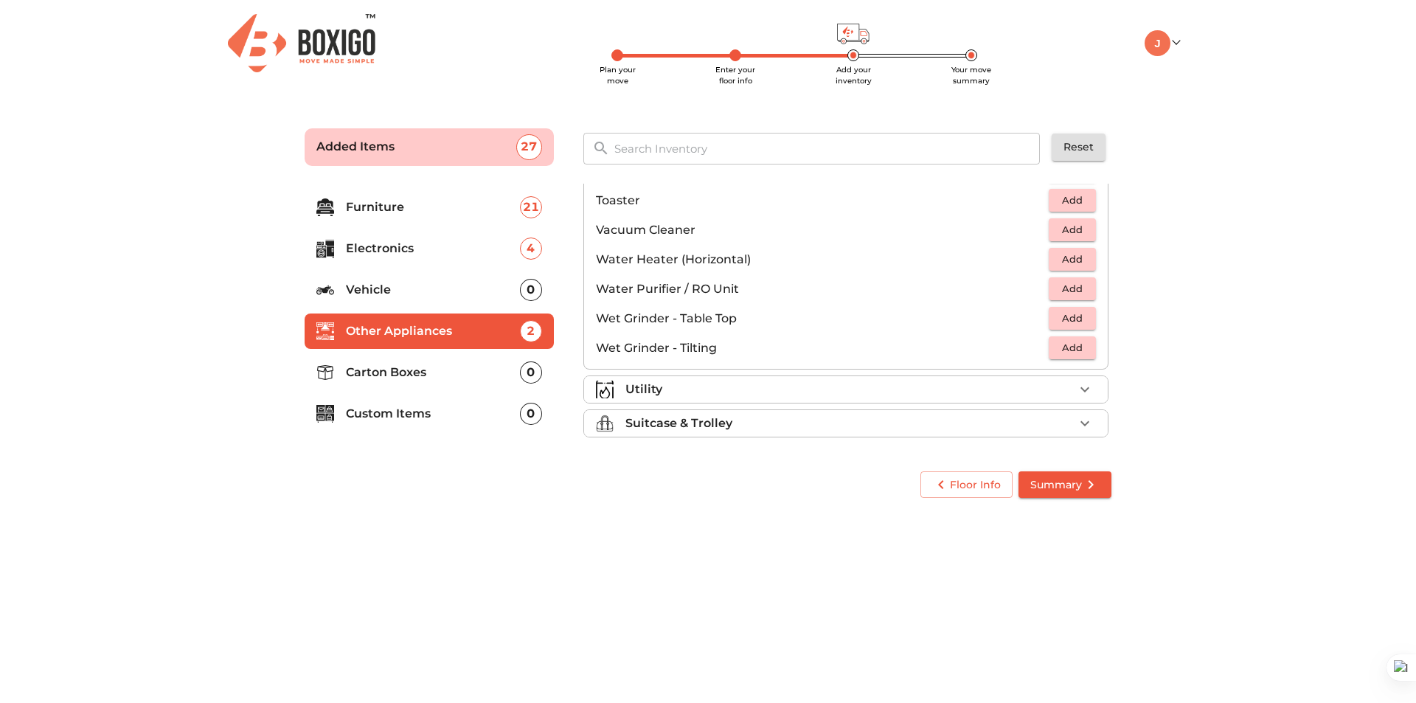
click at [815, 383] on div "Utility" at bounding box center [849, 389] width 448 height 18
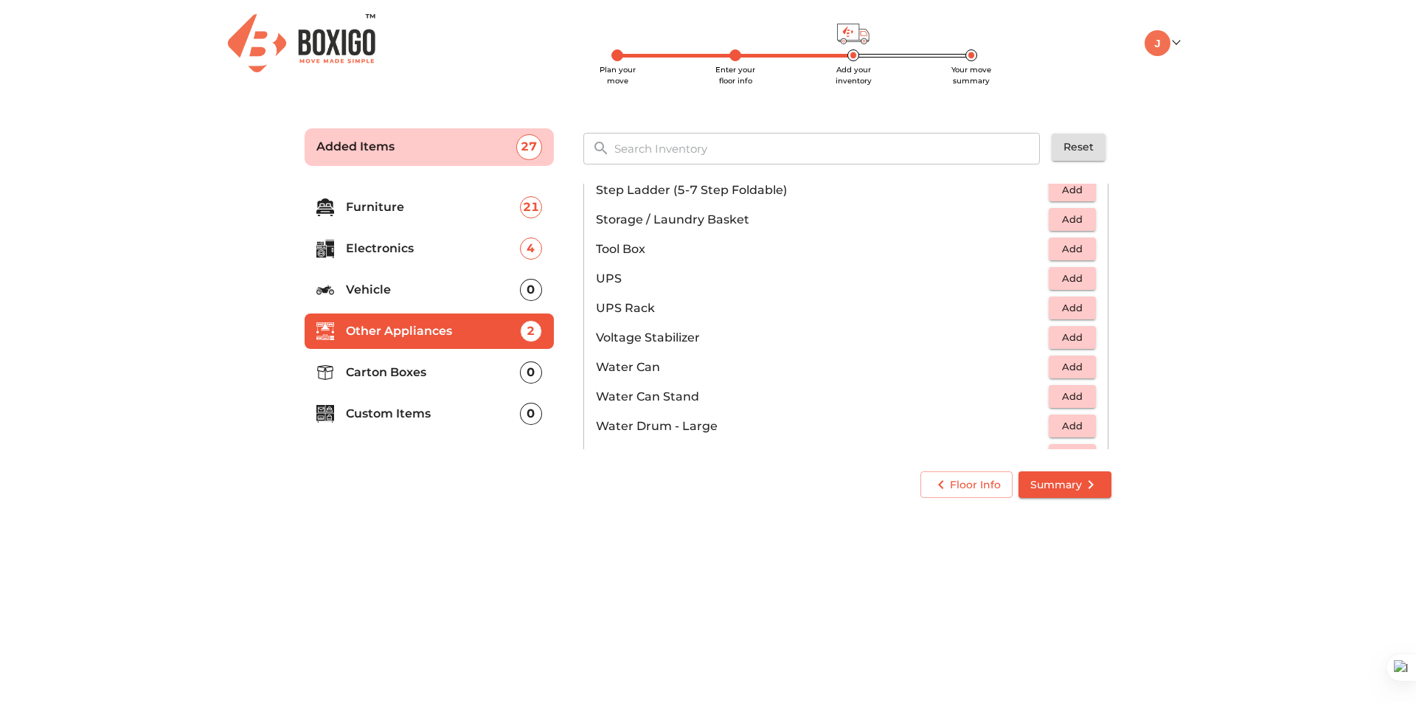
scroll to position [877, 0]
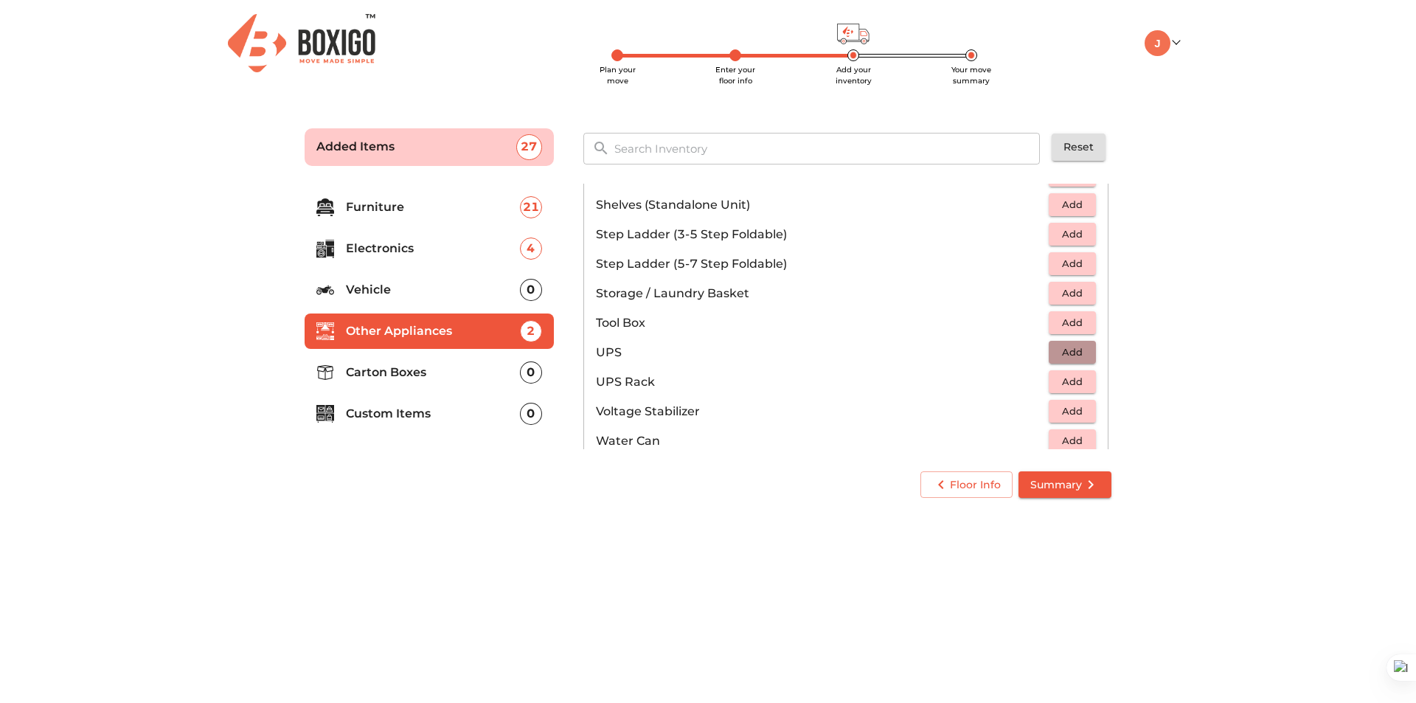
click at [1061, 353] on span "Add" at bounding box center [1072, 352] width 32 height 17
click at [1035, 350] on icon "button" at bounding box center [1040, 352] width 10 height 13
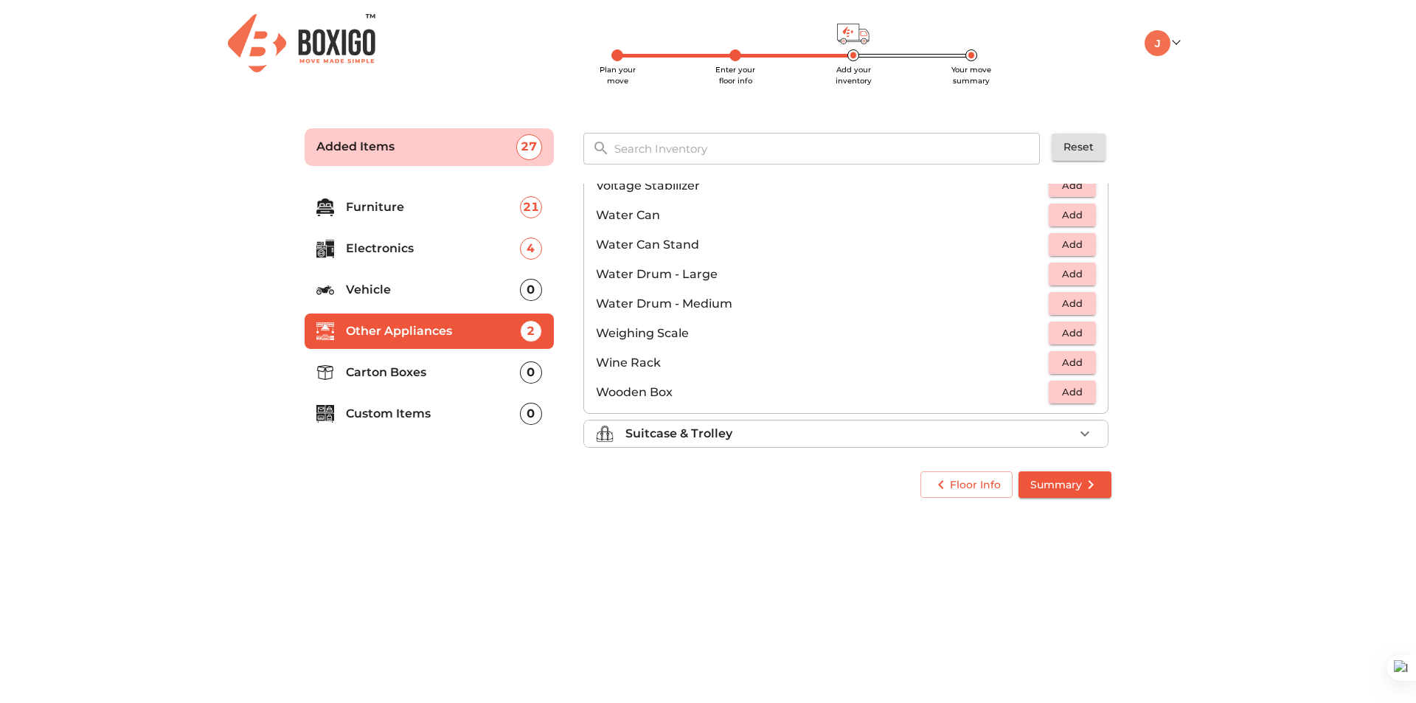
scroll to position [1113, 0]
click at [821, 419] on div "Suitcase & Trolley" at bounding box center [849, 423] width 448 height 18
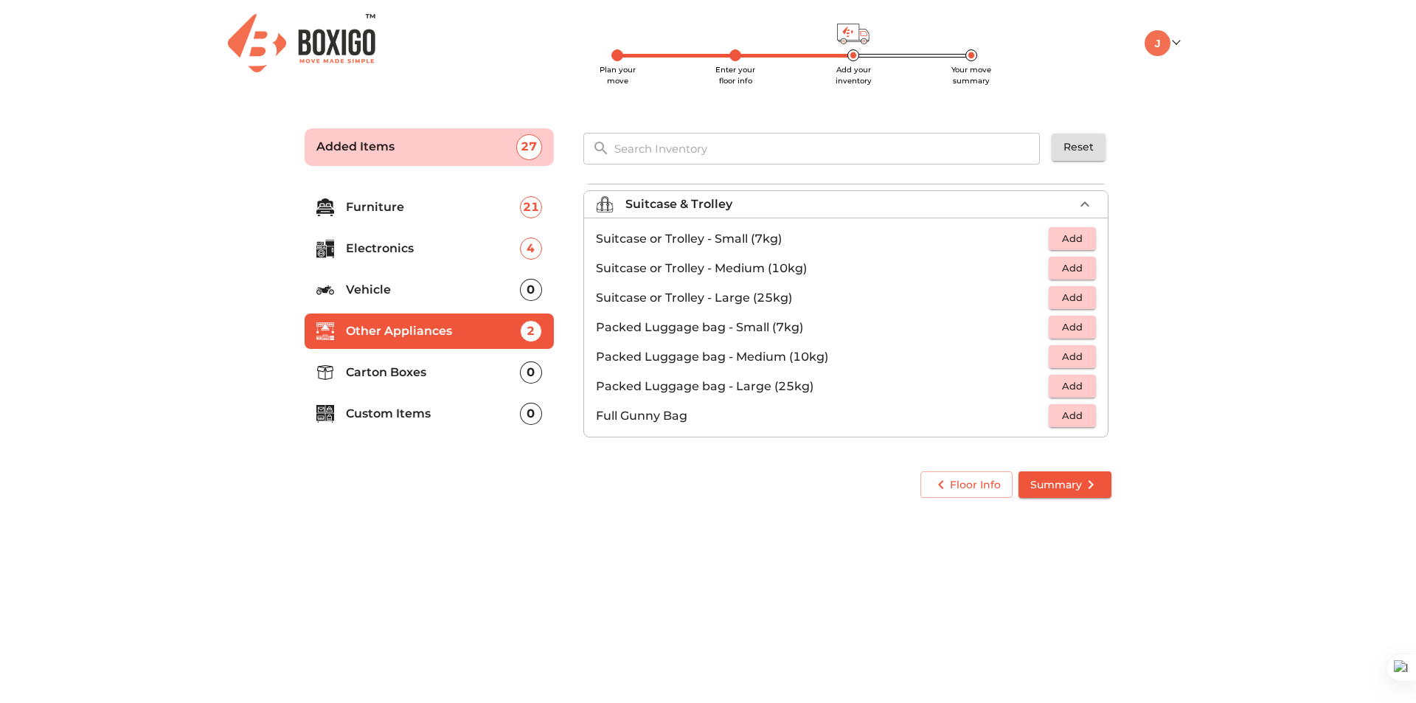
scroll to position [169, 0]
click at [1077, 264] on span "Add" at bounding box center [1072, 268] width 32 height 17
click at [1080, 265] on icon "button" at bounding box center [1085, 268] width 10 height 10
click at [473, 380] on p "Carton Boxes" at bounding box center [433, 373] width 174 height 18
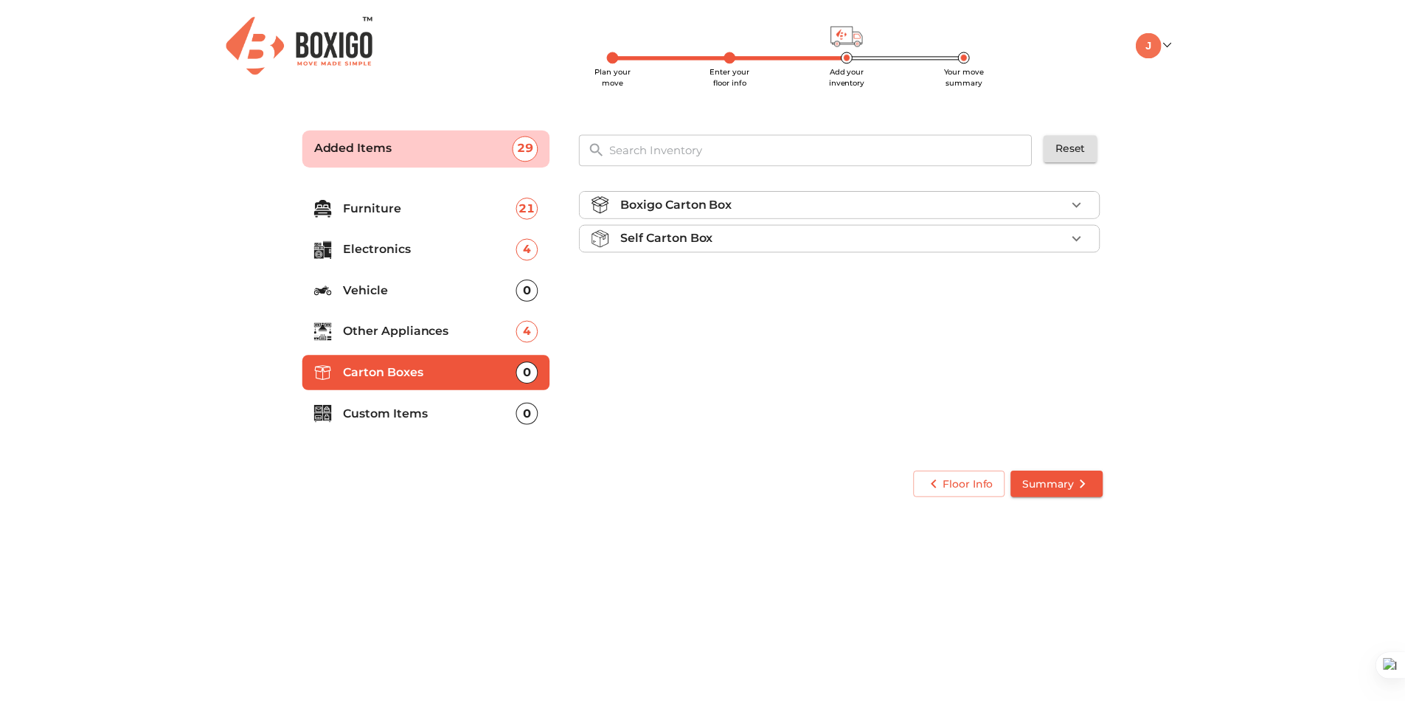
scroll to position [0, 0]
click at [927, 233] on div "Self Carton Box" at bounding box center [849, 238] width 448 height 18
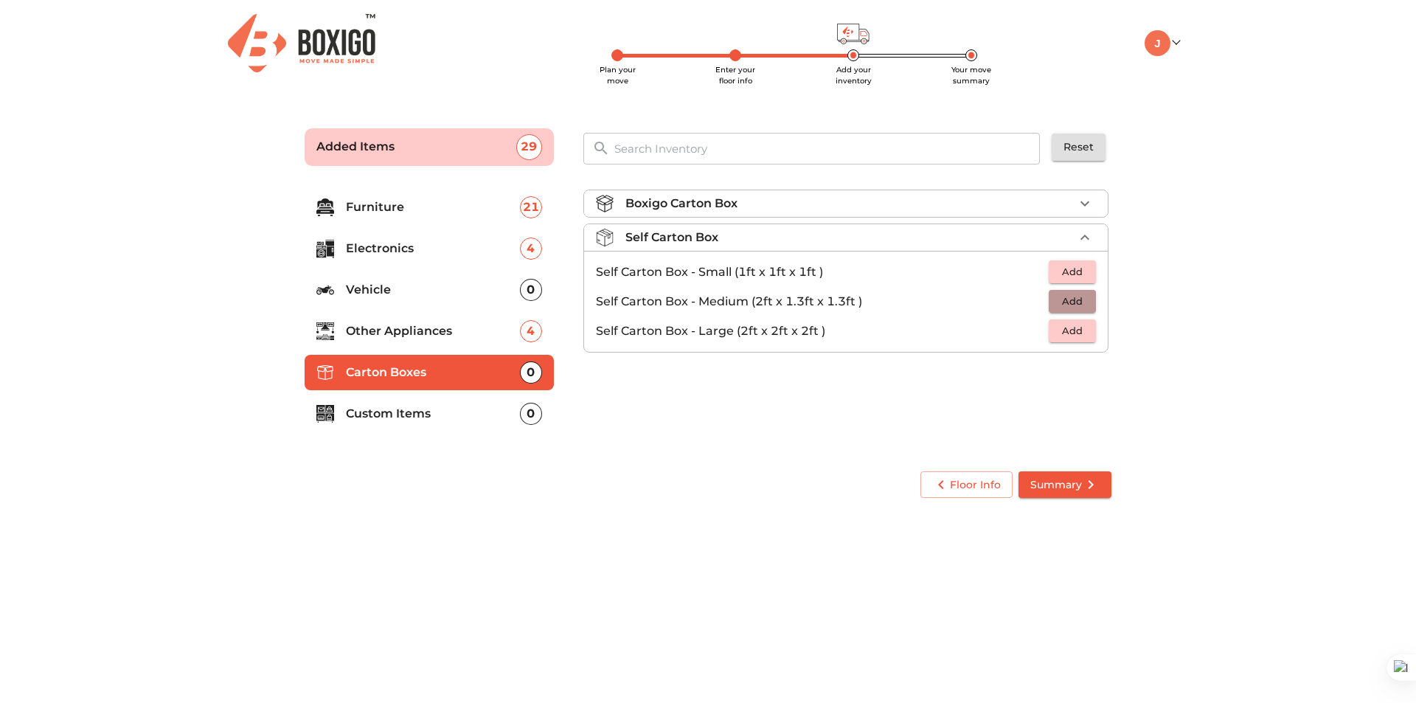
click at [1089, 299] on button "Add" at bounding box center [1072, 301] width 47 height 23
click at [1089, 299] on icon "button" at bounding box center [1085, 302] width 18 height 18
click at [1066, 200] on div "Boxigo Carton Box" at bounding box center [849, 204] width 448 height 18
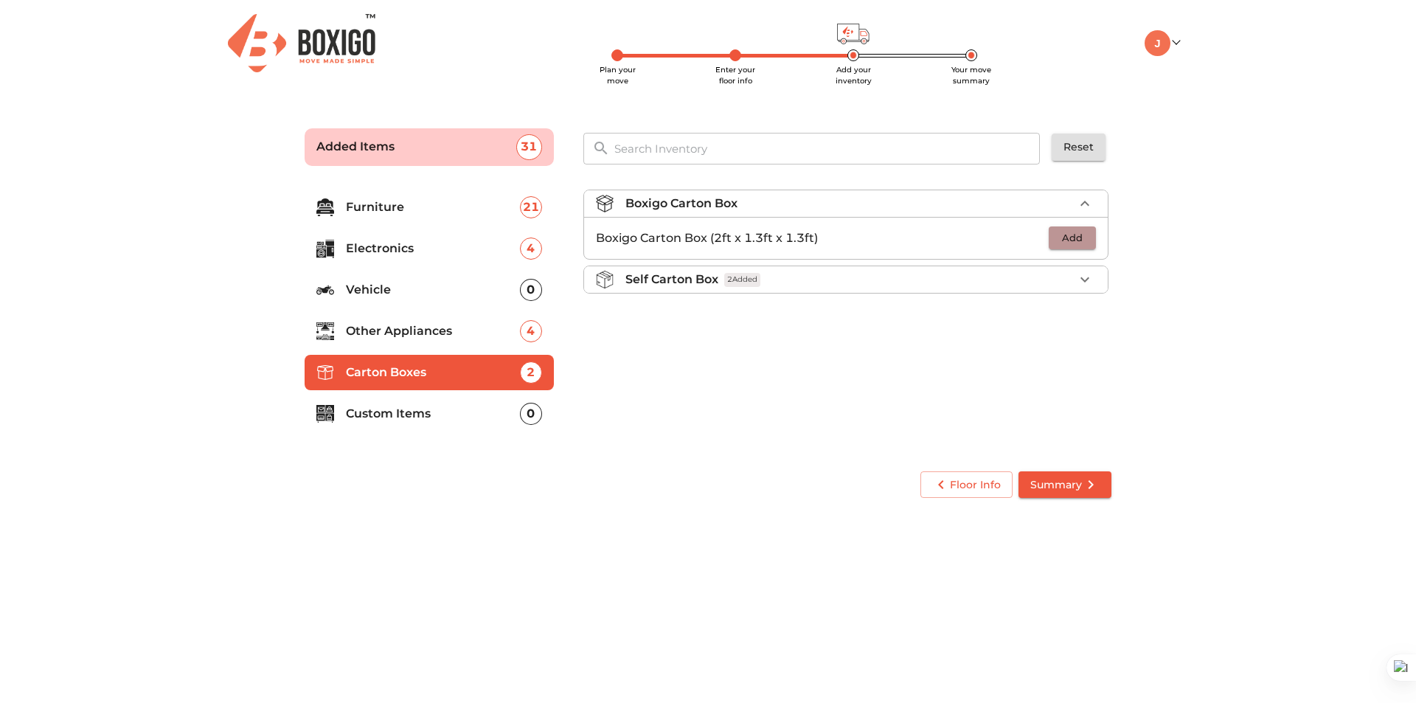
click at [1092, 242] on button "Add" at bounding box center [1072, 237] width 47 height 23
click at [1092, 242] on icon "button" at bounding box center [1085, 238] width 18 height 18
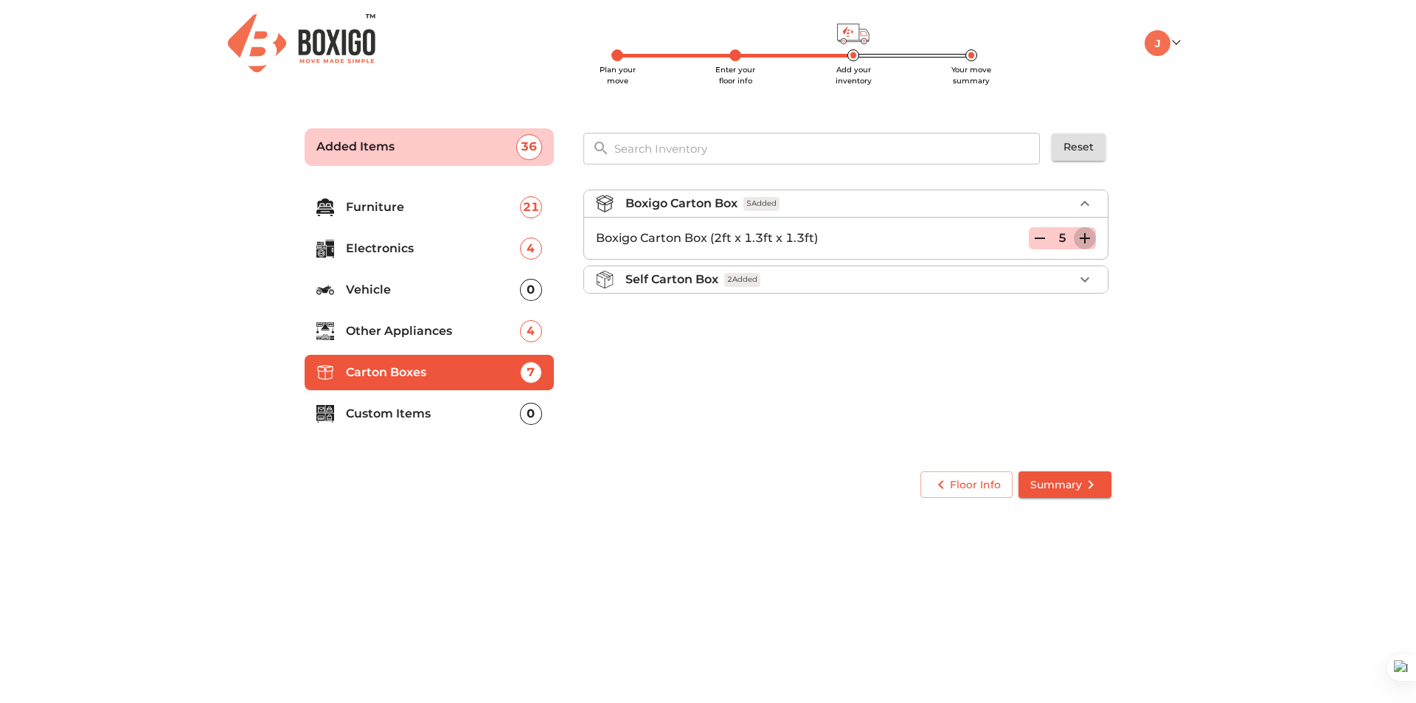
click at [1092, 242] on icon "button" at bounding box center [1085, 238] width 18 height 18
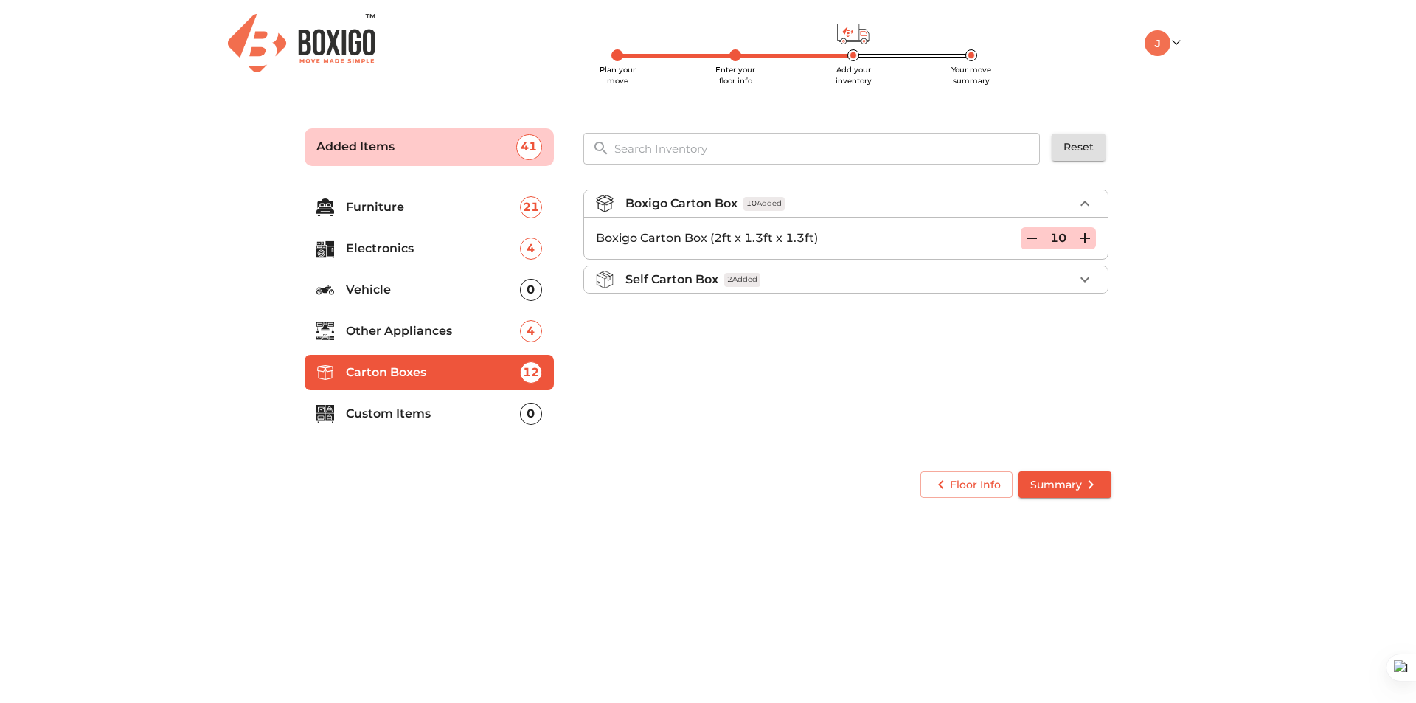
click at [352, 402] on li "Custom Items 0" at bounding box center [429, 413] width 249 height 35
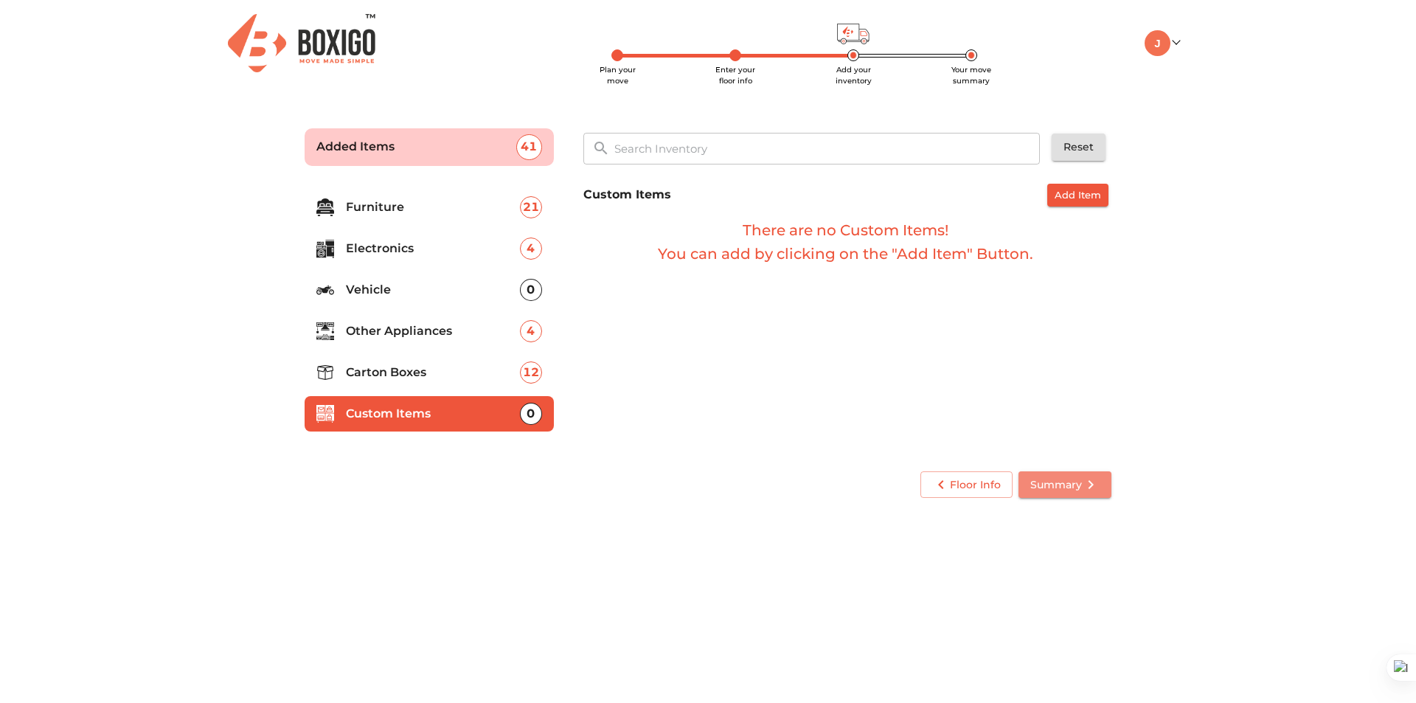
click at [1054, 486] on span "Summary" at bounding box center [1064, 485] width 69 height 18
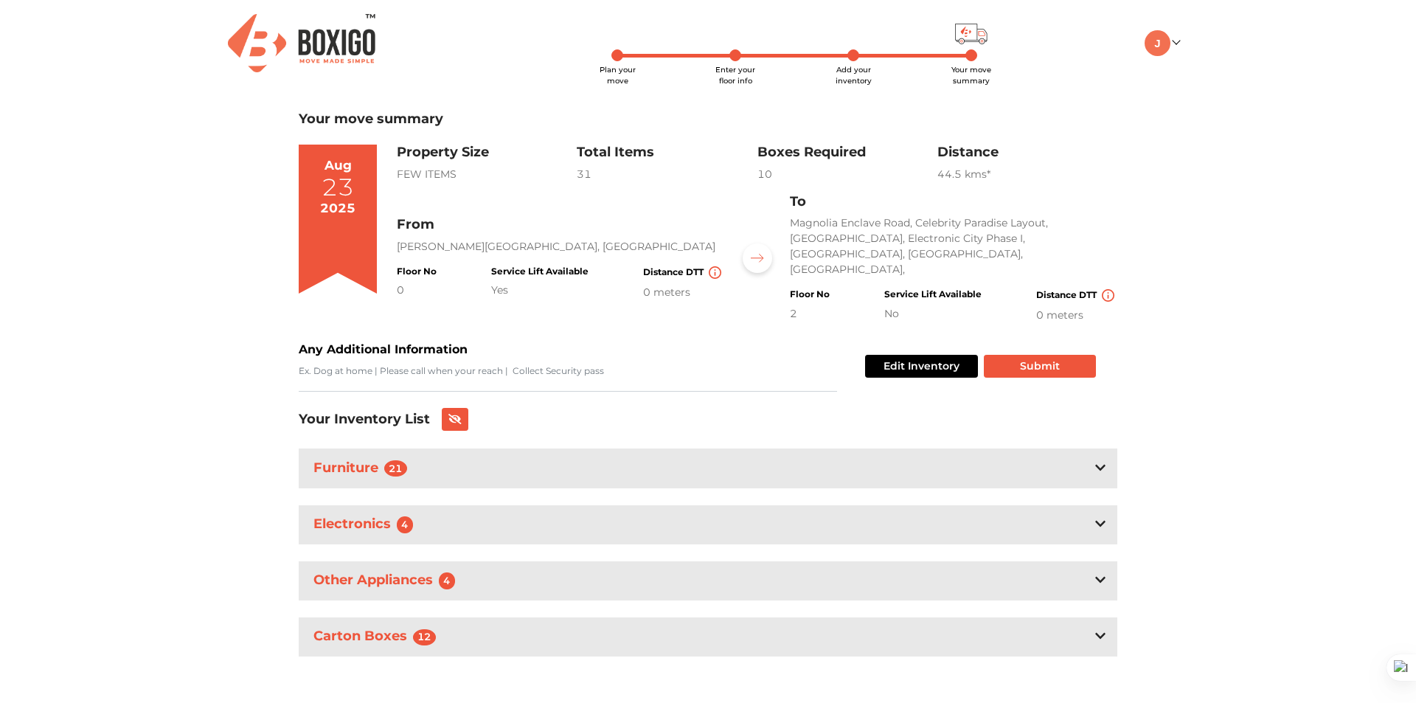
click at [1040, 366] on div "Edit Inventory Submit" at bounding box center [977, 366] width 237 height 51
click at [1054, 355] on button "Submit" at bounding box center [1040, 366] width 112 height 23
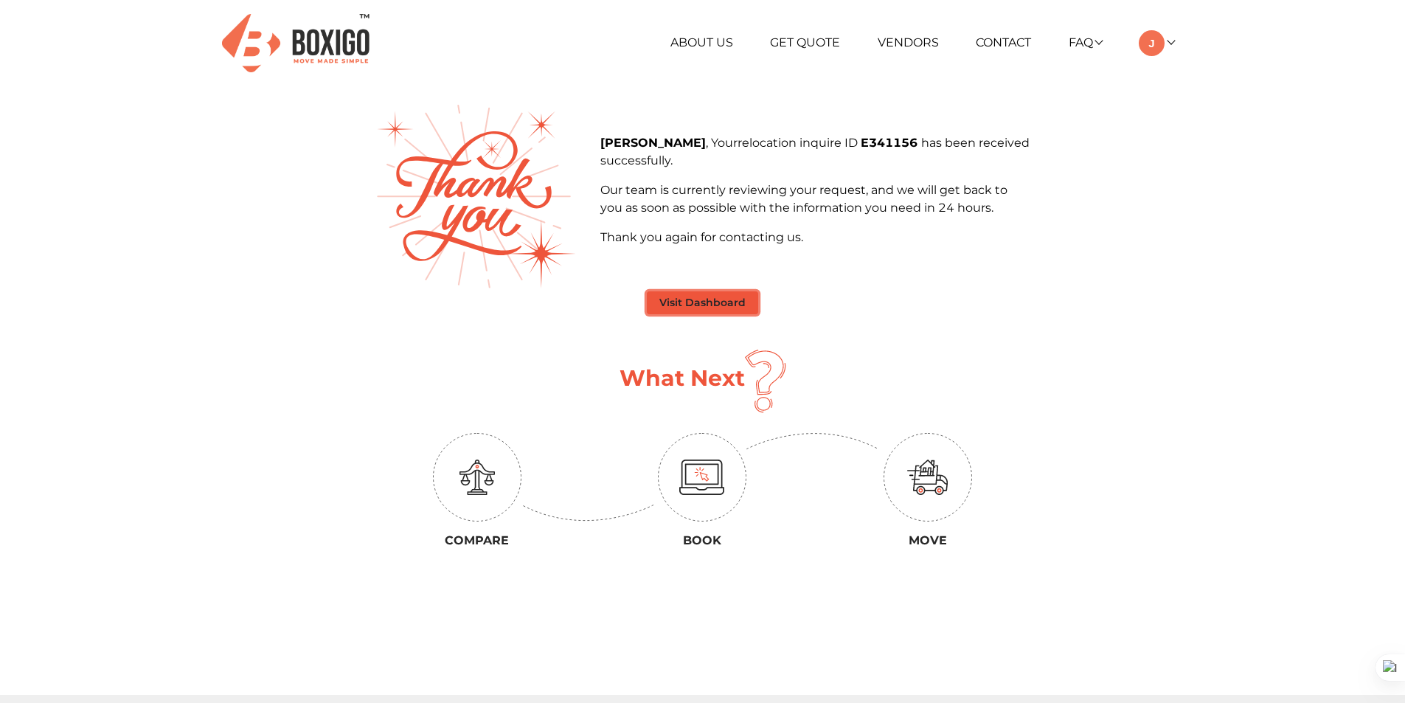
click at [717, 313] on button "Visit Dashboard" at bounding box center [702, 302] width 111 height 23
